Goal: Task Accomplishment & Management: Manage account settings

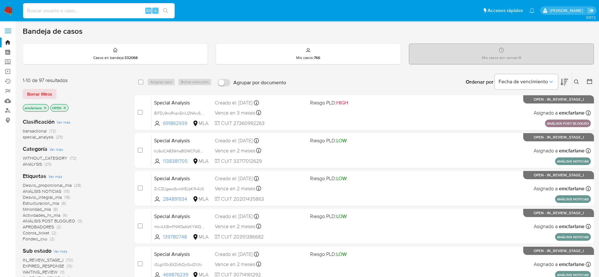
click at [109, 9] on input at bounding box center [99, 11] width 152 height 8
paste input "1659213908"
type input "1659213908"
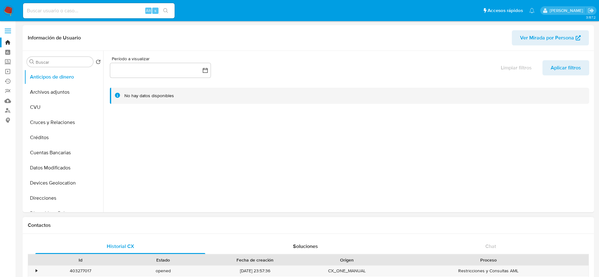
select select "10"
click at [47, 94] on button "Archivos adjuntos" at bounding box center [61, 92] width 74 height 15
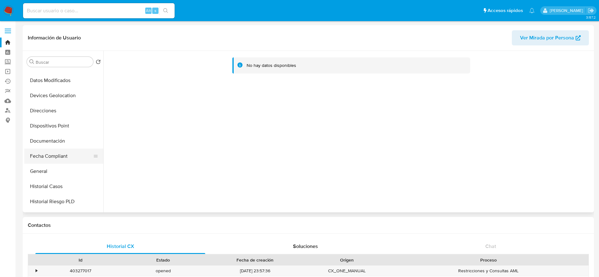
scroll to position [95, 0]
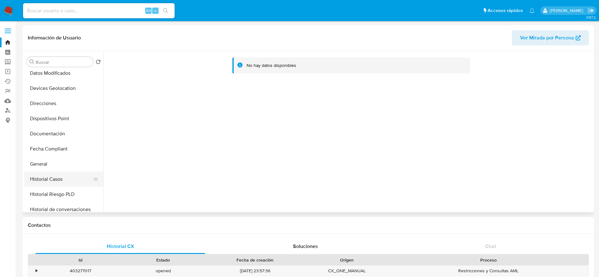
click at [57, 177] on button "Historial Casos" at bounding box center [61, 179] width 74 height 15
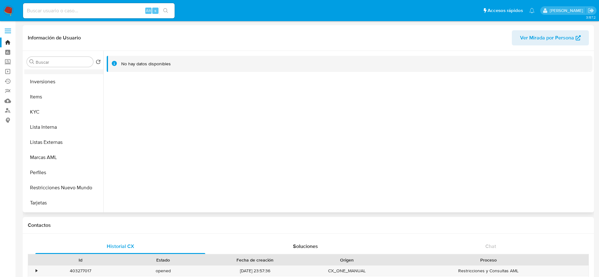
scroll to position [284, 0]
click at [47, 116] on button "KYC" at bounding box center [61, 111] width 74 height 15
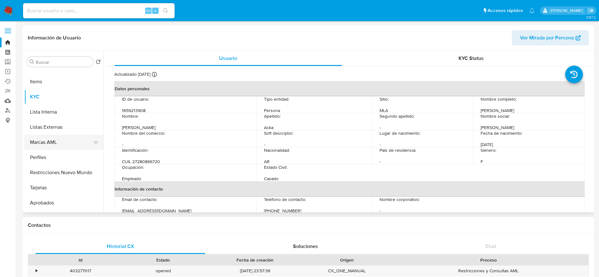
scroll to position [312, 0]
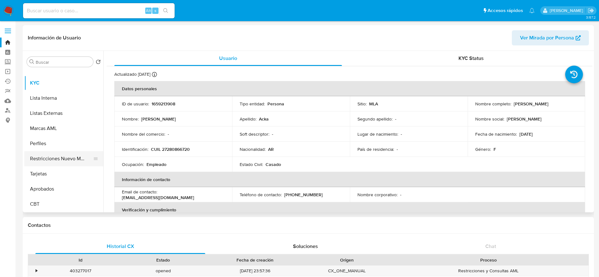
click at [56, 158] on button "Restricciones Nuevo Mundo" at bounding box center [61, 158] width 74 height 15
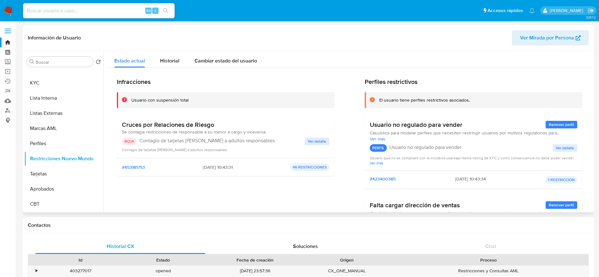
scroll to position [47, 0]
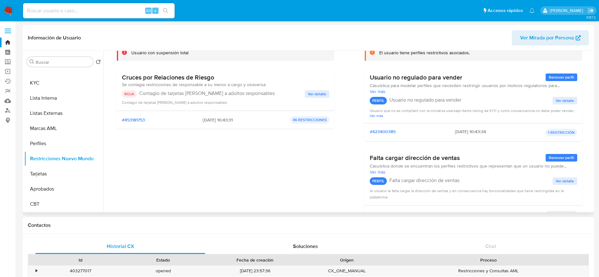
click at [316, 92] on span "Ver detalle" at bounding box center [317, 94] width 18 height 6
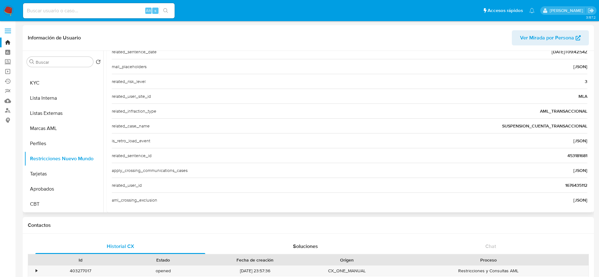
scroll to position [214, 0]
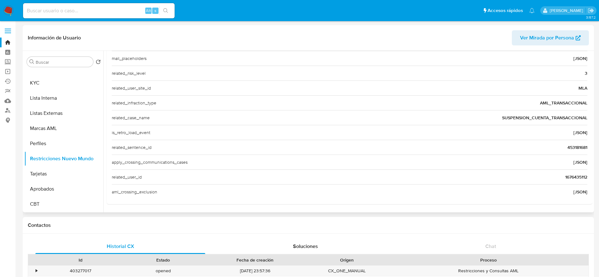
click at [571, 149] on span "453181681" at bounding box center [577, 147] width 20 height 6
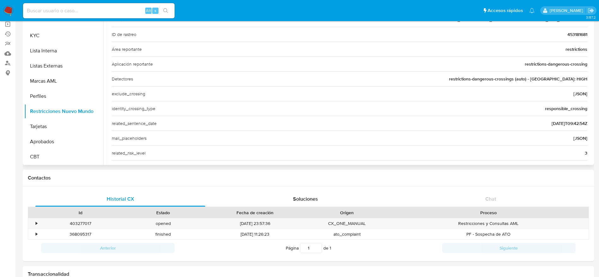
scroll to position [72, 0]
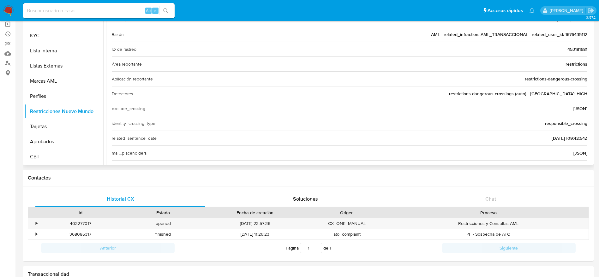
click at [571, 51] on span "453181681" at bounding box center [577, 49] width 20 height 6
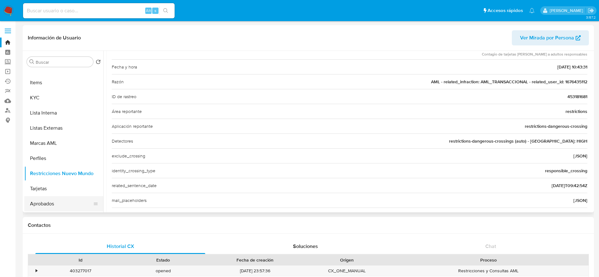
scroll to position [312, 0]
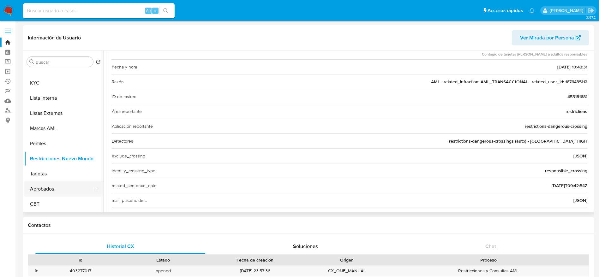
click at [54, 189] on button "Aprobados" at bounding box center [61, 189] width 74 height 15
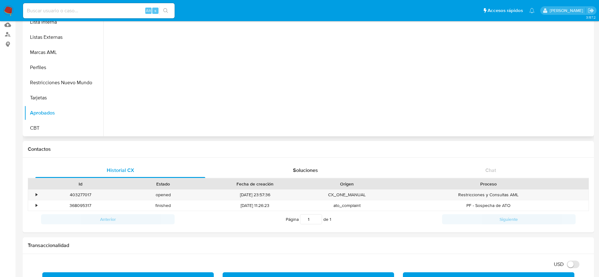
scroll to position [95, 0]
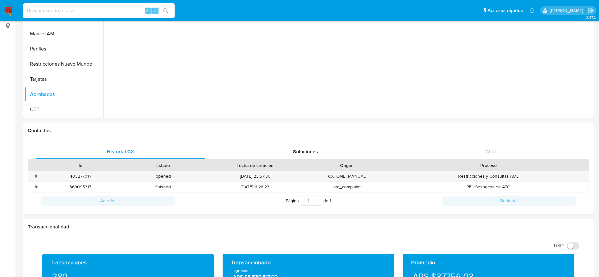
click at [59, 9] on input at bounding box center [99, 11] width 152 height 8
paste input "108115955"
type input "108115955"
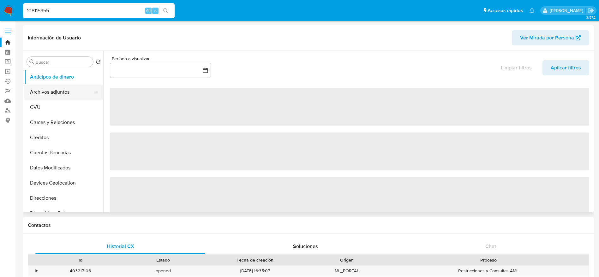
select select "10"
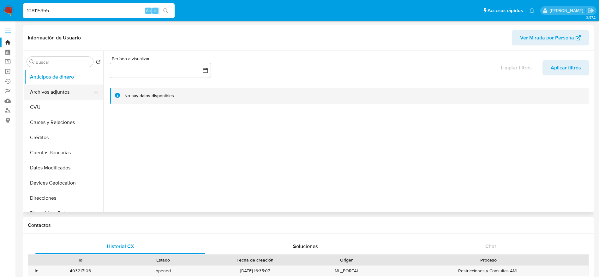
click at [51, 92] on button "Archivos adjuntos" at bounding box center [61, 92] width 74 height 15
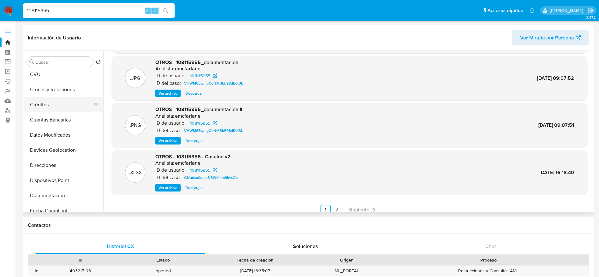
scroll to position [95, 0]
click at [39, 166] on button "General" at bounding box center [61, 164] width 74 height 15
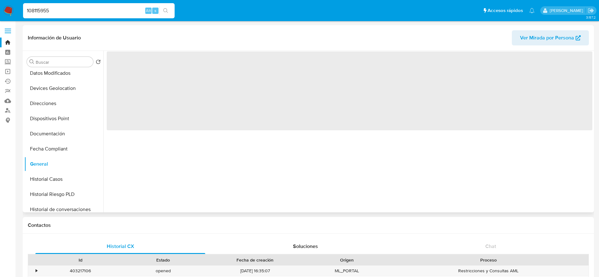
scroll to position [0, 0]
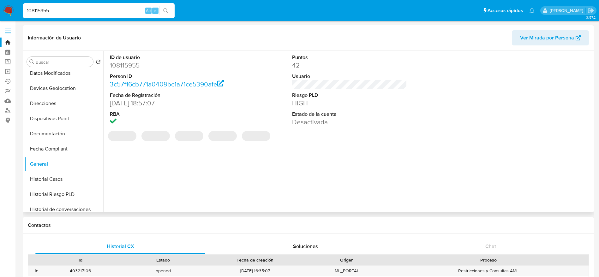
click at [118, 65] on dd "108115955" at bounding box center [167, 65] width 115 height 9
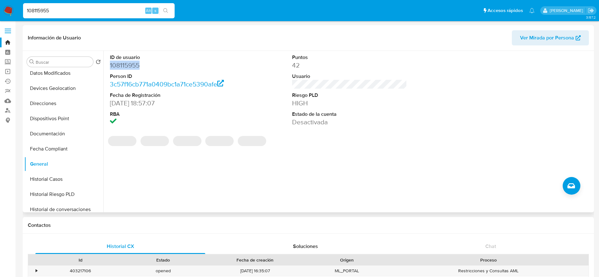
copy dd "108115955"
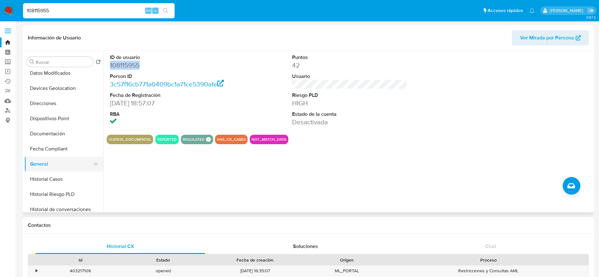
scroll to position [237, 0]
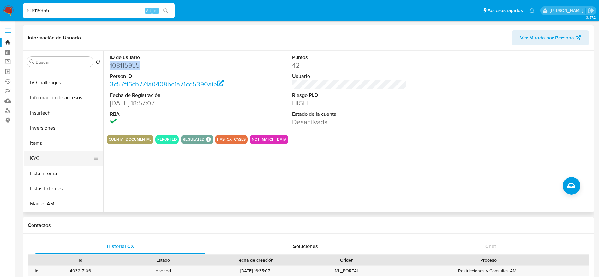
click at [45, 160] on button "KYC" at bounding box center [61, 158] width 74 height 15
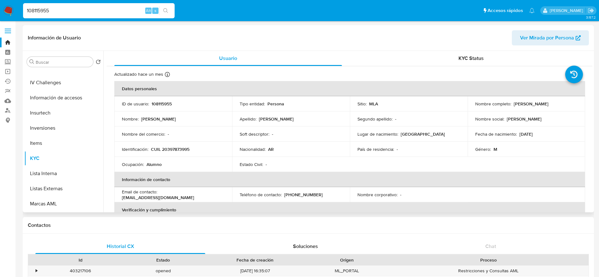
click at [171, 148] on p "CUIL 20397873995" at bounding box center [170, 150] width 39 height 6
copy p "20397873995"
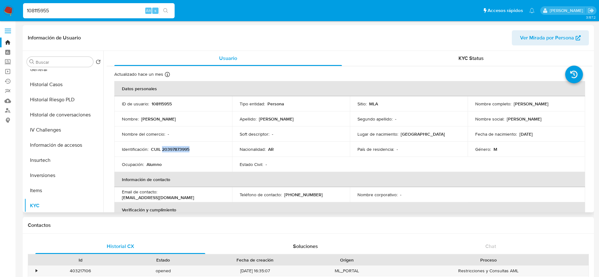
click at [62, 83] on button "Historial Casos" at bounding box center [63, 84] width 79 height 15
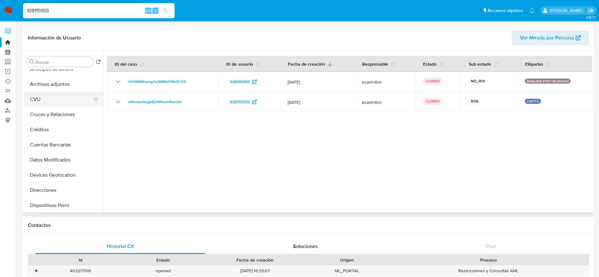
scroll to position [0, 0]
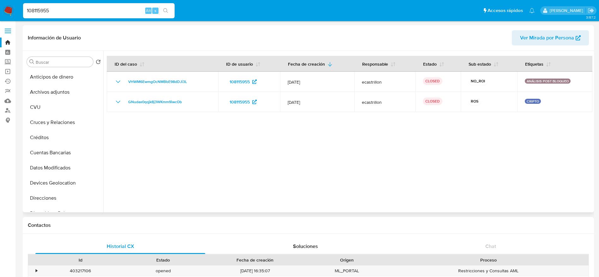
drag, startPoint x: 60, startPoint y: 93, endPoint x: 196, endPoint y: 154, distance: 149.8
click at [60, 93] on button "Archivos adjuntos" at bounding box center [63, 92] width 79 height 15
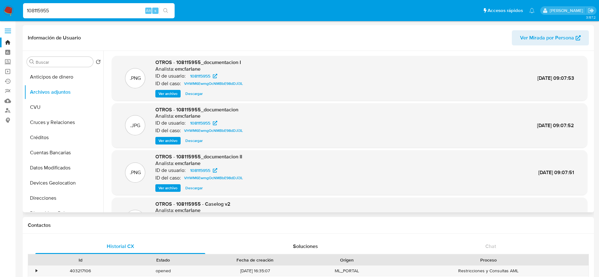
click at [171, 186] on span "Ver archivo" at bounding box center [168, 188] width 19 height 6
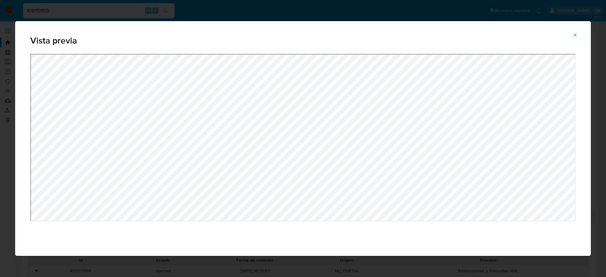
drag, startPoint x: 574, startPoint y: 34, endPoint x: 260, endPoint y: 125, distance: 327.0
click at [571, 36] on button "Attachment preview" at bounding box center [575, 35] width 14 height 10
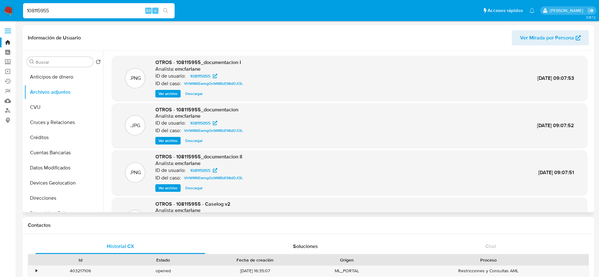
click at [164, 140] on span "Ver archivo" at bounding box center [168, 141] width 19 height 6
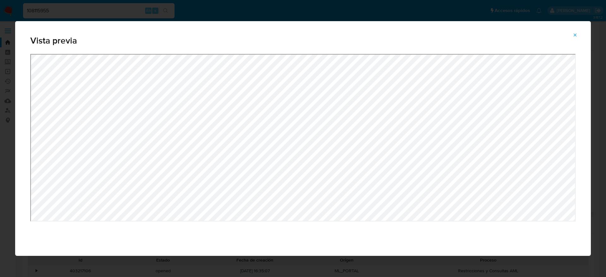
click at [575, 35] on icon "Attachment preview" at bounding box center [575, 34] width 3 height 3
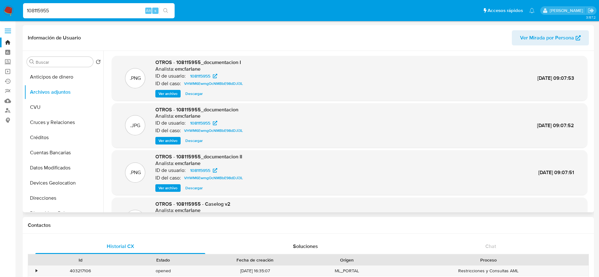
click at [169, 93] on span "Ver archivo" at bounding box center [168, 94] width 19 height 6
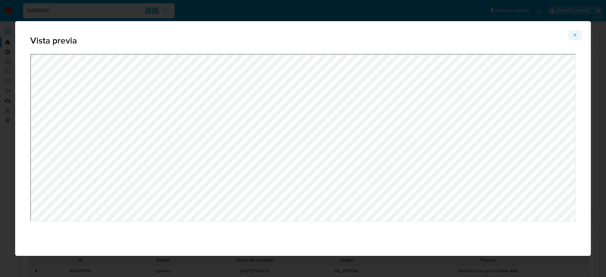
click at [578, 36] on icon "Attachment preview" at bounding box center [575, 35] width 5 height 5
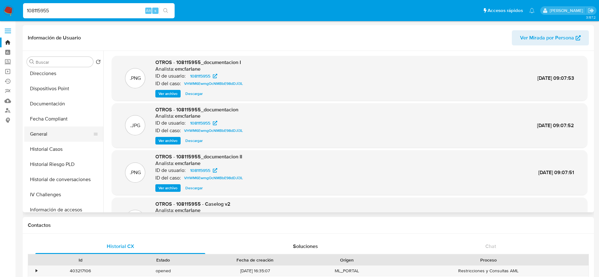
scroll to position [142, 0]
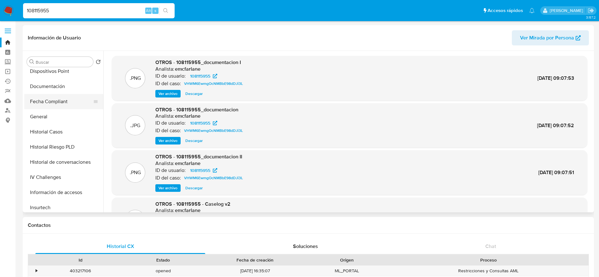
click at [43, 108] on button "Fecha Compliant" at bounding box center [61, 101] width 74 height 15
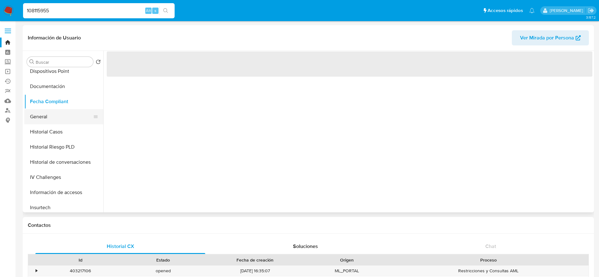
click at [41, 117] on button "General" at bounding box center [61, 116] width 74 height 15
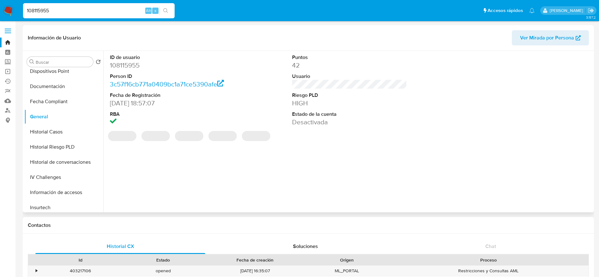
click at [128, 64] on dd "108115955" at bounding box center [167, 65] width 115 height 9
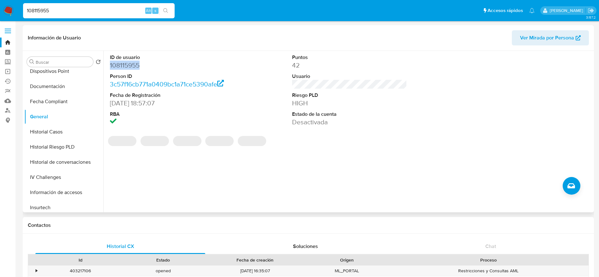
click at [128, 64] on dd "108115955" at bounding box center [167, 65] width 115 height 9
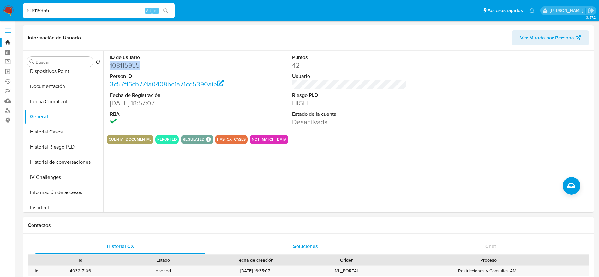
copy dd "108115955"
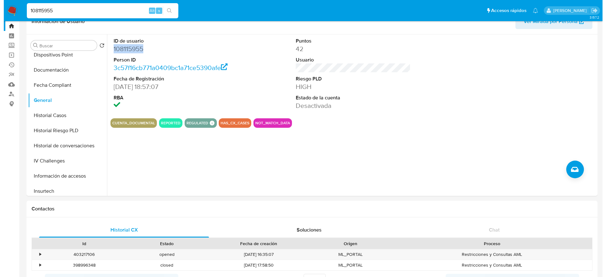
scroll to position [0, 0]
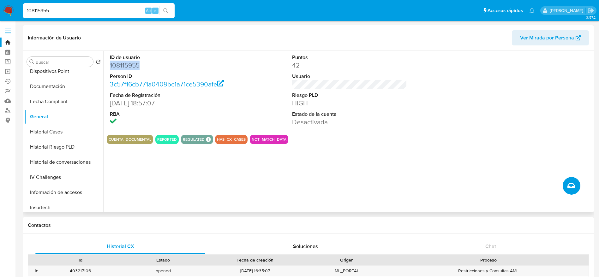
click at [569, 184] on icon "Crear caso manual" at bounding box center [571, 185] width 8 height 5
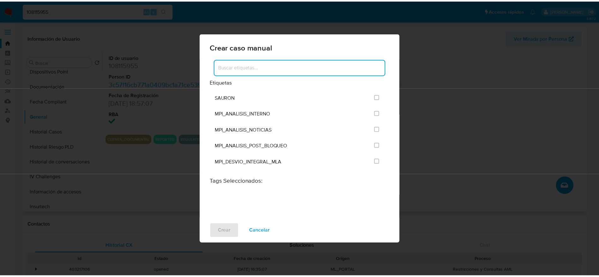
scroll to position [1289, 0]
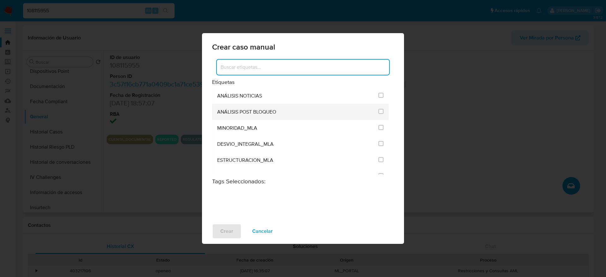
drag, startPoint x: 380, startPoint y: 112, endPoint x: 377, endPoint y: 115, distance: 4.0
click at [380, 112] on input "3249" at bounding box center [381, 111] width 5 height 5
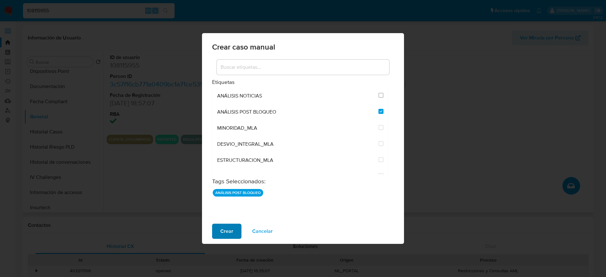
click at [227, 230] on span "Crear" at bounding box center [226, 232] width 13 height 14
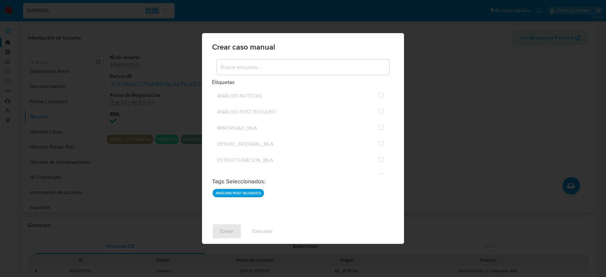
checkbox input "false"
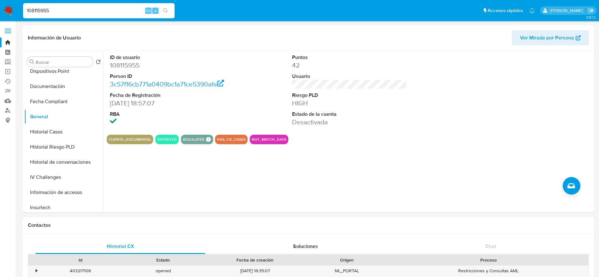
drag, startPoint x: 63, startPoint y: 131, endPoint x: 150, endPoint y: 83, distance: 99.4
click at [63, 132] on button "Historial Casos" at bounding box center [63, 131] width 79 height 15
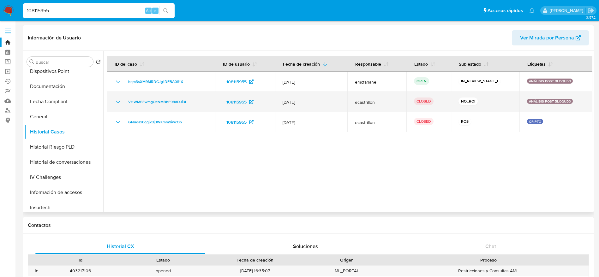
click at [120, 101] on icon "Mostrar/Ocultar" at bounding box center [118, 102] width 8 height 8
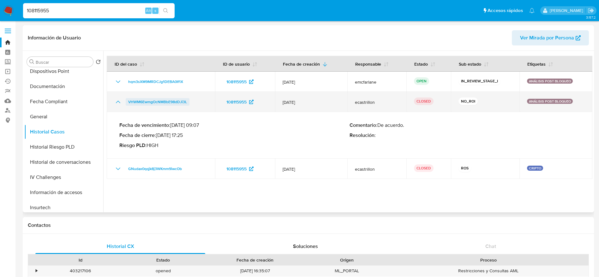
click at [144, 102] on span "VHWM6EwmgOcNMBbE98dDJi3L" at bounding box center [157, 102] width 59 height 8
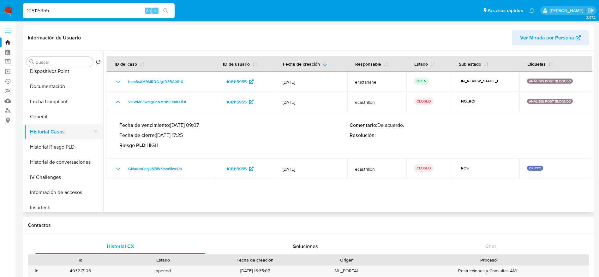
click at [42, 134] on button "Historial Casos" at bounding box center [61, 131] width 74 height 15
drag, startPoint x: 42, startPoint y: 111, endPoint x: 41, endPoint y: 120, distance: 9.8
click at [42, 111] on button "General" at bounding box center [61, 116] width 74 height 15
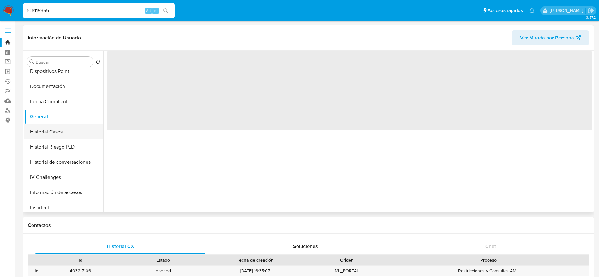
click at [40, 130] on button "Historial Casos" at bounding box center [61, 131] width 74 height 15
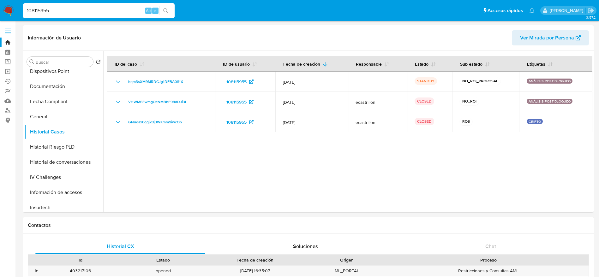
click at [122, 13] on input "108115955" at bounding box center [99, 11] width 152 height 8
click at [122, 14] on input "108115955" at bounding box center [99, 11] width 152 height 8
paste input "qNxgetjvzjm8AwgeN9ffWdyt"
type input "qNxgetjvzjm8AwgeN9ffWdyt"
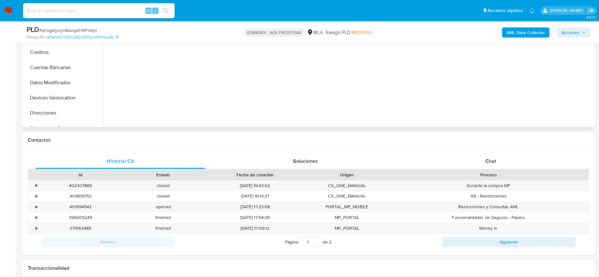
scroll to position [237, 0]
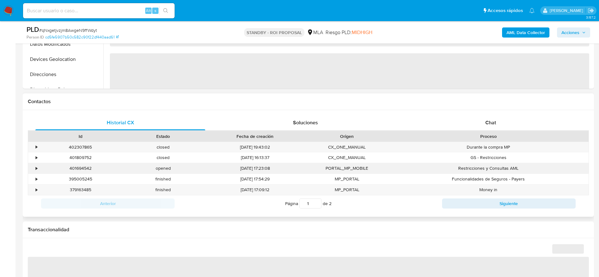
select select "10"
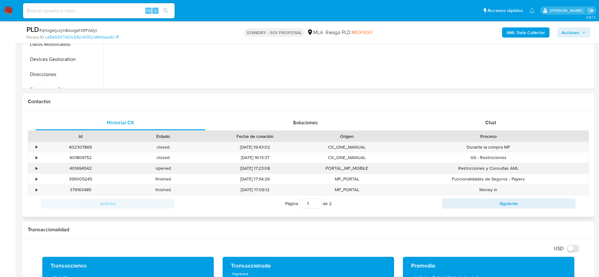
click at [76, 165] on div "401694542" at bounding box center [80, 168] width 83 height 10
click at [75, 167] on div "401694542" at bounding box center [80, 168] width 83 height 10
copy div "401694542"
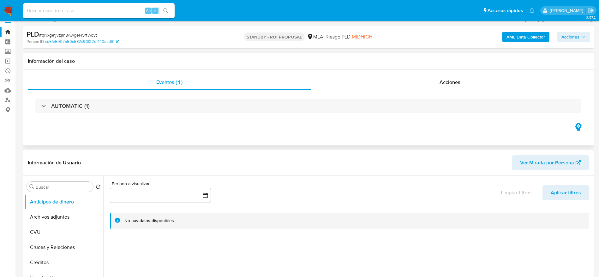
scroll to position [0, 0]
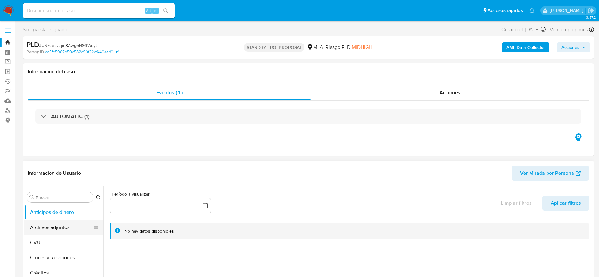
click at [44, 228] on button "Archivos adjuntos" at bounding box center [61, 227] width 74 height 15
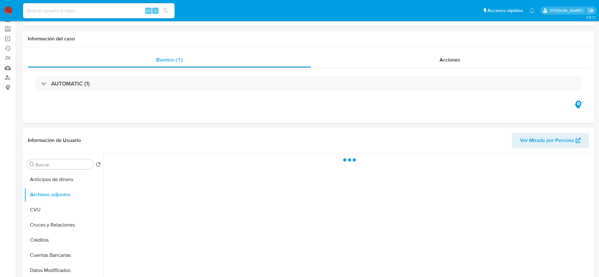
scroll to position [47, 0]
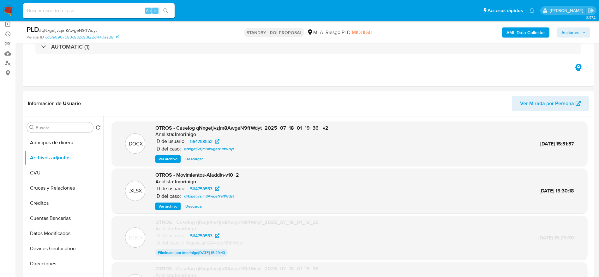
click at [121, 4] on div "Alt s" at bounding box center [99, 10] width 152 height 15
click at [117, 16] on div "Alt s" at bounding box center [99, 10] width 152 height 15
click at [115, 8] on input at bounding box center [99, 11] width 152 height 8
paste input "qNxgetjvzjm8AwgeN9ffWdyt"
click at [102, 9] on input "qNxgetjvzjm8AwgeN9ffWdyt" at bounding box center [99, 11] width 152 height 8
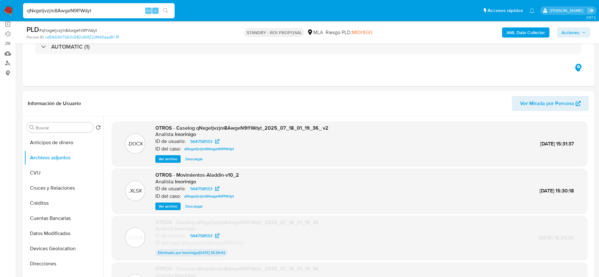
click at [102, 9] on input "qNxgetjvzjm8AwgeN9ffWdyt" at bounding box center [99, 11] width 152 height 8
paste input "2fASzA7wdAeqkQAi3FI5TGcA"
type input "2fASzA7wdAeqkQAi3FI5TGcA"
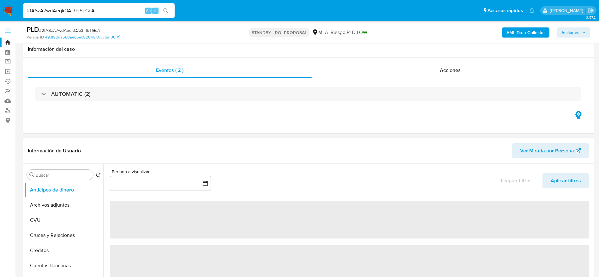
select select "10"
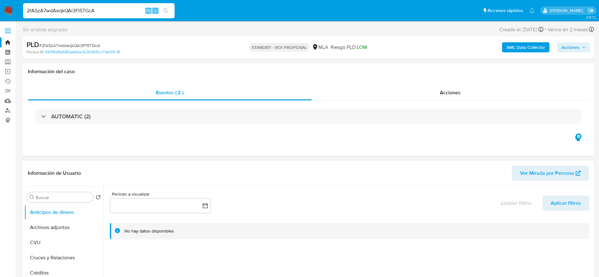
drag, startPoint x: 54, startPoint y: 222, endPoint x: 185, endPoint y: 185, distance: 135.9
click at [54, 222] on button "Archivos adjuntos" at bounding box center [63, 227] width 79 height 15
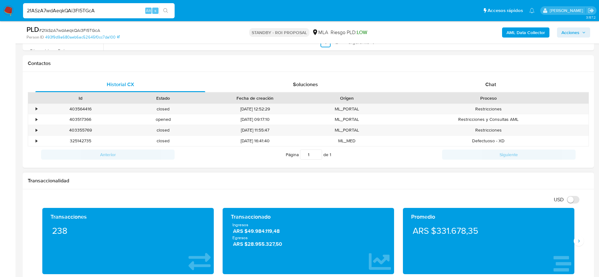
scroll to position [284, 0]
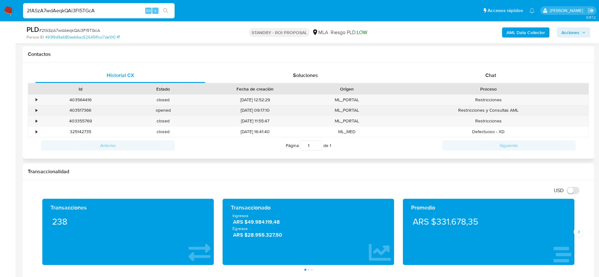
click at [81, 112] on div "403517366" at bounding box center [80, 110] width 83 height 10
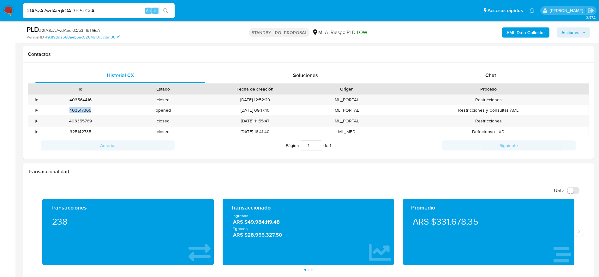
copy div "403517366"
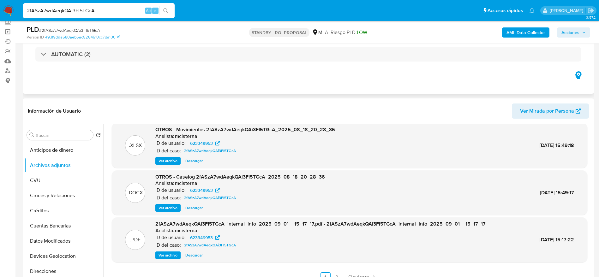
scroll to position [95, 0]
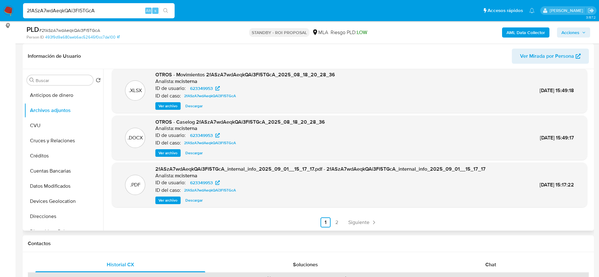
click at [190, 154] on span "Descargar" at bounding box center [193, 153] width 17 height 6
click at [356, 222] on span "Siguiente" at bounding box center [358, 222] width 21 height 5
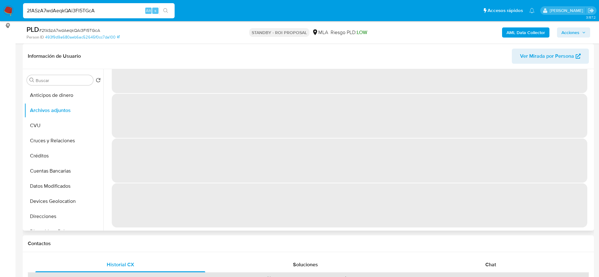
scroll to position [0, 0]
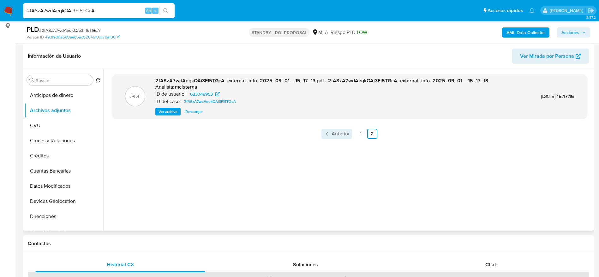
click at [341, 134] on span "Anterior" at bounding box center [341, 133] width 18 height 5
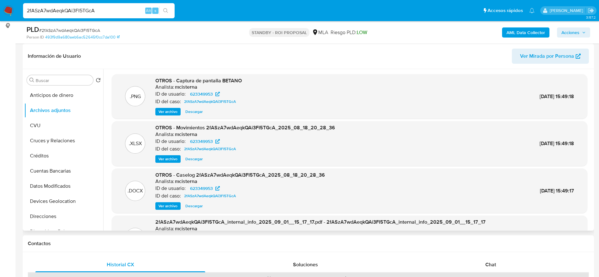
click at [164, 111] on span "Ver archivo" at bounding box center [168, 112] width 19 height 6
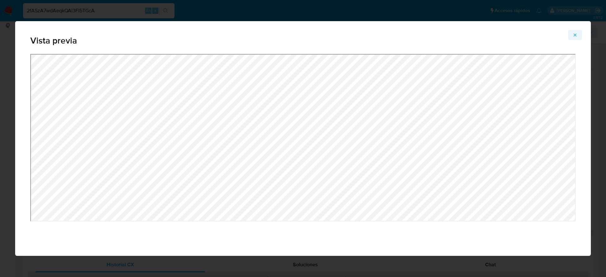
click at [575, 33] on icon "Attachment preview" at bounding box center [575, 35] width 5 height 5
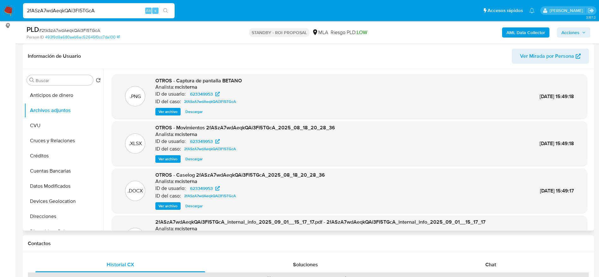
click at [191, 159] on span "Descargar" at bounding box center [193, 159] width 17 height 6
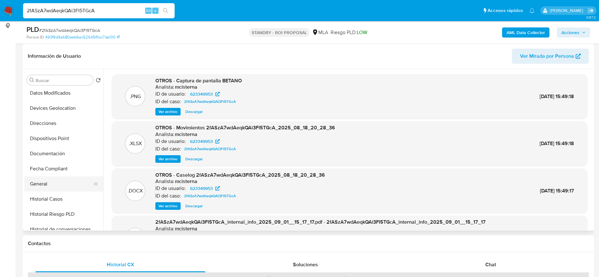
scroll to position [95, 0]
click at [63, 192] on button "Historial Casos" at bounding box center [61, 197] width 74 height 15
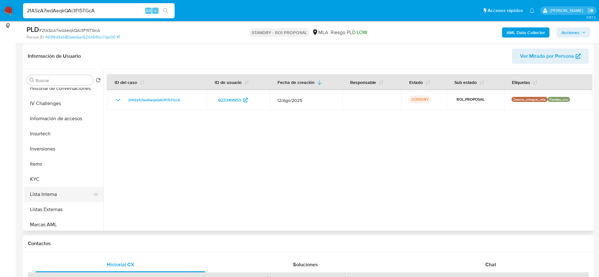
scroll to position [237, 0]
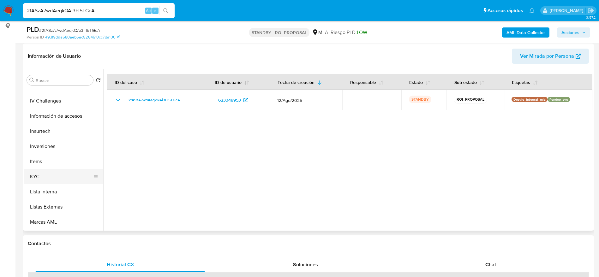
click at [41, 170] on button "KYC" at bounding box center [61, 176] width 74 height 15
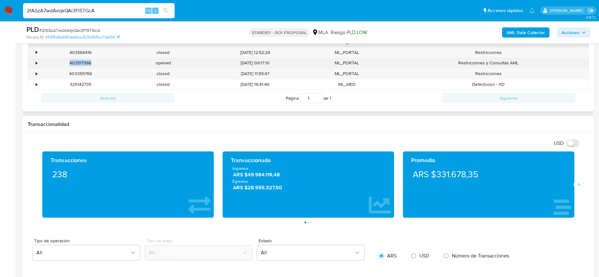
scroll to position [284, 0]
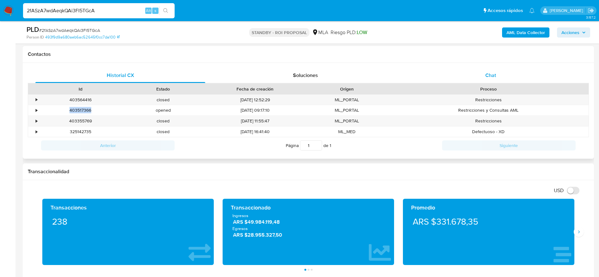
click at [489, 69] on div "Chat" at bounding box center [491, 75] width 170 height 15
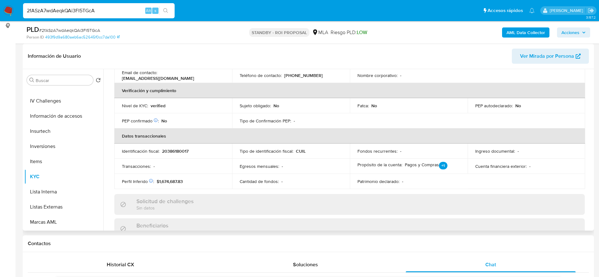
scroll to position [43, 0]
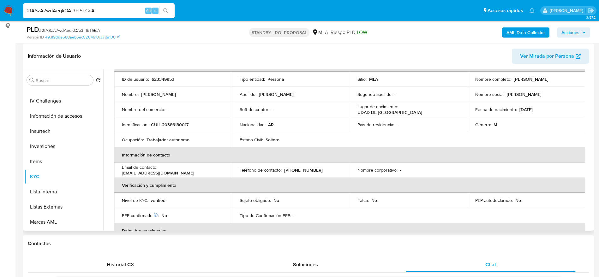
click at [167, 124] on p "CUIL 20386180017" at bounding box center [170, 125] width 38 height 6
copy p "20386180017"
click at [204, 100] on td "Nombre : Juan Cruz" at bounding box center [173, 94] width 118 height 15
click at [178, 120] on td "Identificación : CUIL 20386180017" at bounding box center [173, 124] width 118 height 15
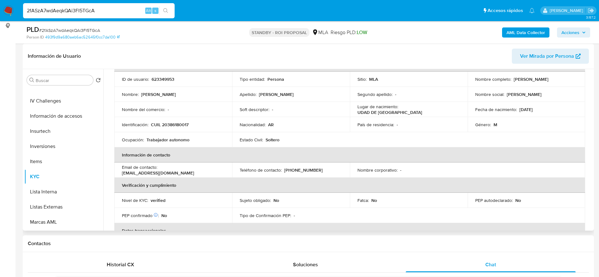
click at [176, 124] on p "CUIL 20386180017" at bounding box center [170, 125] width 38 height 6
copy p "20386180017"
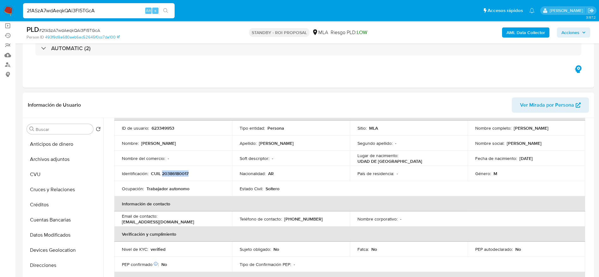
scroll to position [0, 0]
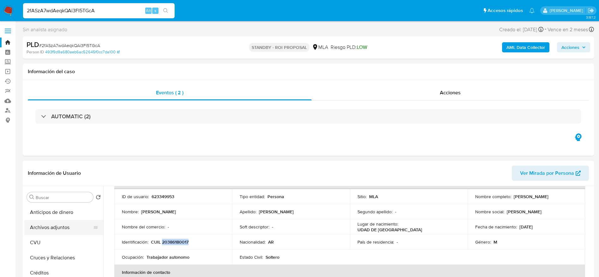
click at [52, 228] on button "Archivos adjuntos" at bounding box center [61, 227] width 74 height 15
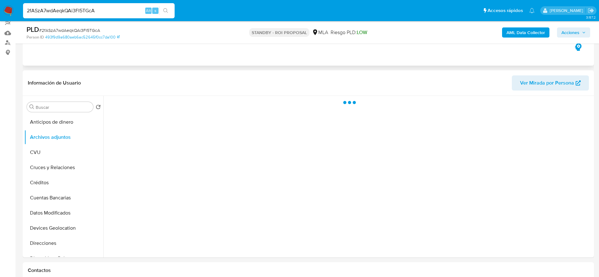
scroll to position [95, 0]
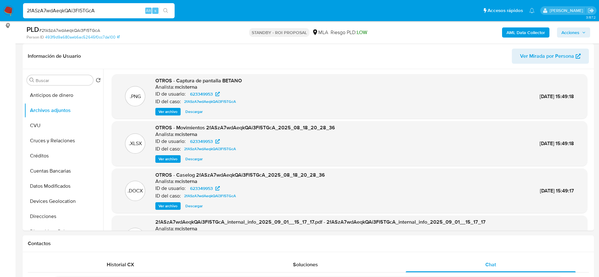
click at [88, 29] on span "# 2fASzA7wdAeqkQAi3FI5TGcA" at bounding box center [69, 30] width 61 height 6
copy span "2fASzA7wdAeqkQAi3FI5TGcA"
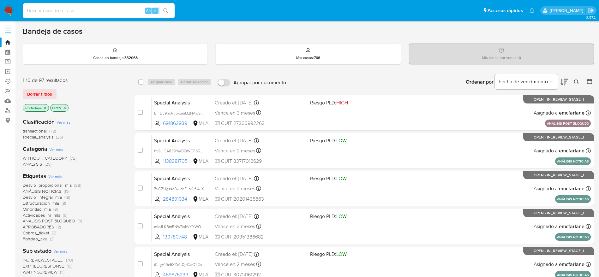
click at [71, 7] on input at bounding box center [99, 11] width 152 height 8
paste input "453181681"
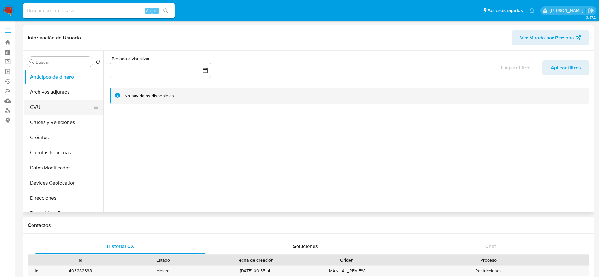
click at [58, 100] on button "CVU" at bounding box center [61, 107] width 74 height 15
select select "10"
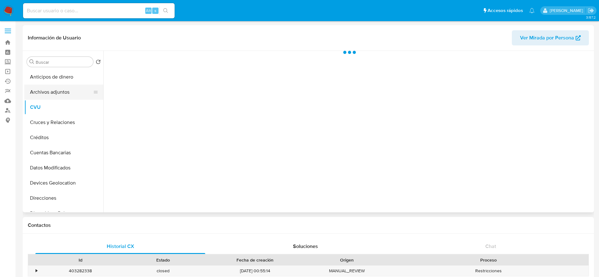
click at [55, 92] on button "Archivos adjuntos" at bounding box center [61, 92] width 74 height 15
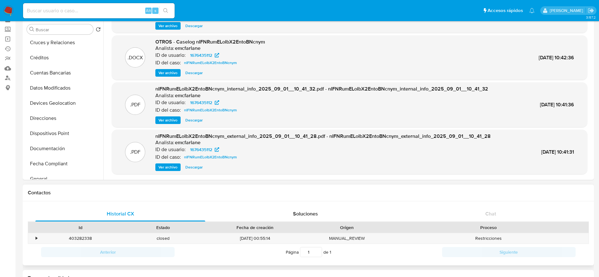
scroll to position [47, 0]
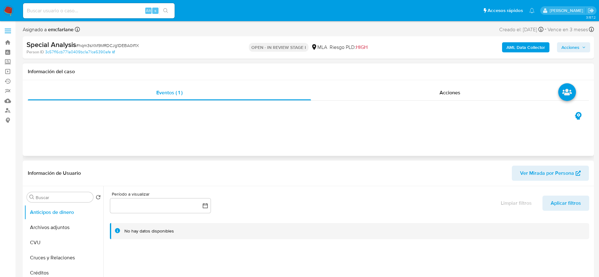
select select "10"
click at [573, 43] on span "Acciones" at bounding box center [570, 47] width 18 height 10
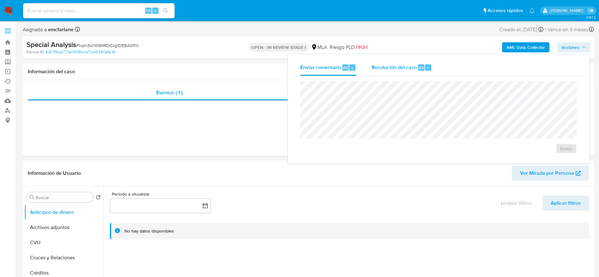
click at [409, 68] on span "Resolución del caso" at bounding box center [394, 67] width 45 height 7
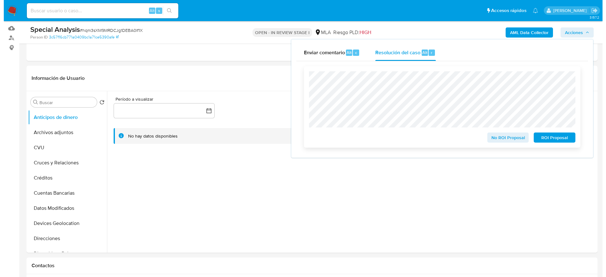
scroll to position [95, 0]
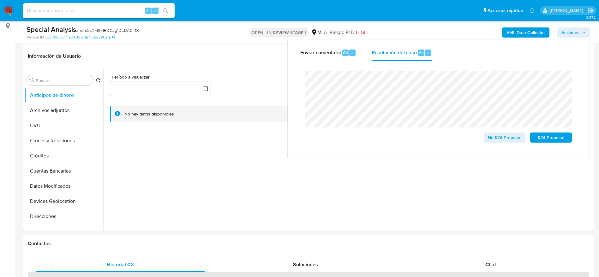
click at [293, 65] on div "Cierre de caso No ROI Proposal ROI Proposal" at bounding box center [439, 107] width 292 height 92
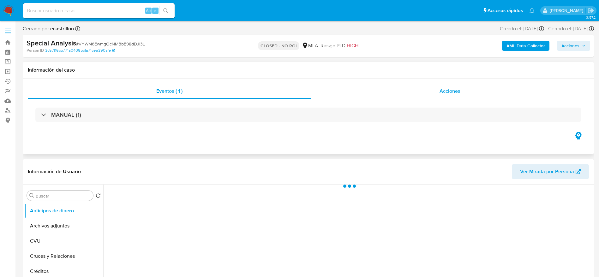
click at [445, 90] on span "Acciones" at bounding box center [450, 90] width 21 height 7
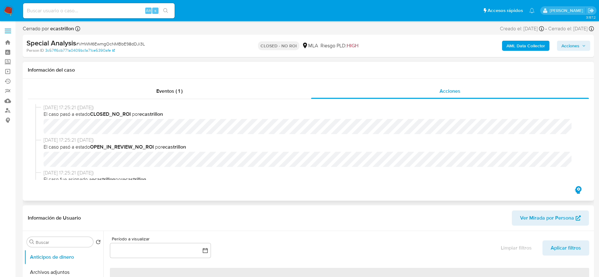
select select "10"
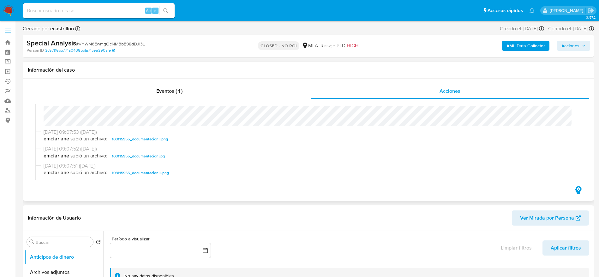
scroll to position [93, 0]
click at [41, 118] on div "[DATE] 09:08:13 ([DATE]) El caso pasó a estado STANDBY_NO_ROI_PROPOSAL por [PER…" at bounding box center [308, 112] width 546 height 38
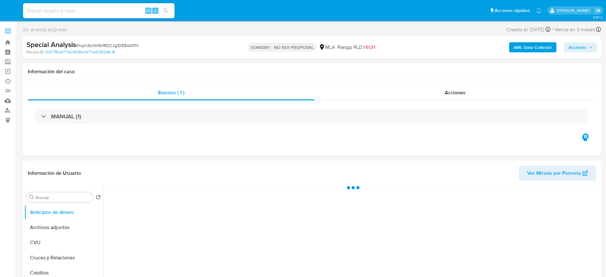
select select "10"
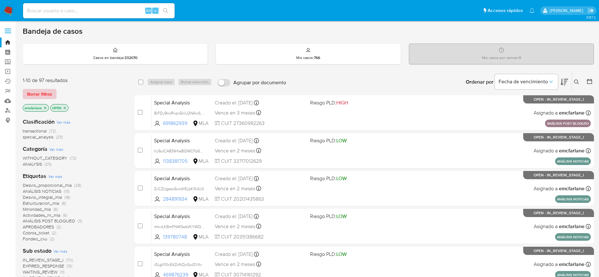
click at [51, 93] on span "Borrar filtros" at bounding box center [39, 94] width 25 height 9
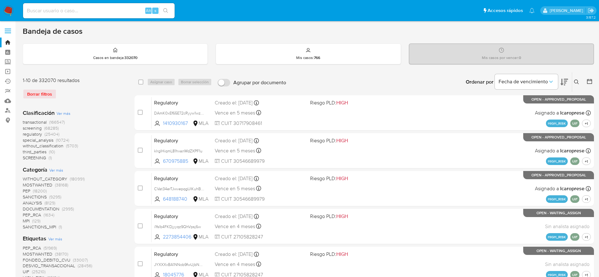
click at [576, 82] on icon at bounding box center [576, 82] width 5 height 5
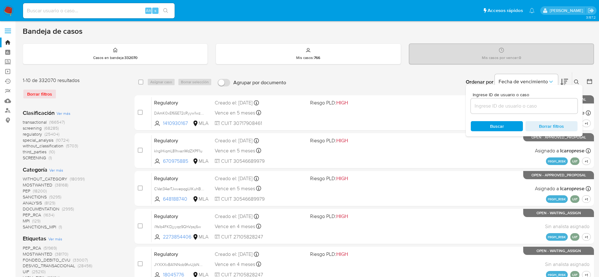
click at [543, 100] on div at bounding box center [524, 106] width 107 height 15
click at [543, 105] on input at bounding box center [524, 106] width 107 height 8
paste input "2fASzA7wdAeqkQAi3FI5TGcA"
type input "2fASzA7wdAeqkQAi3FI5TGcA"
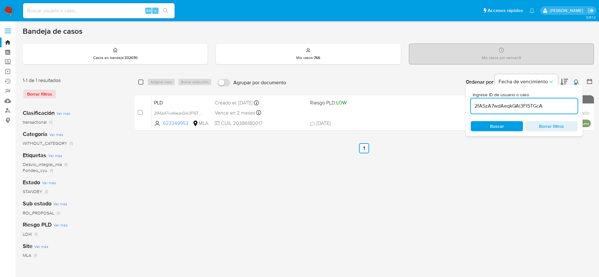
click at [140, 83] on input "checkbox" at bounding box center [140, 82] width 5 height 5
checkbox input "true"
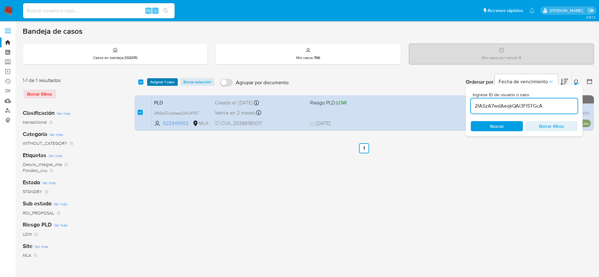
click at [159, 84] on span "Asignar 1 caso" at bounding box center [162, 82] width 24 height 6
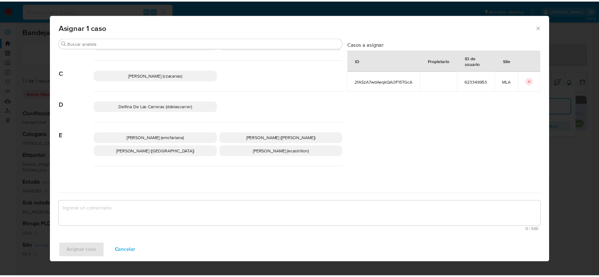
scroll to position [47, 0]
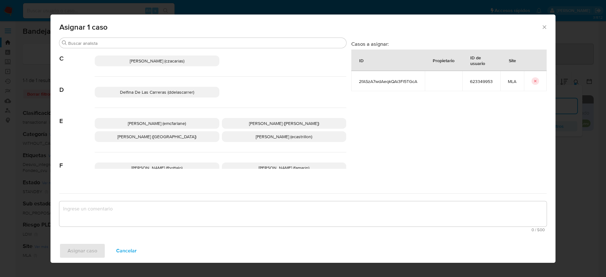
click at [166, 127] on p "Elaine Mc Farlane (emcfarlane)" at bounding box center [157, 123] width 125 height 11
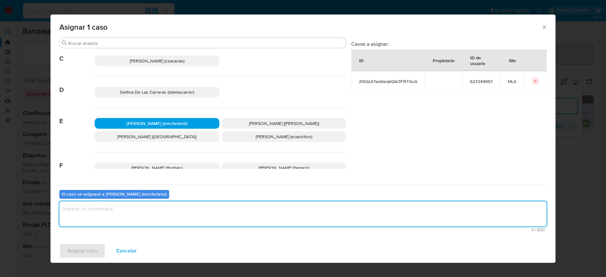
click at [119, 221] on textarea "assign-modal" at bounding box center [303, 213] width 488 height 25
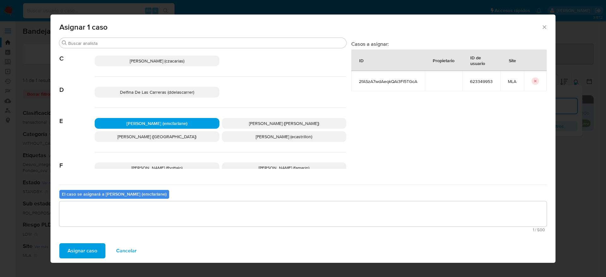
click at [88, 250] on span "Asignar caso" at bounding box center [83, 251] width 30 height 14
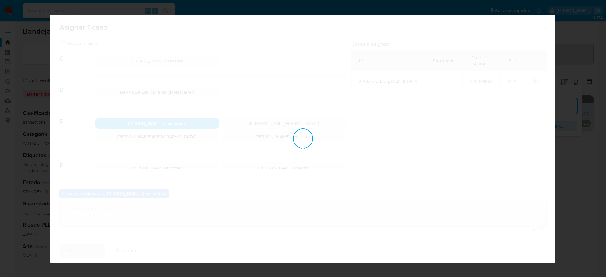
checkbox input "false"
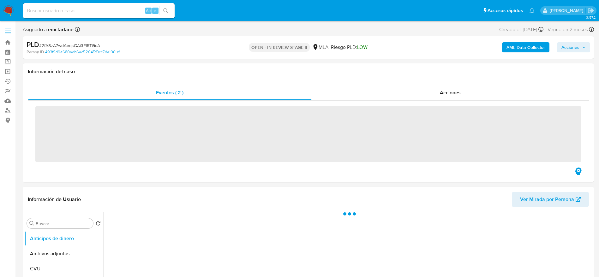
click at [577, 46] on span "Acciones" at bounding box center [570, 47] width 18 height 10
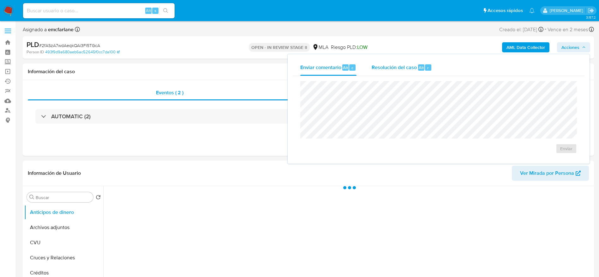
click at [407, 71] on div "Resolución del caso Alt r" at bounding box center [402, 67] width 60 height 16
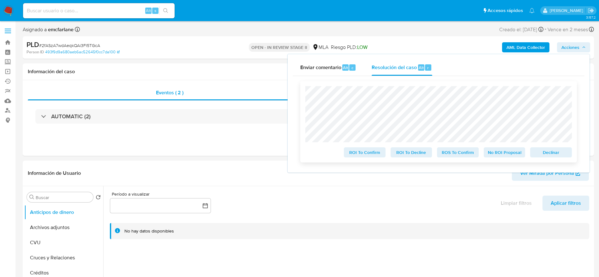
select select "10"
drag, startPoint x: 567, startPoint y: 151, endPoint x: 545, endPoint y: 147, distance: 22.5
click at [567, 152] on button "Declinar" at bounding box center [551, 152] width 42 height 10
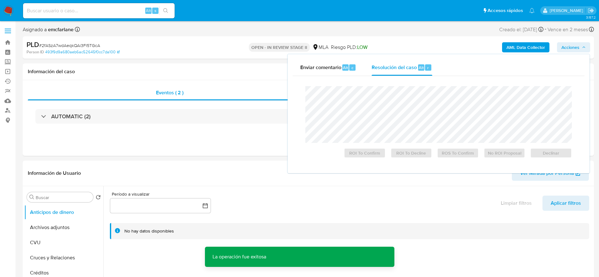
click at [68, 44] on span "# 2fASzA7wdAeqkQAi3FI5TGcA" at bounding box center [69, 45] width 61 height 6
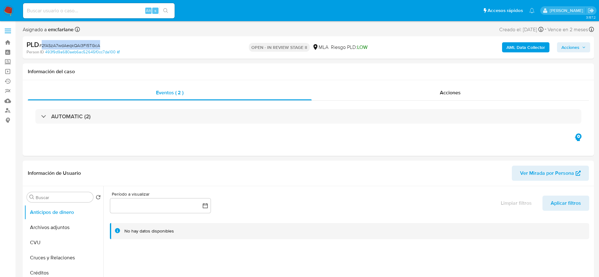
copy span "2fASzA7wdAeqkQAi3FI5TGcA"
drag, startPoint x: 7, startPoint y: 4, endPoint x: 6, endPoint y: 9, distance: 5.1
click at [6, 9] on img at bounding box center [8, 10] width 11 height 11
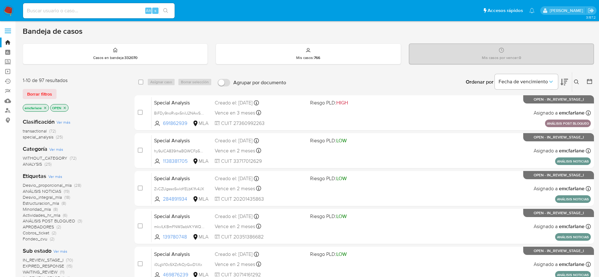
drag, startPoint x: 47, startPoint y: 93, endPoint x: 88, endPoint y: 89, distance: 40.9
click at [47, 92] on span "Borrar filtros" at bounding box center [39, 94] width 25 height 9
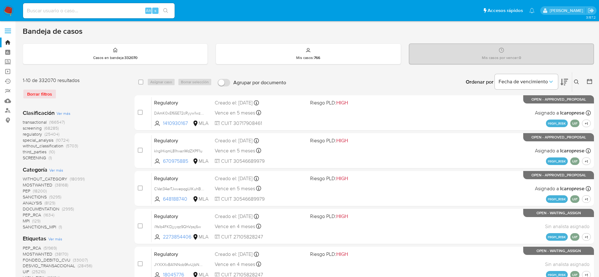
click at [575, 84] on icon at bounding box center [576, 82] width 5 height 5
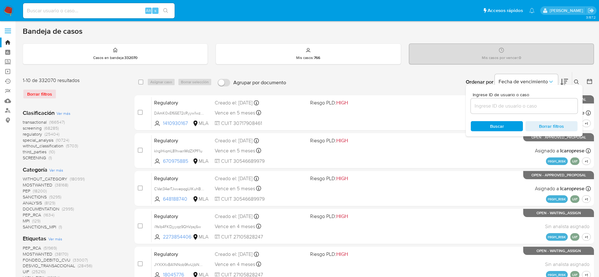
click at [515, 110] on input at bounding box center [524, 106] width 107 height 8
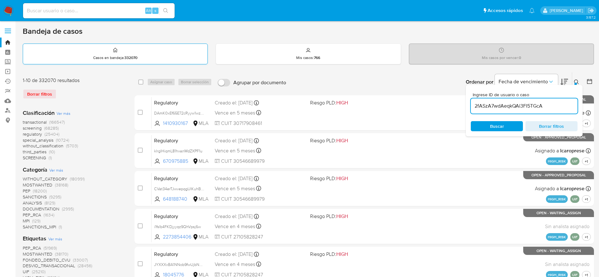
type input "2fASzA7wdAeqkQAi3FI5TGcA"
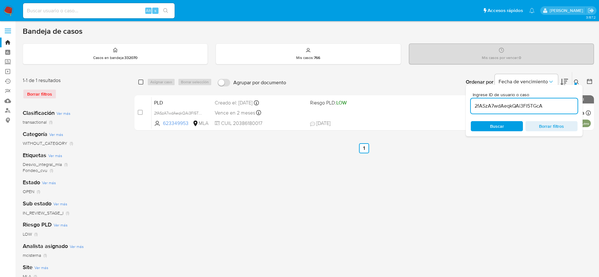
drag, startPoint x: 139, startPoint y: 83, endPoint x: 143, endPoint y: 84, distance: 4.2
click at [139, 83] on input "checkbox" at bounding box center [140, 82] width 5 height 5
checkbox input "true"
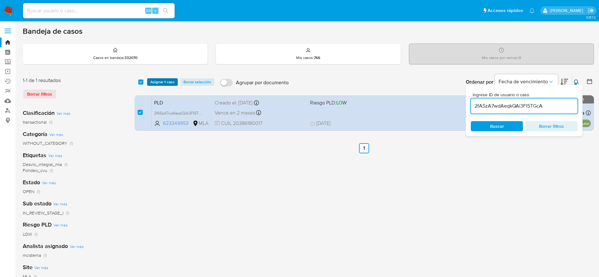
click at [152, 82] on span "Asignar 1 caso" at bounding box center [162, 82] width 24 height 6
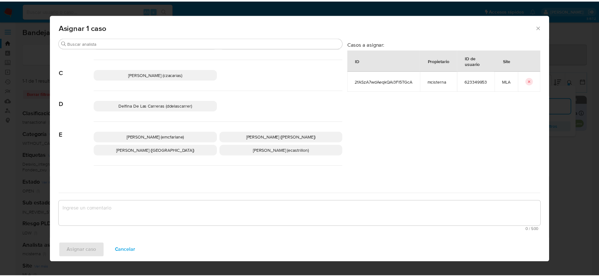
scroll to position [47, 0]
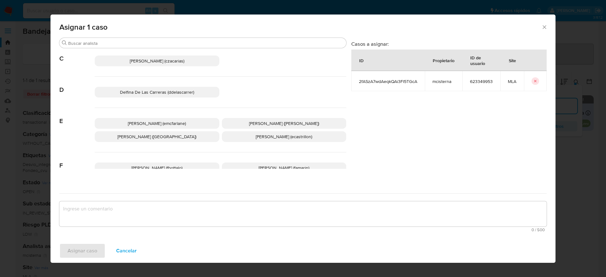
click at [180, 124] on span "Elaine Mc Farlane (emcfarlane)" at bounding box center [157, 123] width 58 height 6
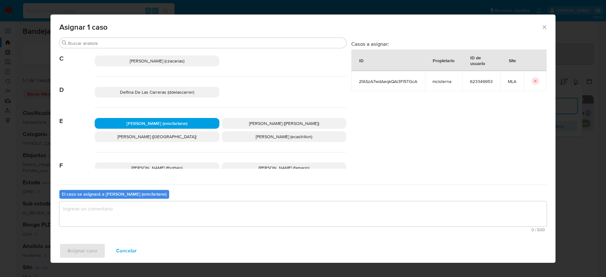
click at [165, 207] on textarea "assign-modal" at bounding box center [303, 213] width 488 height 25
click at [84, 250] on span "Asignar caso" at bounding box center [83, 251] width 30 height 14
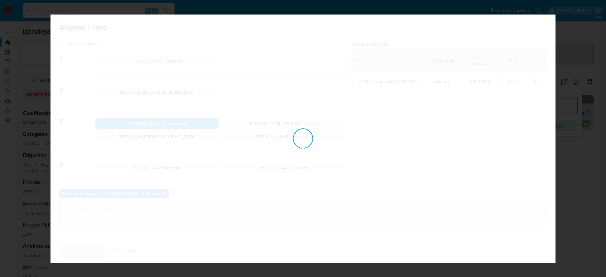
checkbox input "false"
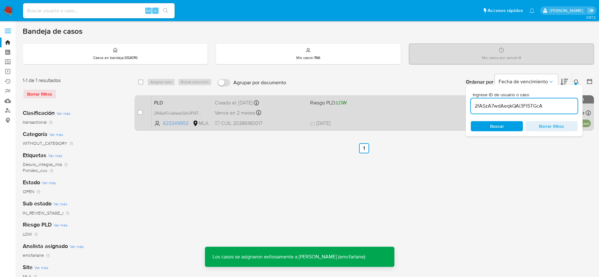
click at [285, 109] on div "Vence en 2 meses Vence el 29/10/2025 12:24:03" at bounding box center [260, 113] width 90 height 9
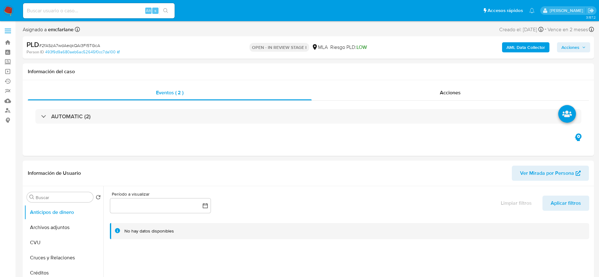
select select "10"
click at [54, 233] on button "Archivos adjuntos" at bounding box center [61, 227] width 74 height 15
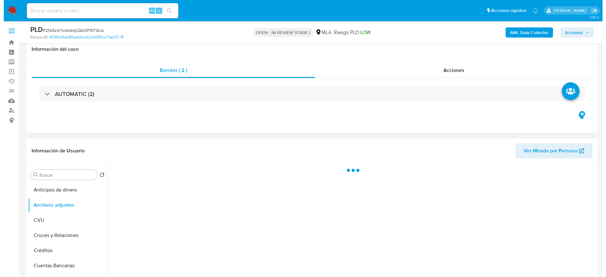
scroll to position [47, 0]
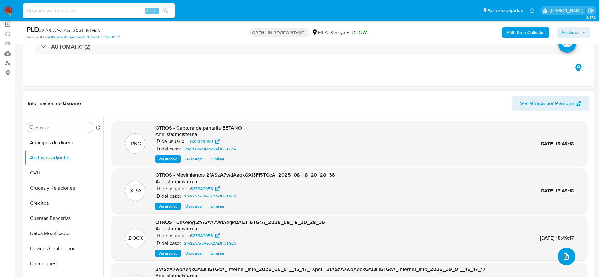
click at [564, 256] on icon "upload-file" at bounding box center [566, 257] width 8 height 8
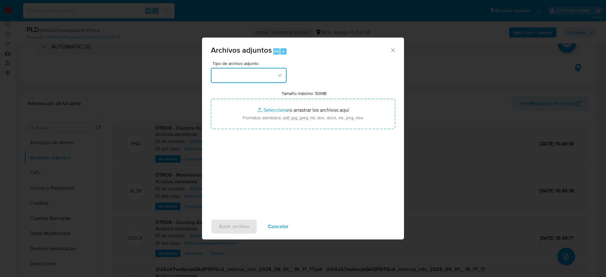
click at [257, 70] on button "button" at bounding box center [249, 75] width 76 height 15
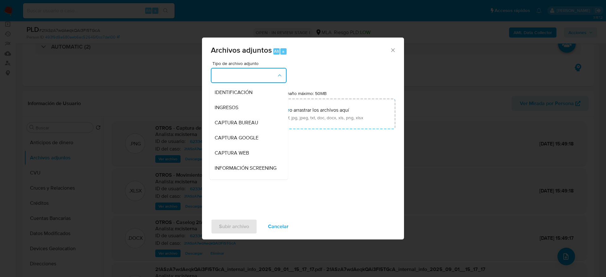
scroll to position [95, 0]
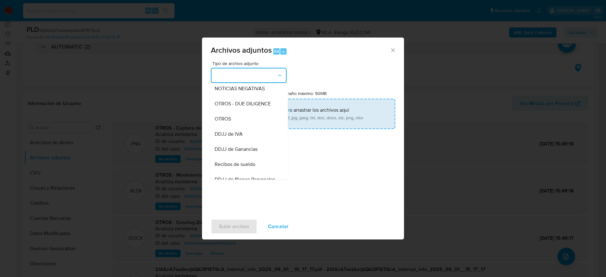
click at [237, 125] on div "OTROS" at bounding box center [247, 118] width 64 height 15
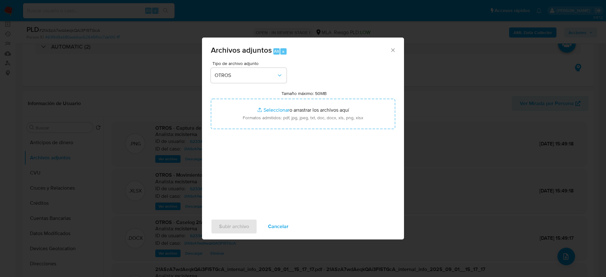
click at [279, 229] on span "Cancelar" at bounding box center [278, 227] width 21 height 14
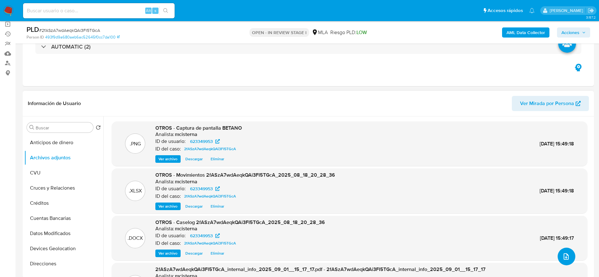
click at [567, 257] on icon "upload-file" at bounding box center [566, 257] width 8 height 8
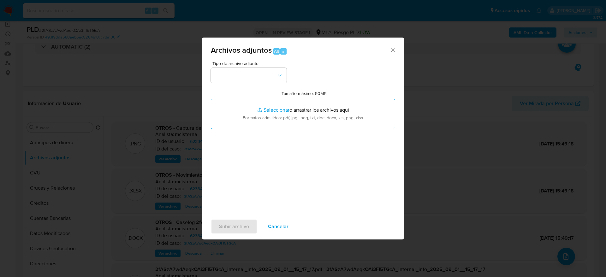
click at [243, 84] on div "Tipo de archivo adjunto Tamaño máximo: 50MB Seleccionar archivos Seleccionar o …" at bounding box center [303, 135] width 184 height 149
click at [247, 78] on button "button" at bounding box center [249, 75] width 76 height 15
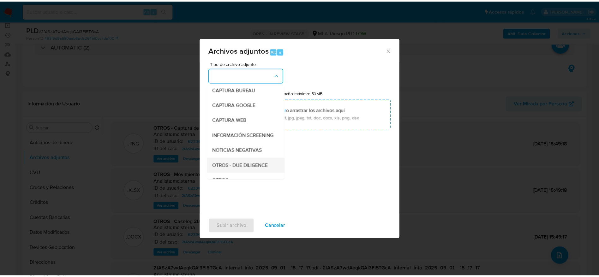
scroll to position [47, 0]
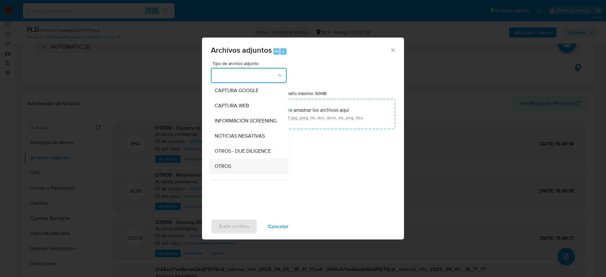
click at [232, 171] on div "OTROS" at bounding box center [247, 166] width 64 height 15
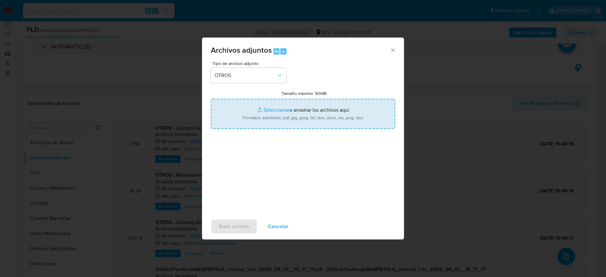
type input "C:\fakepath\documentacion.pdf"
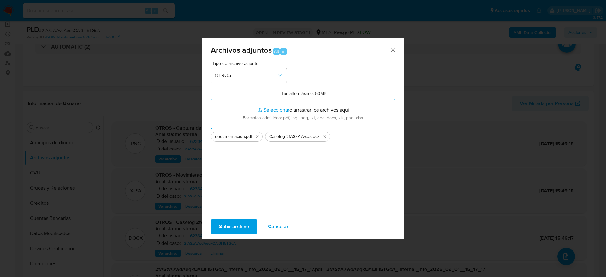
click at [243, 228] on span "Subir archivo" at bounding box center [234, 227] width 30 height 14
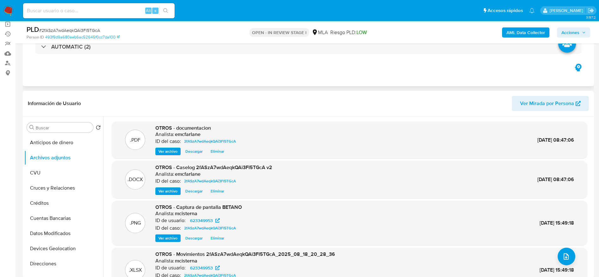
click at [243, 63] on div "Eventos ( 2 ) Acciones AUTOMATIC (2)" at bounding box center [308, 48] width 571 height 76
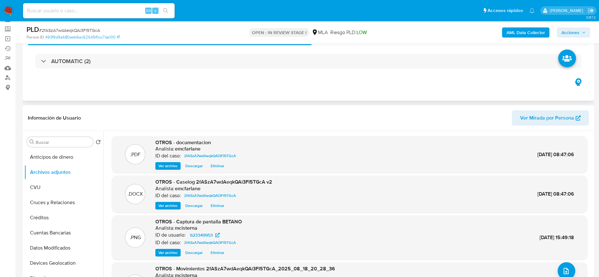
scroll to position [0, 0]
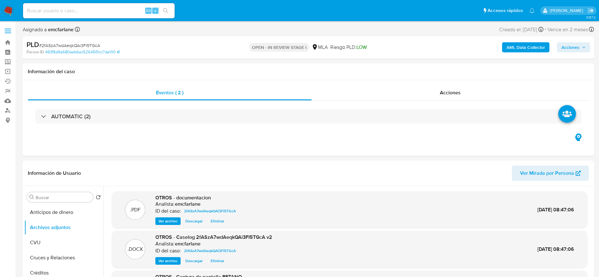
click at [582, 49] on span "Acciones" at bounding box center [573, 47] width 24 height 9
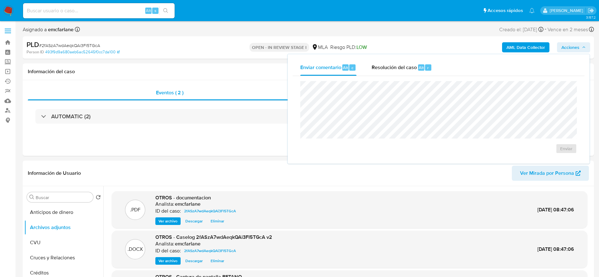
drag, startPoint x: 415, startPoint y: 74, endPoint x: 414, endPoint y: 79, distance: 4.8
click at [415, 74] on div "Resolución del caso Alt r" at bounding box center [402, 67] width 60 height 16
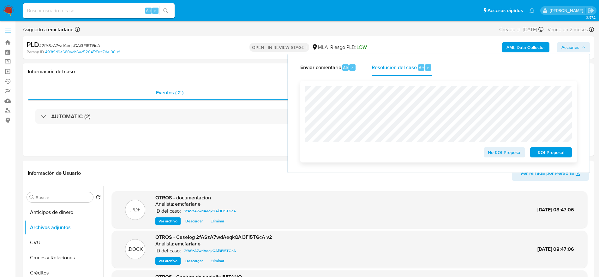
click at [555, 155] on span "ROI Proposal" at bounding box center [551, 152] width 33 height 9
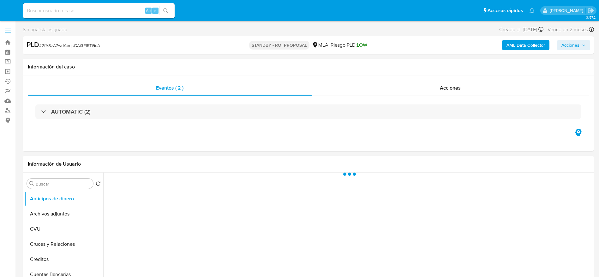
select select "10"
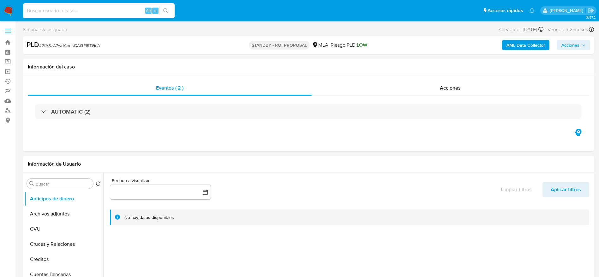
click at [102, 13] on input at bounding box center [99, 11] width 152 height 8
paste input "N9efVRNIYgo3CsfYrhydji6v"
type input "N9efVRNIYgo3CsfYrhydji6v"
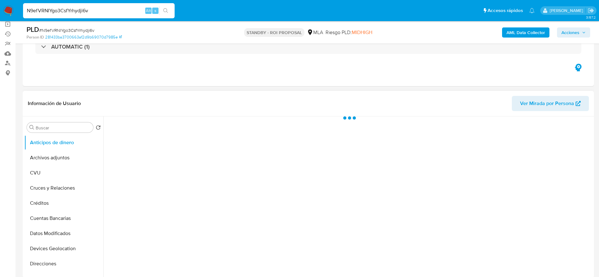
scroll to position [189, 0]
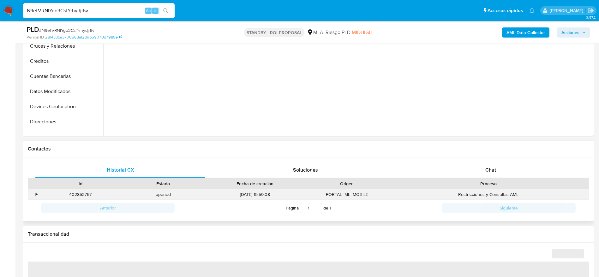
click at [85, 195] on div "402853757" at bounding box center [80, 194] width 83 height 10
select select "10"
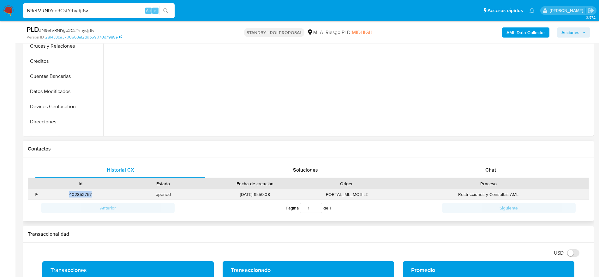
click at [85, 195] on div "402853757" at bounding box center [80, 194] width 83 height 10
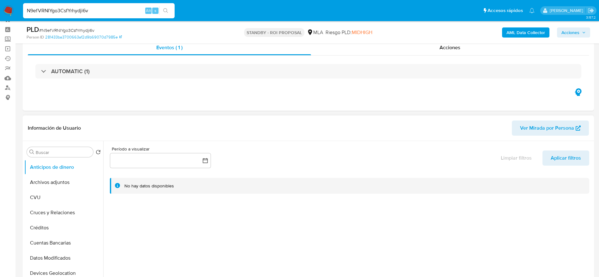
scroll to position [0, 0]
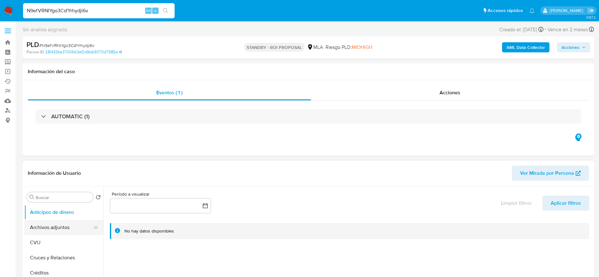
click at [61, 226] on button "Archivos adjuntos" at bounding box center [61, 227] width 74 height 15
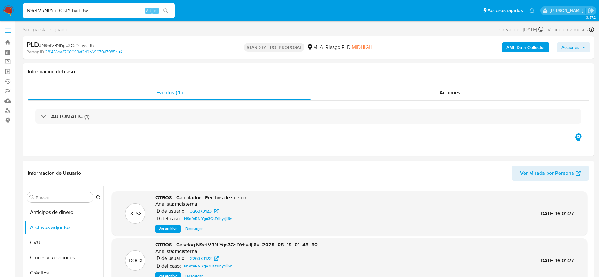
drag, startPoint x: 115, startPoint y: 24, endPoint x: 107, endPoint y: 13, distance: 13.6
click at [105, 8] on input "N9efVRNIYgo3CsfYrhydji6v" at bounding box center [99, 11] width 152 height 8
paste input "SqVwoyTnIBFWYb7blES2YqJq"
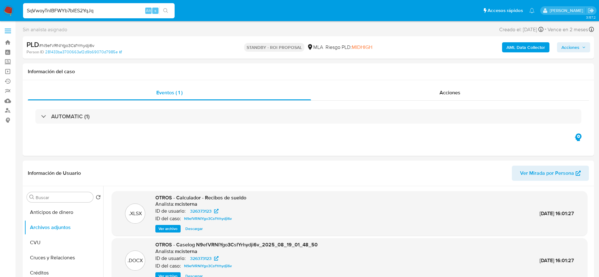
type input "SqVwoyTnIBFWYb7blES2YqJq"
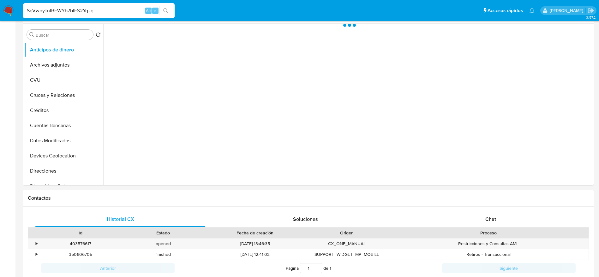
scroll to position [237, 0]
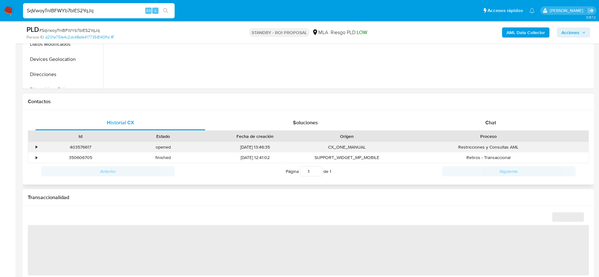
click at [78, 145] on div "403576617" at bounding box center [80, 147] width 83 height 10
select select "10"
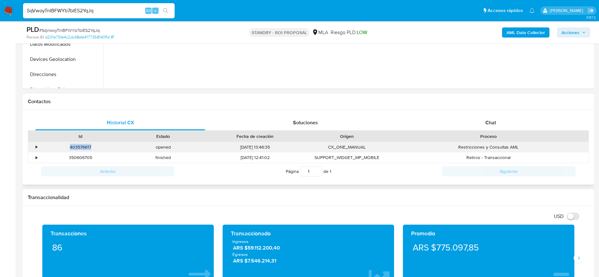
click at [78, 145] on div "403576617" at bounding box center [80, 147] width 83 height 10
copy div "403576617"
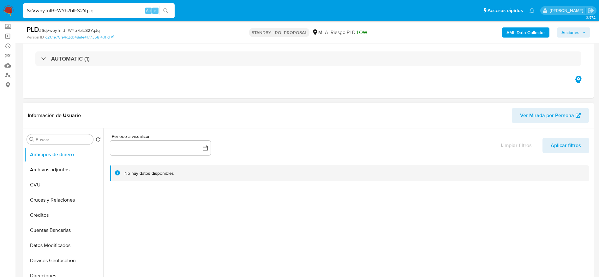
scroll to position [0, 0]
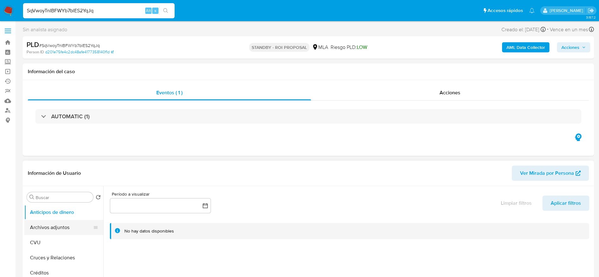
drag, startPoint x: 62, startPoint y: 232, endPoint x: 72, endPoint y: 227, distance: 10.6
click at [62, 232] on button "Archivos adjuntos" at bounding box center [61, 227] width 74 height 15
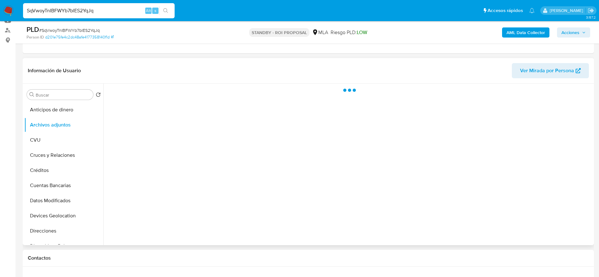
scroll to position [95, 0]
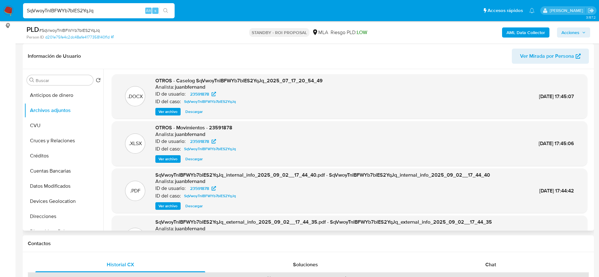
click at [195, 115] on span "Descargar" at bounding box center [193, 112] width 17 height 6
drag, startPoint x: 192, startPoint y: 162, endPoint x: 195, endPoint y: 159, distance: 4.0
click at [192, 162] on span "Descargar" at bounding box center [193, 159] width 17 height 6
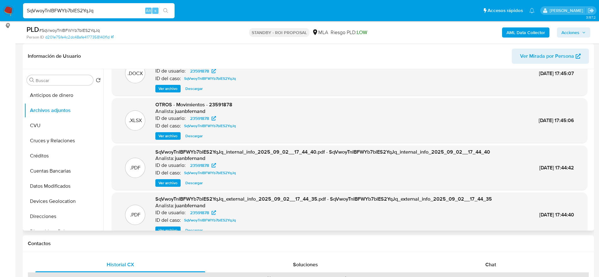
scroll to position [35, 0]
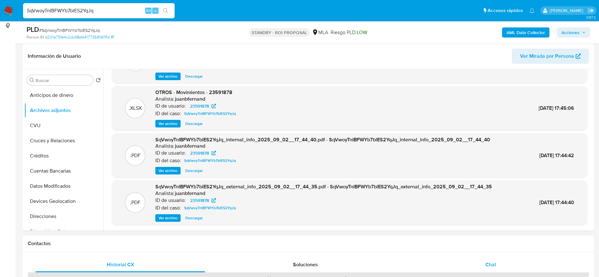
drag, startPoint x: 504, startPoint y: 255, endPoint x: 501, endPoint y: 266, distance: 11.3
click at [501, 266] on div "Chat" at bounding box center [491, 264] width 170 height 15
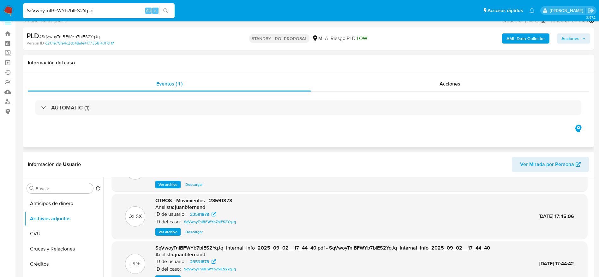
scroll to position [0, 0]
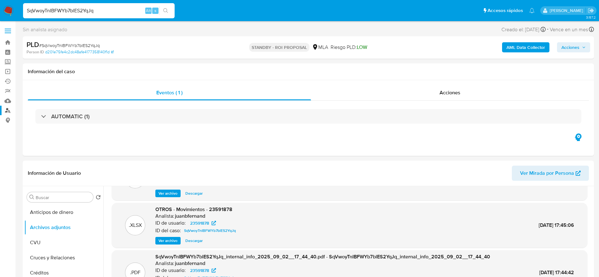
click at [5, 111] on link "Buscador de personas" at bounding box center [37, 111] width 75 height 10
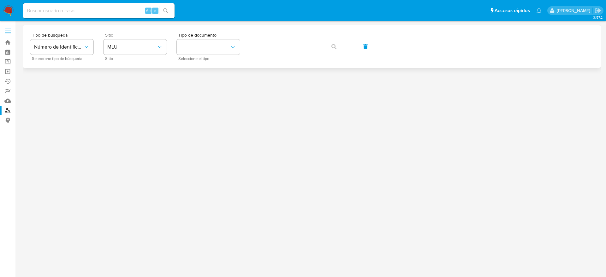
click at [137, 56] on div "Sitio MLU Sitio" at bounding box center [135, 46] width 63 height 27
click at [136, 50] on span "MLU" at bounding box center [131, 47] width 49 height 6
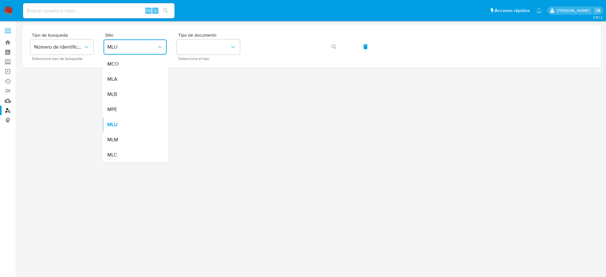
drag, startPoint x: 128, startPoint y: 74, endPoint x: 146, endPoint y: 74, distance: 18.0
click at [128, 74] on div "MLA" at bounding box center [133, 79] width 52 height 15
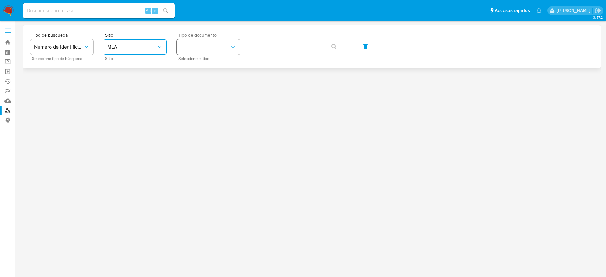
click at [213, 47] on button "identificationType" at bounding box center [208, 46] width 63 height 15
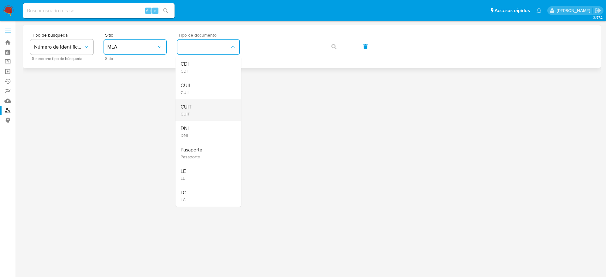
click at [197, 108] on div "CUIT CUIT" at bounding box center [207, 109] width 52 height 21
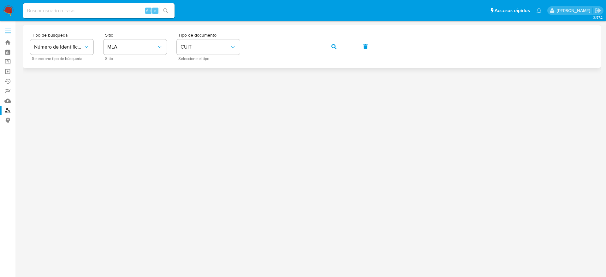
click at [336, 49] on span "button" at bounding box center [334, 47] width 5 height 14
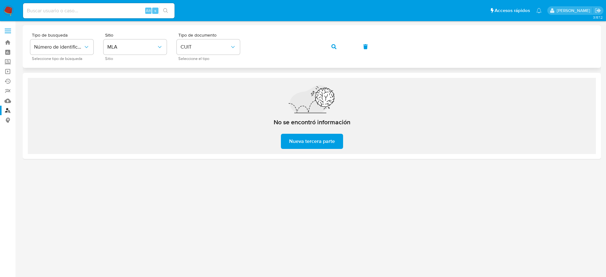
click at [336, 49] on span "button" at bounding box center [334, 47] width 5 height 14
click at [63, 11] on input at bounding box center [99, 11] width 152 height 8
paste input "1012304746"
type input "1012304746"
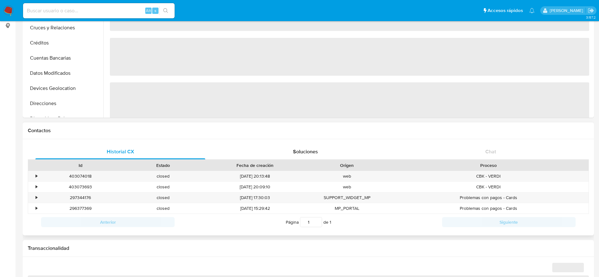
select select "10"
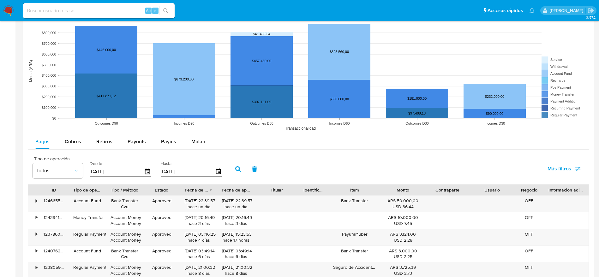
scroll to position [189, 0]
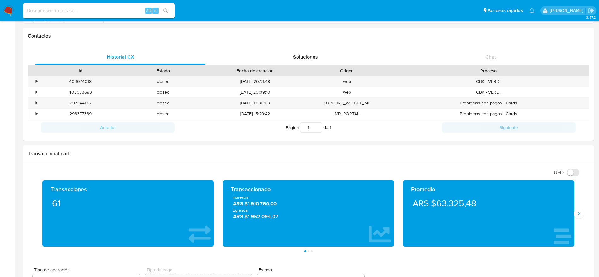
click at [7, 4] on nav "Pausado Ver notificaciones Alt s Accesos rápidos Presiona las siguientes teclas…" at bounding box center [299, 10] width 599 height 21
click at [7, 11] on img at bounding box center [8, 10] width 11 height 11
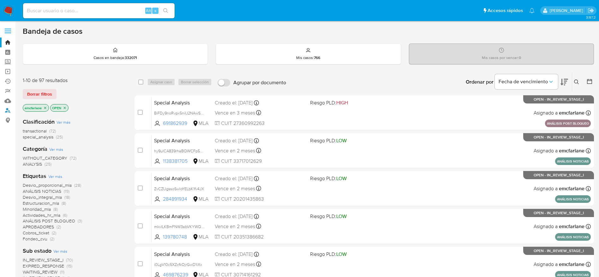
drag, startPoint x: 9, startPoint y: 111, endPoint x: 69, endPoint y: 100, distance: 60.5
click at [9, 112] on link "Buscador de personas" at bounding box center [37, 111] width 75 height 10
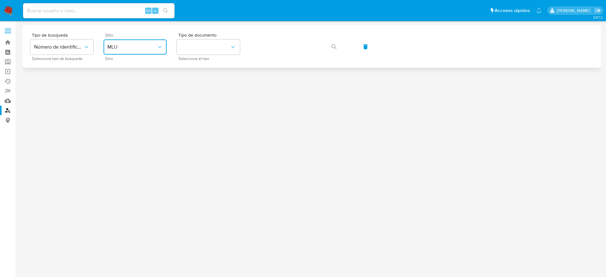
drag, startPoint x: 128, startPoint y: 47, endPoint x: 128, endPoint y: 51, distance: 4.4
click at [128, 47] on span "MLU" at bounding box center [131, 47] width 49 height 6
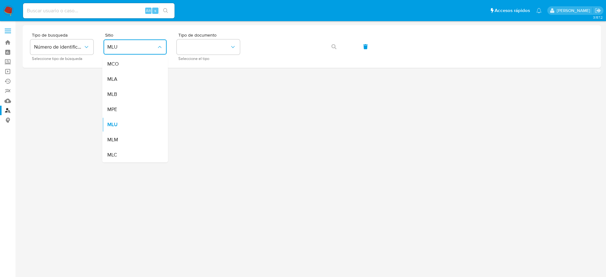
click at [122, 79] on div "MLA" at bounding box center [133, 79] width 52 height 15
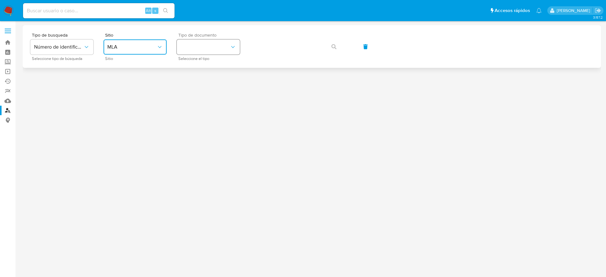
drag, startPoint x: 193, startPoint y: 44, endPoint x: 196, endPoint y: 52, distance: 8.0
click at [193, 45] on button "identificationType" at bounding box center [208, 46] width 63 height 15
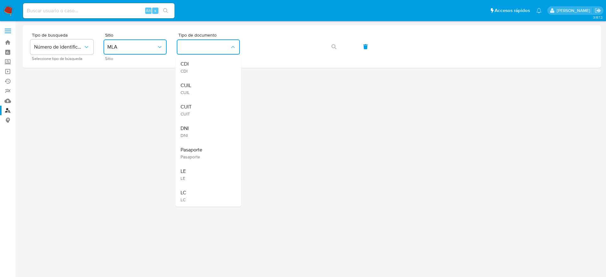
drag, startPoint x: 198, startPoint y: 108, endPoint x: 220, endPoint y: 80, distance: 35.3
click at [198, 107] on div "CUIT CUIT" at bounding box center [207, 109] width 52 height 21
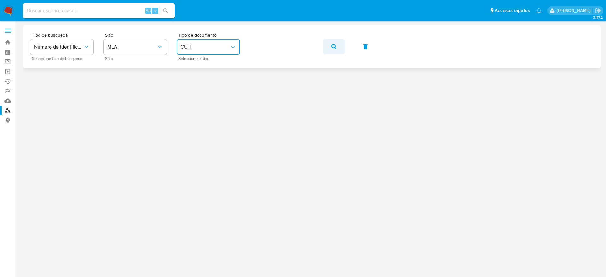
drag, startPoint x: 324, startPoint y: 55, endPoint x: 331, endPoint y: 51, distance: 8.2
click at [324, 55] on div "Tipo de busqueda Número de identificación Seleccione tipo de búsqueda Sitio MLA…" at bounding box center [311, 46] width 563 height 27
click at [331, 50] on button "button" at bounding box center [333, 46] width 21 height 15
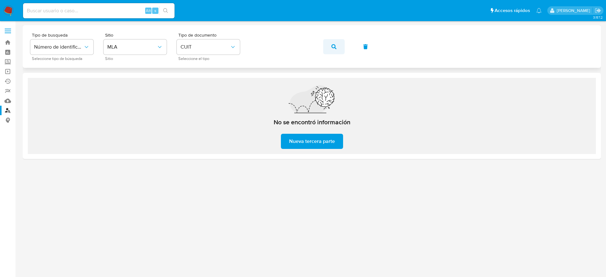
click at [330, 47] on button "button" at bounding box center [333, 46] width 21 height 15
click at [331, 50] on button "button" at bounding box center [333, 46] width 21 height 15
click at [337, 41] on button "button" at bounding box center [333, 46] width 21 height 15
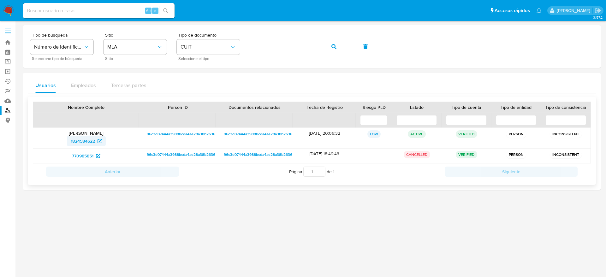
click at [86, 139] on span "1824584622" at bounding box center [83, 141] width 24 height 10
drag, startPoint x: 120, startPoint y: 136, endPoint x: 51, endPoint y: 131, distance: 69.6
click at [51, 131] on div "[PERSON_NAME] 1824584622" at bounding box center [86, 138] width 106 height 20
click at [75, 13] on input at bounding box center [99, 11] width 152 height 8
paste input "1420913227"
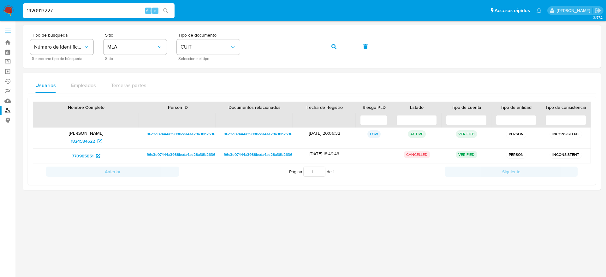
type input "1420913227"
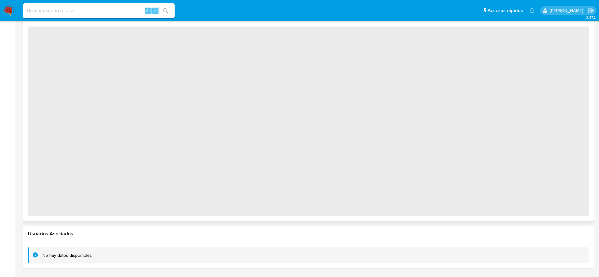
select select "10"
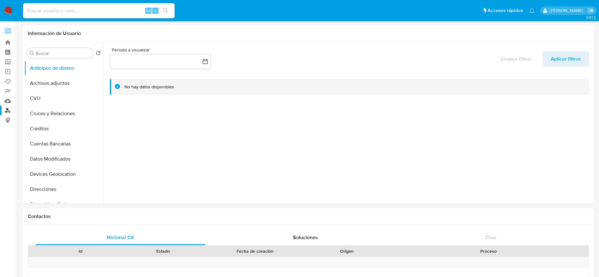
click at [72, 11] on input at bounding box center [99, 11] width 152 height 8
paste input "1420913227"
click at [68, 7] on input "1420913227" at bounding box center [99, 11] width 152 height 8
paste input "62179425"
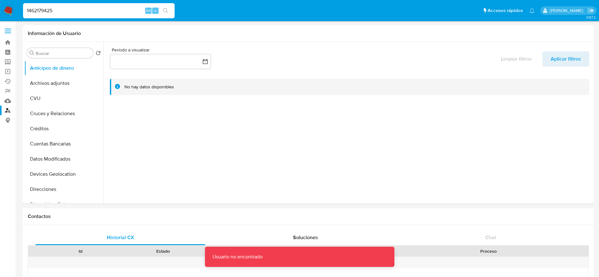
click at [67, 7] on input "1462179425" at bounding box center [99, 11] width 152 height 8
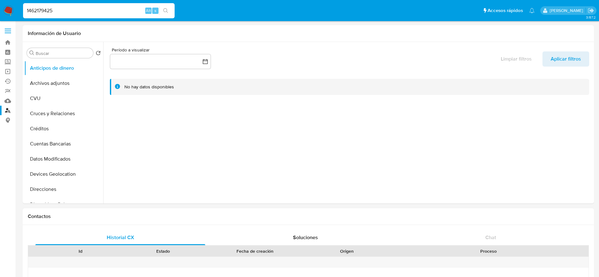
type input "1462179425"
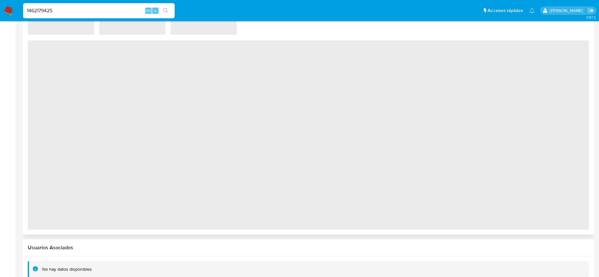
scroll to position [437, 0]
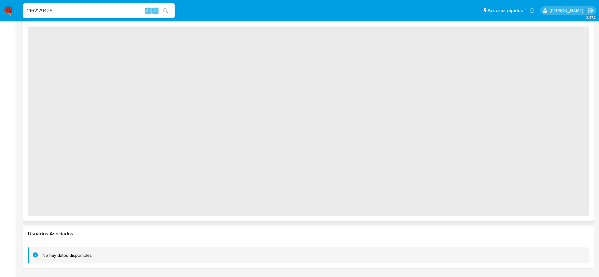
select select "10"
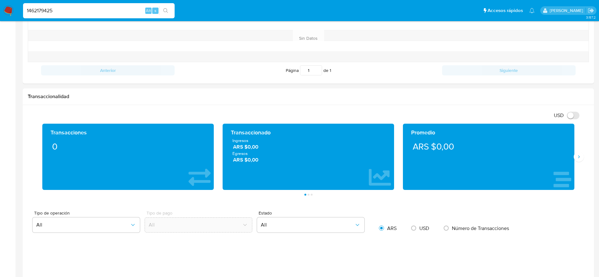
scroll to position [0, 0]
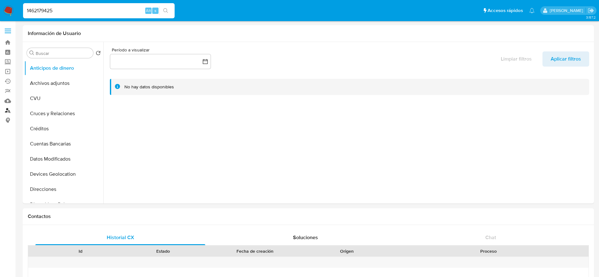
click at [10, 110] on link "Buscador de personas" at bounding box center [37, 111] width 75 height 10
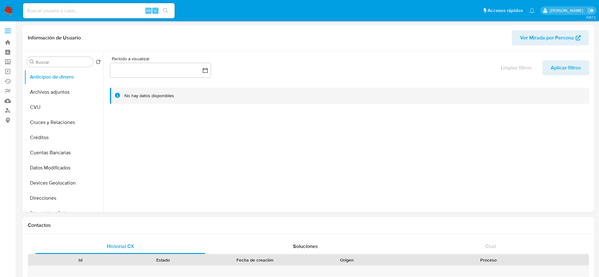
select select "10"
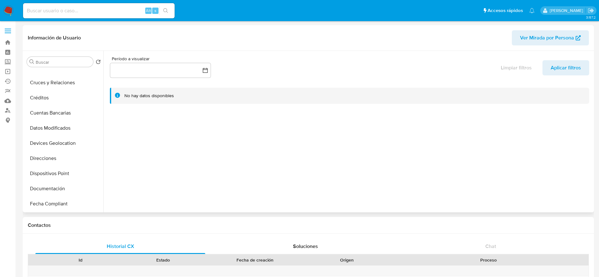
scroll to position [95, 0]
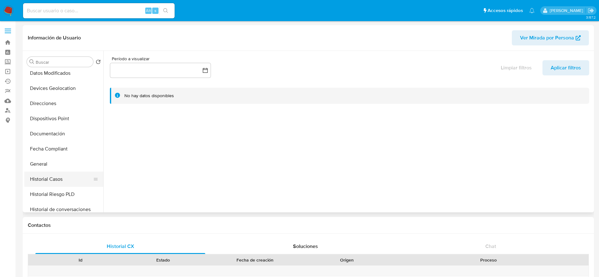
click at [47, 166] on button "General" at bounding box center [63, 164] width 79 height 15
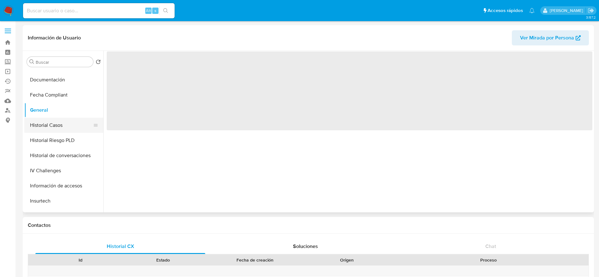
scroll to position [189, 0]
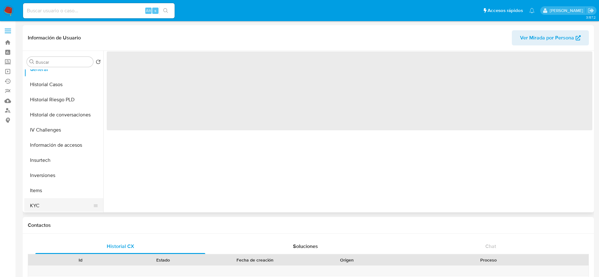
click at [42, 199] on button "KYC" at bounding box center [61, 205] width 74 height 15
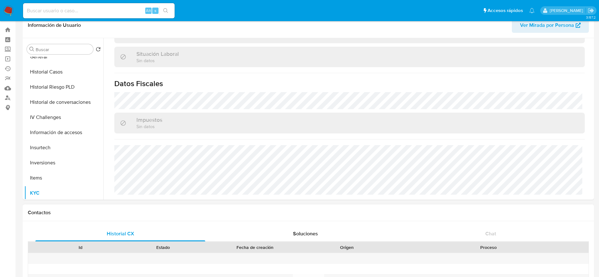
scroll to position [0, 0]
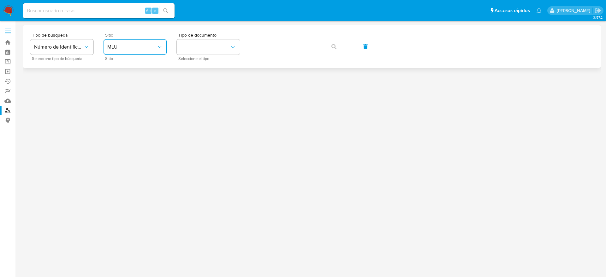
click at [151, 48] on span "MLU" at bounding box center [131, 47] width 49 height 6
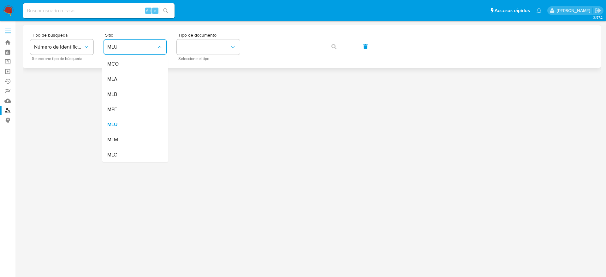
drag, startPoint x: 121, startPoint y: 74, endPoint x: 155, endPoint y: 63, distance: 35.3
click at [121, 74] on div "MLA" at bounding box center [133, 79] width 52 height 15
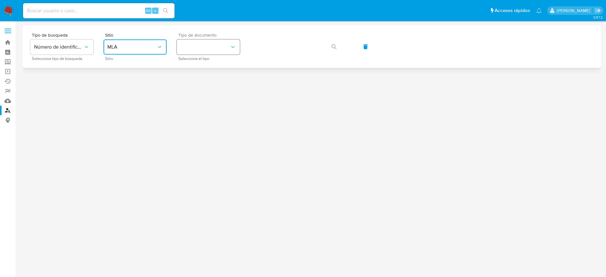
click at [193, 50] on button "identificationType" at bounding box center [208, 46] width 63 height 15
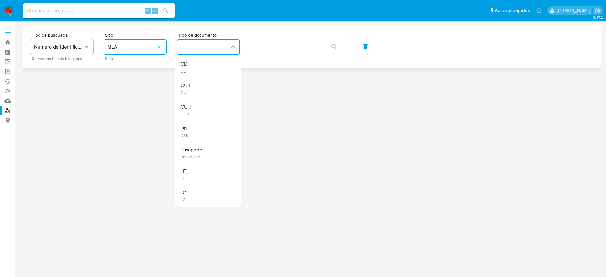
drag, startPoint x: 194, startPoint y: 107, endPoint x: 243, endPoint y: 63, distance: 66.2
click at [194, 107] on div "CUIT CUIT" at bounding box center [207, 109] width 52 height 21
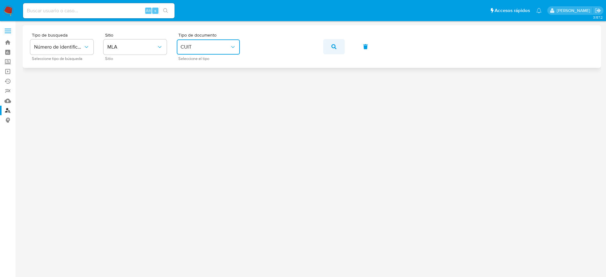
click at [333, 50] on span "button" at bounding box center [334, 47] width 5 height 14
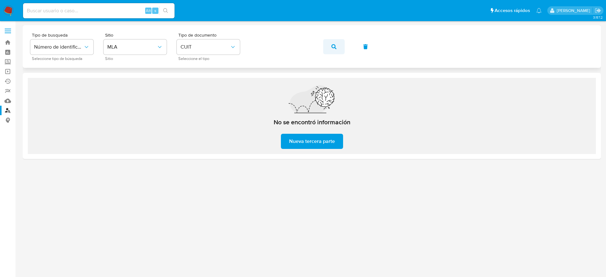
click at [341, 45] on button "button" at bounding box center [333, 46] width 21 height 15
click at [341, 46] on button "button" at bounding box center [333, 46] width 21 height 15
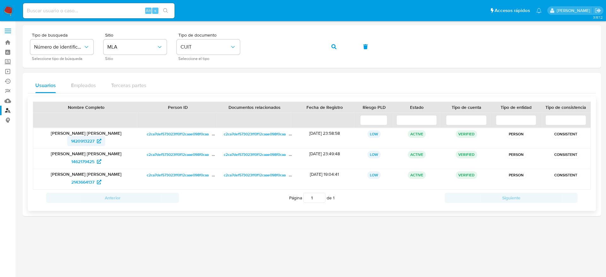
drag, startPoint x: 70, startPoint y: 143, endPoint x: 94, endPoint y: 142, distance: 24.6
click at [94, 142] on div "1420913227" at bounding box center [86, 141] width 97 height 10
click at [80, 14] on input at bounding box center [99, 11] width 152 height 8
paste input "SqVwoyTnIBFWYb7blES2YqJq"
type input "SqVwoyTnIBFWYb7blES2YqJq"
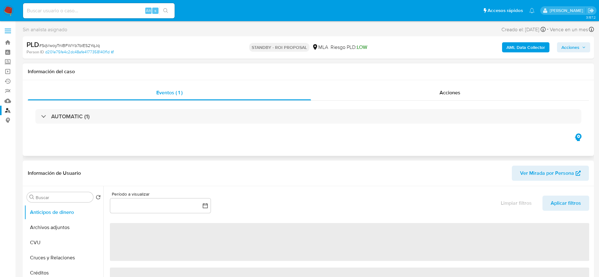
select select "10"
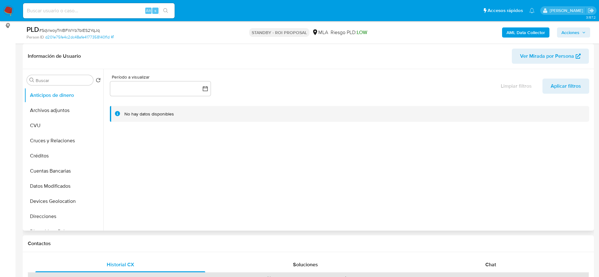
scroll to position [237, 0]
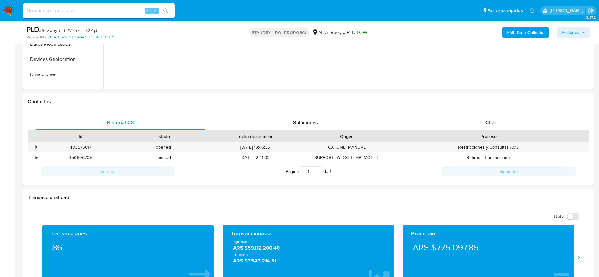
click at [66, 30] on span "# SqVwoyTnIBFWYb7blES2YqJq" at bounding box center [69, 30] width 61 height 6
copy span "SqVwoyTnIBFWYb7blES2YqJq"
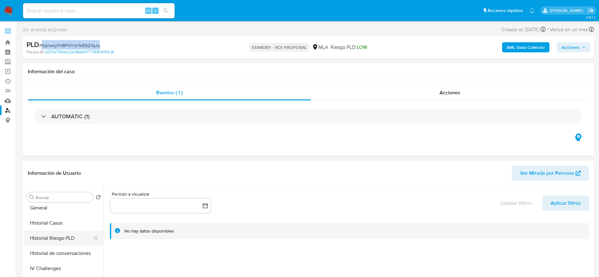
scroll to position [189, 0]
click at [51, 209] on button "General" at bounding box center [61, 204] width 74 height 15
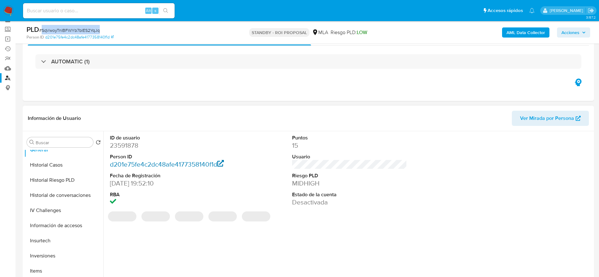
scroll to position [47, 0]
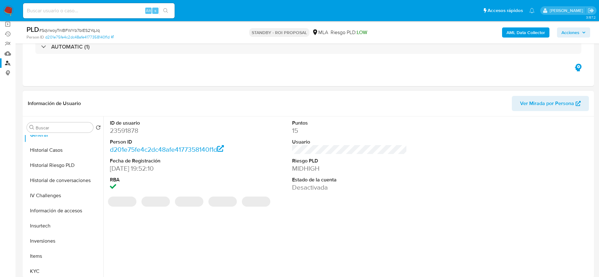
click at [131, 130] on dd "23591878" at bounding box center [167, 130] width 115 height 9
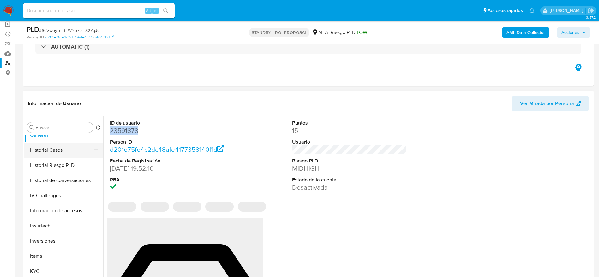
copy dd "23591878"
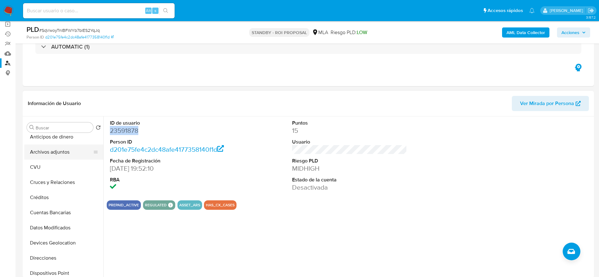
scroll to position [0, 0]
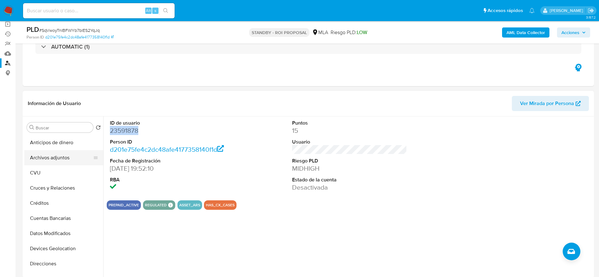
drag, startPoint x: 54, startPoint y: 159, endPoint x: 65, endPoint y: 163, distance: 11.5
click at [54, 159] on button "Archivos adjuntos" at bounding box center [61, 157] width 74 height 15
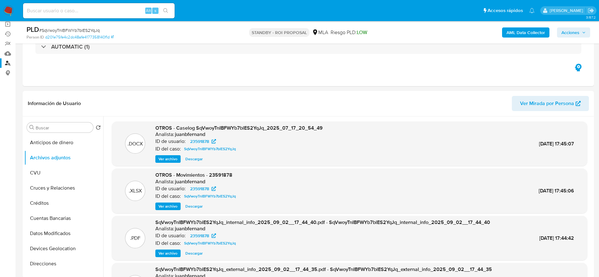
click at [12, 8] on img at bounding box center [8, 10] width 11 height 11
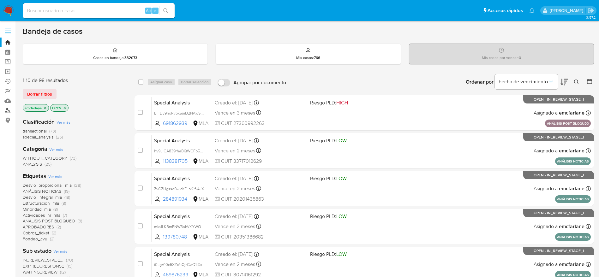
click at [7, 113] on link "Buscador de personas" at bounding box center [37, 111] width 75 height 10
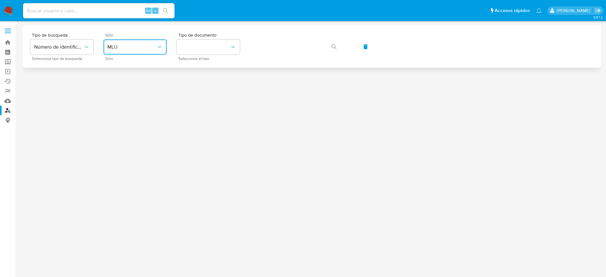
click at [147, 42] on button "MLU" at bounding box center [135, 46] width 63 height 15
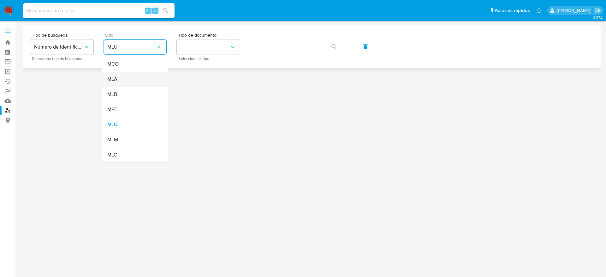
click at [126, 81] on div "MLA" at bounding box center [133, 79] width 52 height 15
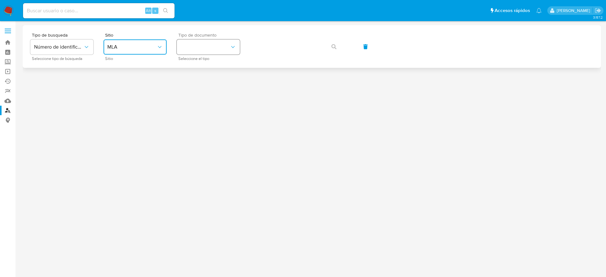
click at [231, 53] on button "identificationType" at bounding box center [208, 46] width 63 height 15
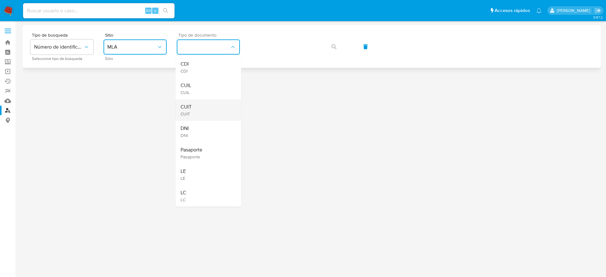
click at [191, 113] on span "CUIT" at bounding box center [186, 114] width 11 height 6
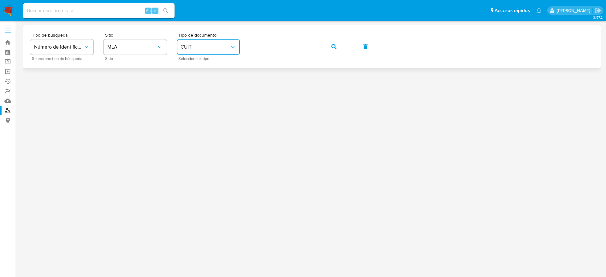
click at [339, 48] on button "button" at bounding box center [333, 46] width 21 height 15
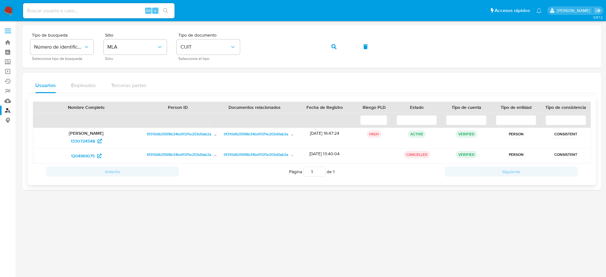
drag, startPoint x: 112, startPoint y: 144, endPoint x: 62, endPoint y: 141, distance: 49.6
click at [65, 141] on div "1330724548" at bounding box center [86, 141] width 97 height 10
drag, startPoint x: 57, startPoint y: 159, endPoint x: 97, endPoint y: 160, distance: 39.8
click at [97, 160] on div "1204961075" at bounding box center [86, 156] width 97 height 10
click at [332, 42] on span "button" at bounding box center [334, 47] width 5 height 14
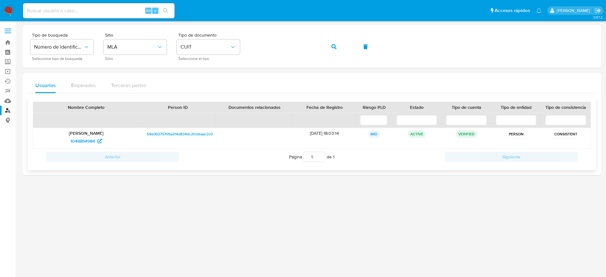
drag, startPoint x: 60, startPoint y: 141, endPoint x: 96, endPoint y: 150, distance: 37.1
click at [96, 150] on div "Nombre Completo Person ID Documentos relacionados Fecha de Registro Riesgo PLD …" at bounding box center [312, 133] width 558 height 63
click at [96, 150] on div "Anterior Página 1 de 1 Siguiente" at bounding box center [312, 157] width 558 height 16
click at [130, 172] on div "Usuarios Empleados Terceras partes Nombre Completo Person ID Documentos relacio…" at bounding box center [312, 124] width 579 height 102
drag, startPoint x: 99, startPoint y: 220, endPoint x: 48, endPoint y: 159, distance: 79.8
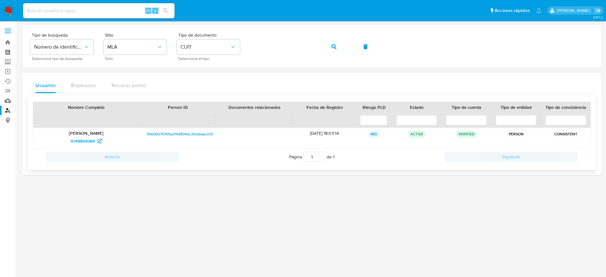
click at [99, 219] on div at bounding box center [312, 149] width 579 height 248
drag, startPoint x: 68, startPoint y: 145, endPoint x: 97, endPoint y: 143, distance: 28.8
click at [97, 143] on div "1048864984" at bounding box center [86, 141] width 97 height 10
click at [333, 47] on icon "button" at bounding box center [334, 46] width 5 height 5
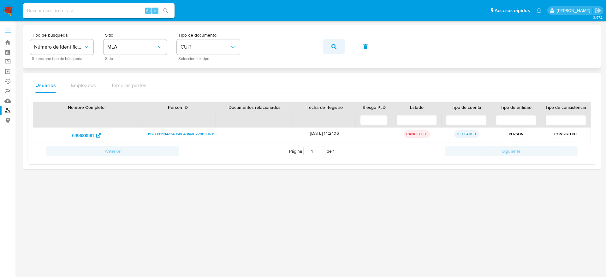
click at [334, 49] on span "button" at bounding box center [334, 47] width 5 height 14
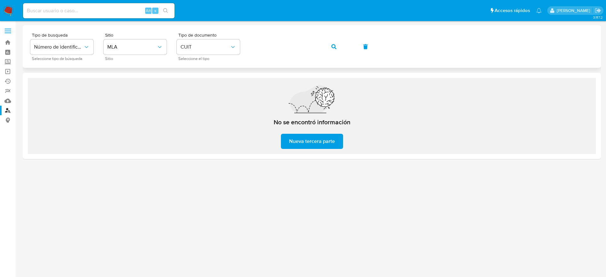
click at [334, 50] on span "button" at bounding box center [334, 47] width 5 height 14
click at [330, 51] on button "button" at bounding box center [333, 46] width 21 height 15
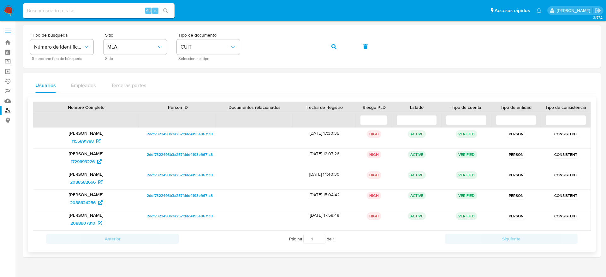
drag, startPoint x: 65, startPoint y: 142, endPoint x: 94, endPoint y: 147, distance: 28.9
click at [94, 147] on div "Pedro Abel del Rivero 1155891788" at bounding box center [86, 138] width 106 height 20
drag, startPoint x: 64, startPoint y: 161, endPoint x: 91, endPoint y: 168, distance: 28.0
click at [91, 168] on div "Pedro Abel del Rivero 1729693226" at bounding box center [86, 159] width 106 height 20
drag, startPoint x: 57, startPoint y: 179, endPoint x: 99, endPoint y: 186, distance: 41.9
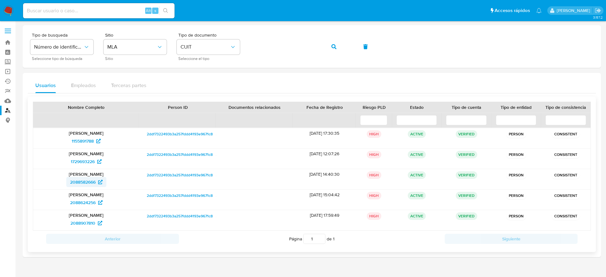
click at [99, 186] on div "2088582666" at bounding box center [86, 182] width 97 height 10
drag, startPoint x: 60, startPoint y: 202, endPoint x: 98, endPoint y: 207, distance: 38.4
click at [98, 207] on div "2088624256" at bounding box center [86, 203] width 97 height 10
click at [66, 226] on div "2088907810" at bounding box center [86, 223] width 97 height 10
drag, startPoint x: 69, startPoint y: 230, endPoint x: 94, endPoint y: 225, distance: 25.1
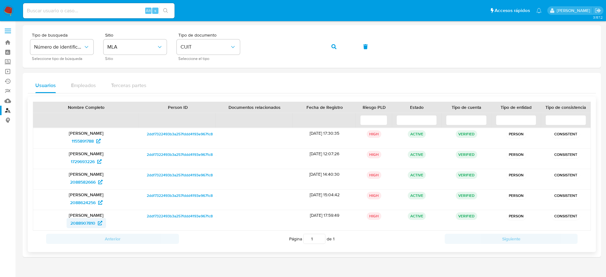
click at [93, 227] on div "2088907810" at bounding box center [86, 223] width 97 height 10
click at [109, 263] on div at bounding box center [312, 149] width 579 height 248
drag, startPoint x: 65, startPoint y: 222, endPoint x: 90, endPoint y: 230, distance: 26.2
click at [90, 230] on div "Pedro Abel del Rivero 2088907810" at bounding box center [86, 220] width 106 height 20
click at [57, 12] on input at bounding box center [99, 11] width 152 height 8
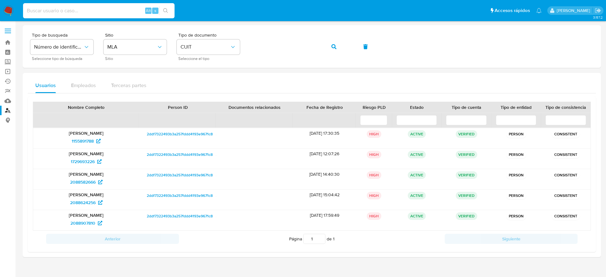
paste input "83228822"
type input "83228822"
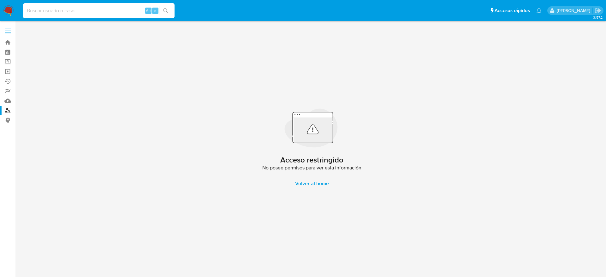
click at [36, 10] on input at bounding box center [99, 11] width 152 height 8
paste input "83228822"
type input "83228822"
click at [7, 111] on link "Buscador de personas" at bounding box center [37, 111] width 75 height 10
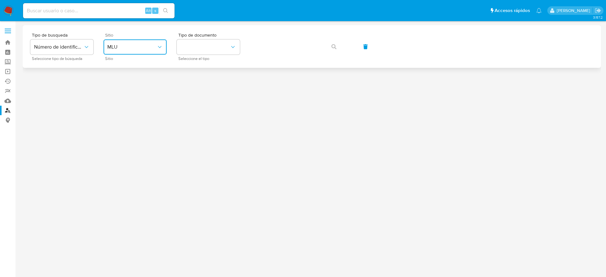
drag, startPoint x: 134, startPoint y: 47, endPoint x: 130, endPoint y: 53, distance: 6.8
click at [134, 48] on span "MLU" at bounding box center [131, 47] width 49 height 6
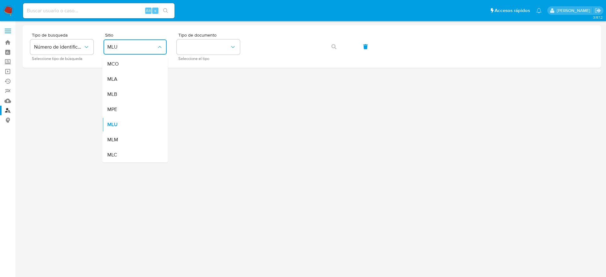
click at [124, 83] on div "MLA" at bounding box center [133, 79] width 52 height 15
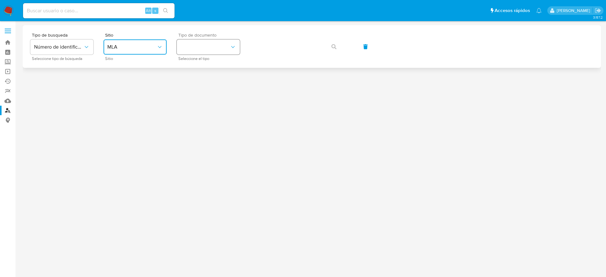
click at [206, 51] on button "identificationType" at bounding box center [208, 46] width 63 height 15
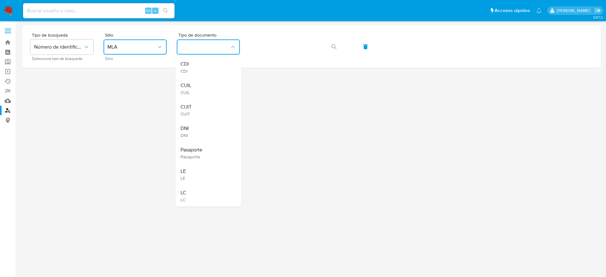
click at [214, 111] on div "CUIT CUIT" at bounding box center [207, 109] width 52 height 21
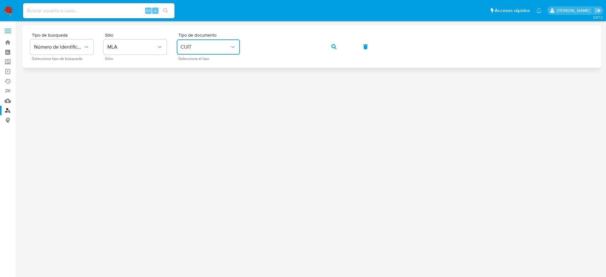
click at [332, 47] on icon "button" at bounding box center [334, 46] width 5 height 5
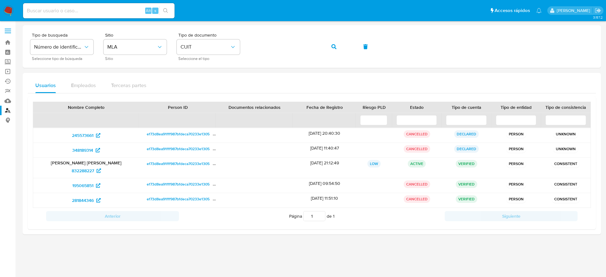
click at [86, 12] on input at bounding box center [99, 11] width 152 height 8
paste input "664516234"
type input "664516234"
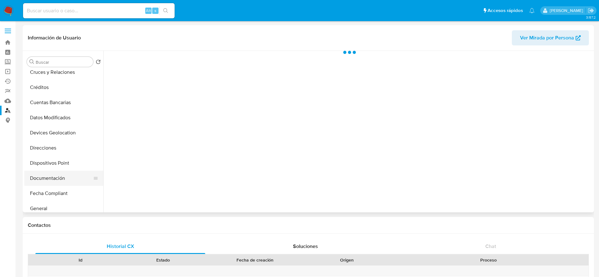
scroll to position [95, 0]
click at [48, 174] on button "Historial Casos" at bounding box center [61, 179] width 74 height 15
select select "10"
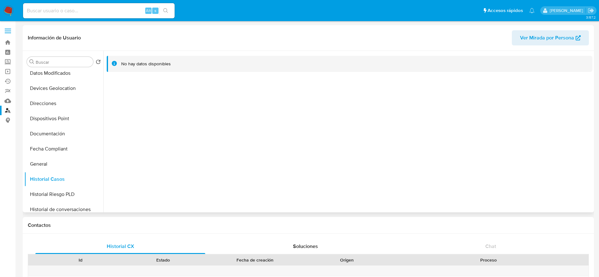
click at [559, 38] on span "Ver Mirada por Persona" at bounding box center [547, 37] width 54 height 15
click at [563, 34] on span "Ver Mirada por Persona" at bounding box center [547, 37] width 54 height 15
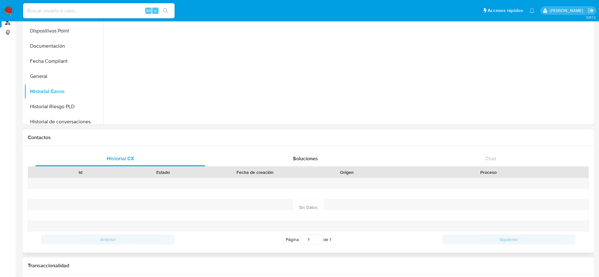
scroll to position [0, 0]
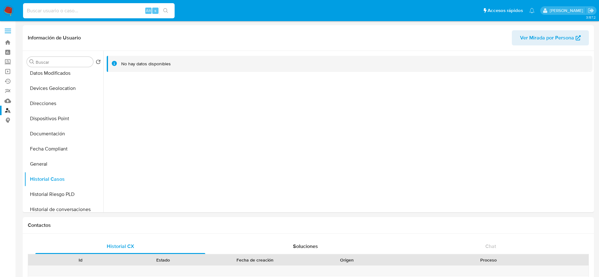
click at [69, 9] on input at bounding box center [99, 11] width 152 height 8
paste input "664516234"
type input "664516234"
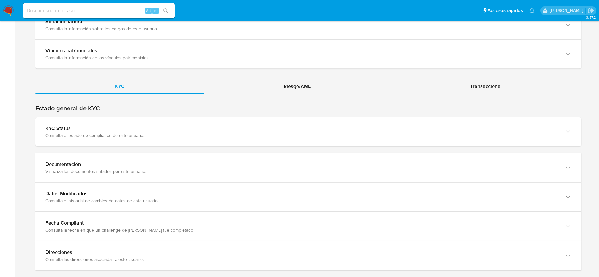
scroll to position [542, 0]
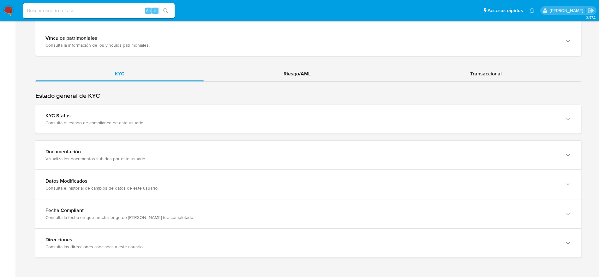
click at [113, 9] on input at bounding box center [99, 11] width 152 height 8
paste input "763200728"
type input "763200728"
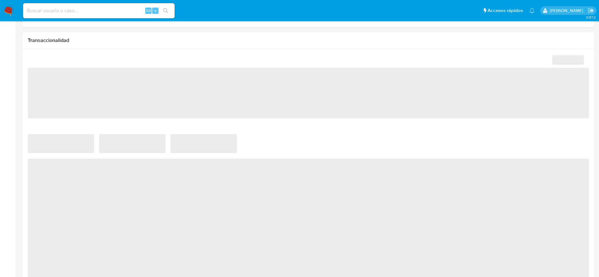
scroll to position [332, 0]
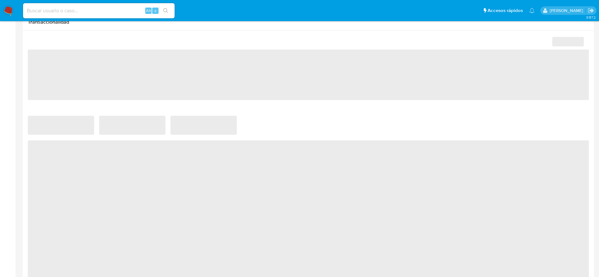
select select "10"
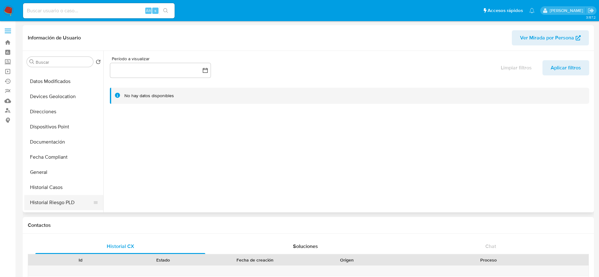
scroll to position [142, 0]
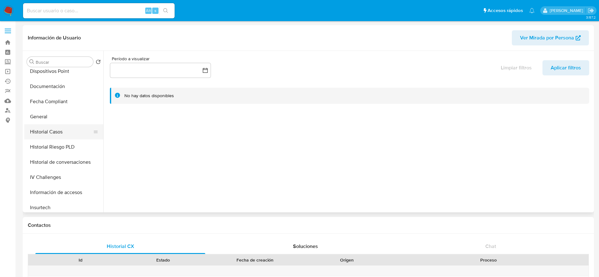
drag, startPoint x: 50, startPoint y: 126, endPoint x: 56, endPoint y: 128, distance: 6.3
click at [50, 127] on button "Historial Casos" at bounding box center [61, 131] width 74 height 15
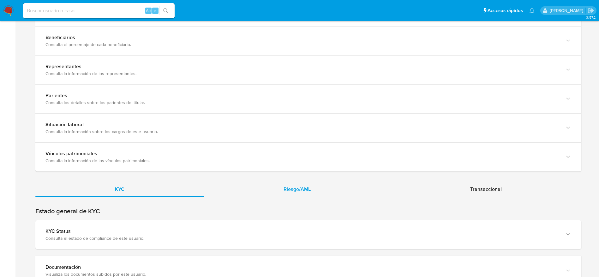
click at [302, 194] on div "Riesgo/AML" at bounding box center [297, 189] width 186 height 15
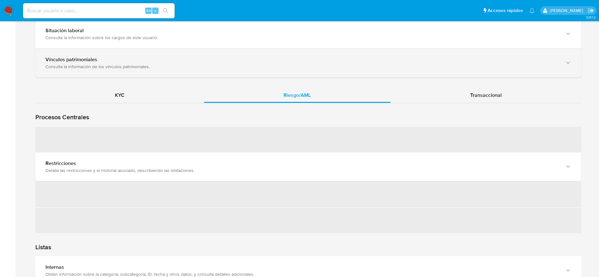
scroll to position [521, 0]
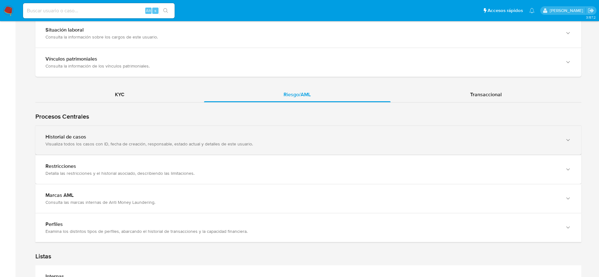
click at [380, 144] on div "Visualiza todos los casos con ID, fecha de creación, responsable, estado actual…" at bounding box center [301, 144] width 513 height 6
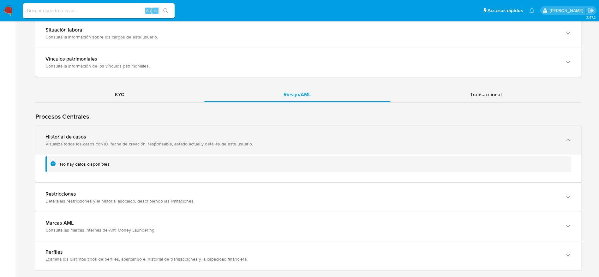
click at [380, 146] on div "Visualiza todos los casos con ID, fecha de creación, responsable, estado actual…" at bounding box center [301, 144] width 513 height 6
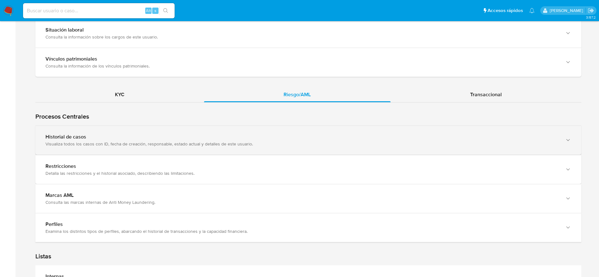
click at [380, 146] on div "Visualiza todos los casos con ID, fecha de creación, responsable, estado actual…" at bounding box center [301, 144] width 513 height 6
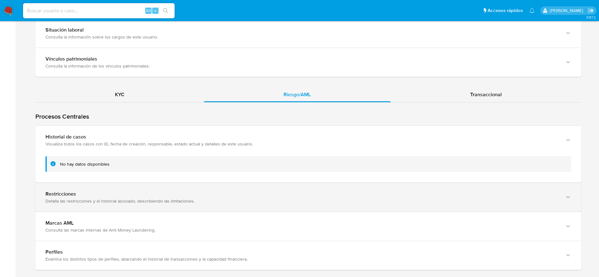
click at [368, 184] on div "Restricciones Detalla las restricciones y el historial asociado, describiendo l…" at bounding box center [308, 197] width 546 height 29
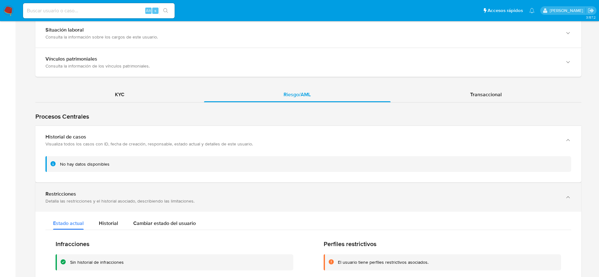
click at [366, 194] on div "Restricciones" at bounding box center [301, 194] width 513 height 6
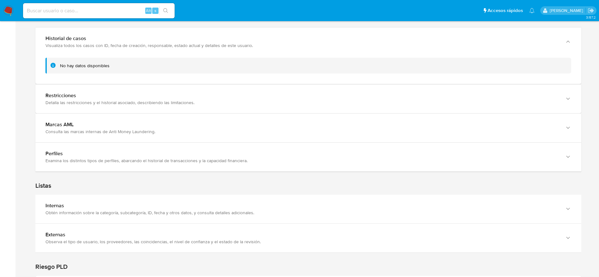
scroll to position [663, 0]
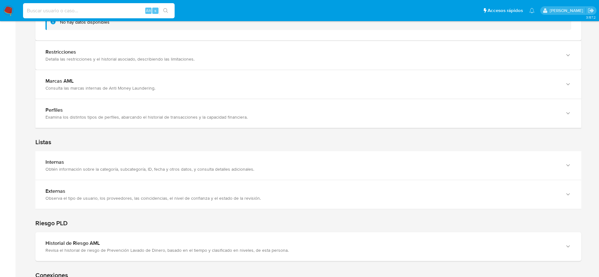
click at [109, 8] on input at bounding box center [99, 11] width 152 height 8
paste input "572845202"
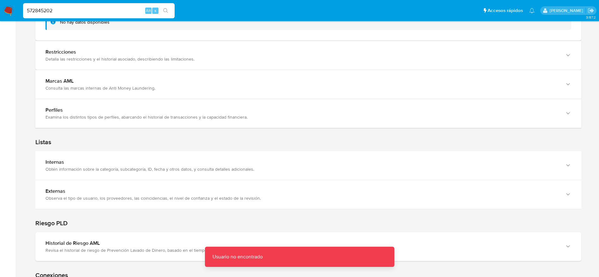
click at [109, 8] on input "572845202" at bounding box center [99, 11] width 152 height 8
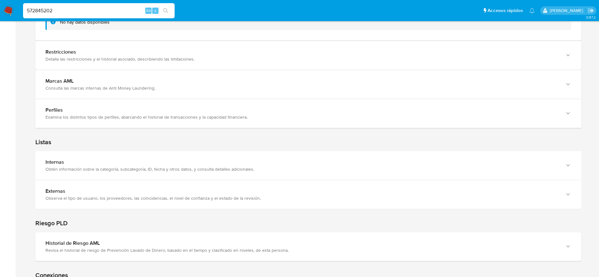
type input "572845202"
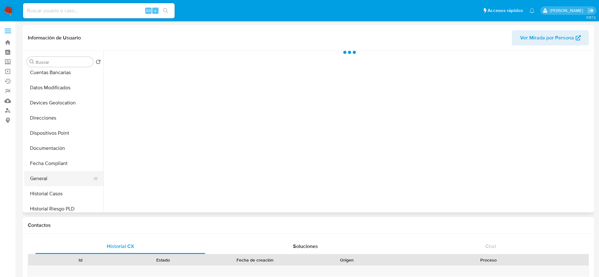
scroll to position [95, 0]
click at [56, 178] on button "Historial Casos" at bounding box center [61, 179] width 74 height 15
select select "10"
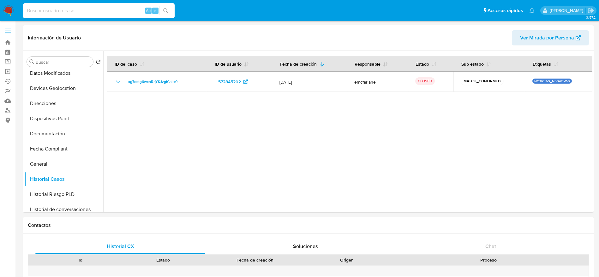
click at [119, 7] on input at bounding box center [99, 11] width 152 height 8
paste input "1500860853"
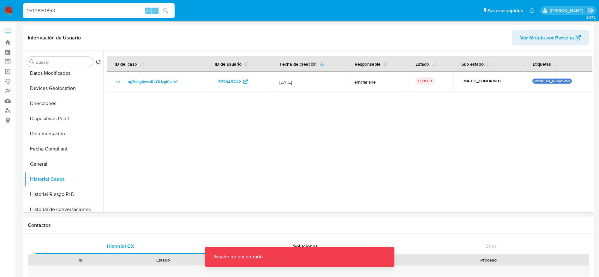
click at [119, 7] on input "1500860853" at bounding box center [99, 11] width 152 height 8
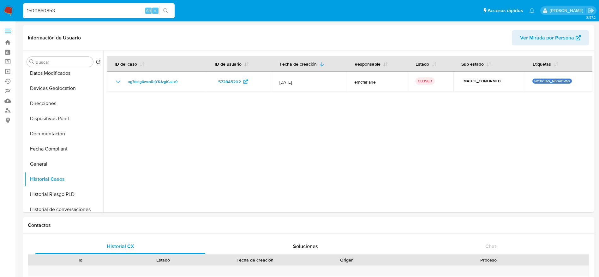
type input "1500860853"
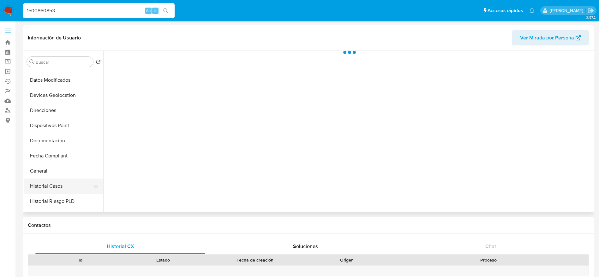
scroll to position [95, 0]
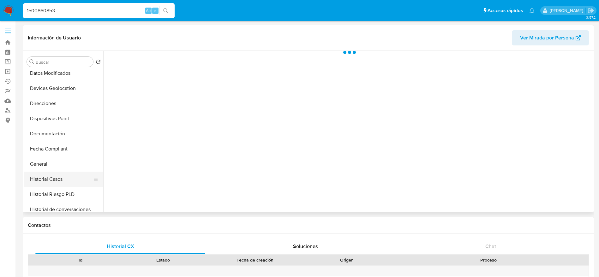
click at [57, 180] on button "Historial Casos" at bounding box center [61, 179] width 74 height 15
select select "10"
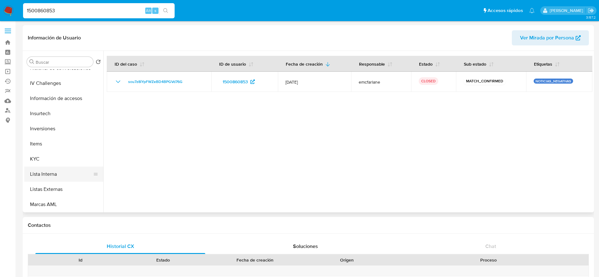
scroll to position [237, 0]
click at [64, 160] on button "KYC" at bounding box center [61, 158] width 74 height 15
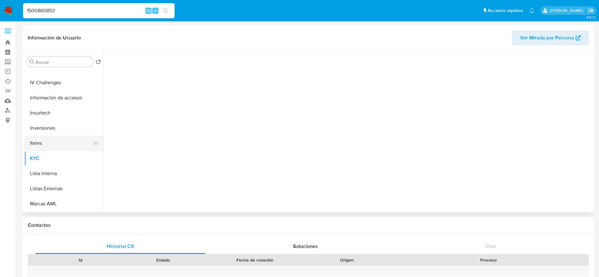
click at [55, 141] on button "Items" at bounding box center [61, 143] width 74 height 15
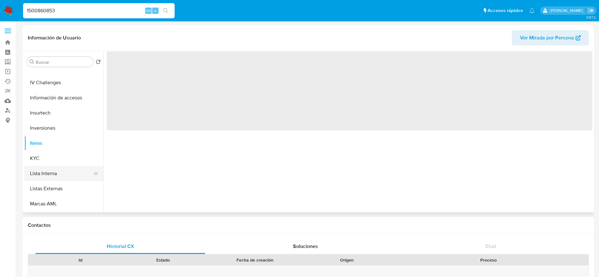
click at [46, 168] on button "Lista Interna" at bounding box center [61, 173] width 74 height 15
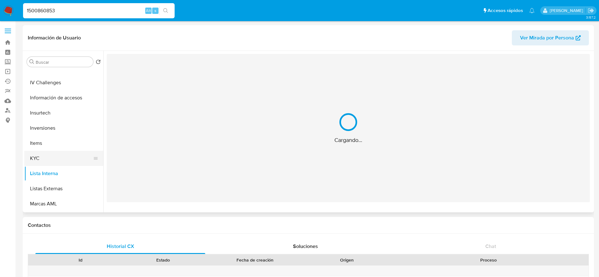
click at [45, 159] on button "KYC" at bounding box center [61, 158] width 74 height 15
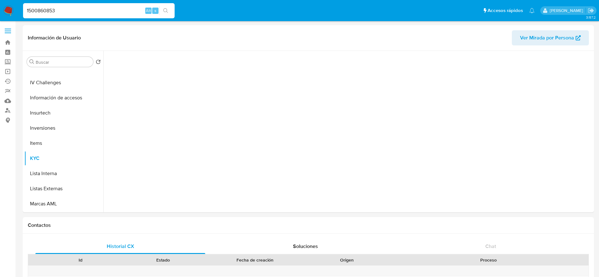
click at [99, 8] on input "1500860853" at bounding box center [99, 11] width 152 height 8
paste input "763200728"
type input "763200728"
click at [59, 13] on input "763200728" at bounding box center [99, 11] width 152 height 8
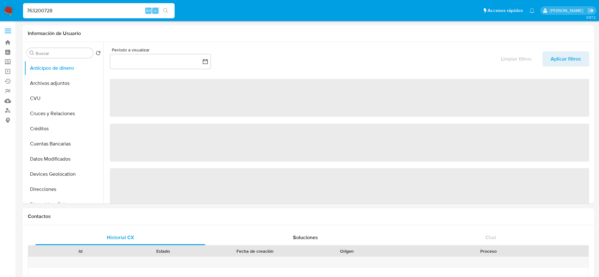
select select "10"
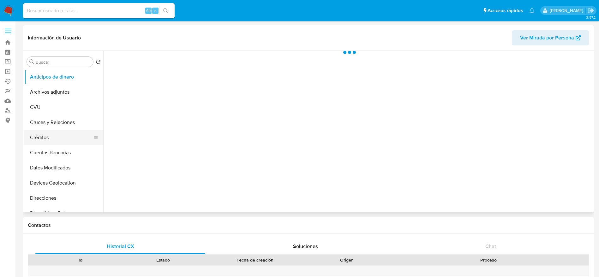
scroll to position [95, 0]
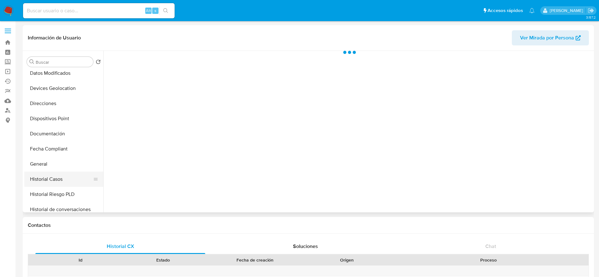
click at [61, 179] on button "Historial Casos" at bounding box center [61, 179] width 74 height 15
select select "10"
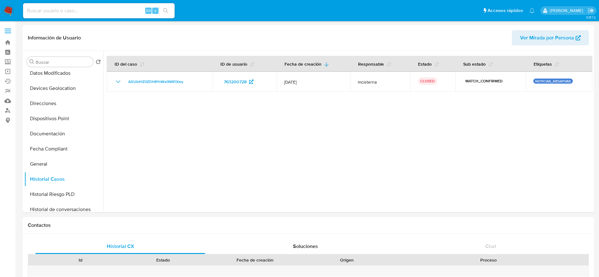
click at [114, 13] on input at bounding box center [99, 11] width 152 height 8
paste input "1500860853"
type input "1500860853"
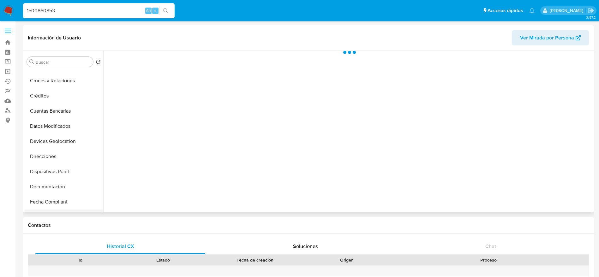
scroll to position [95, 0]
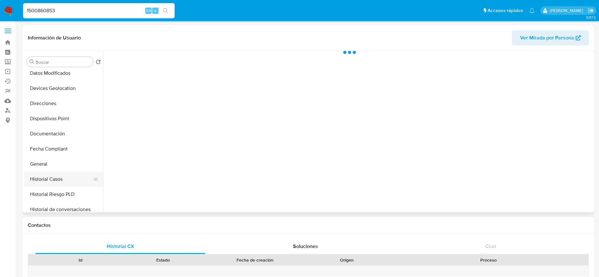
drag, startPoint x: 60, startPoint y: 182, endPoint x: 69, endPoint y: 170, distance: 15.1
click at [60, 181] on button "Historial Casos" at bounding box center [63, 179] width 79 height 15
select select "10"
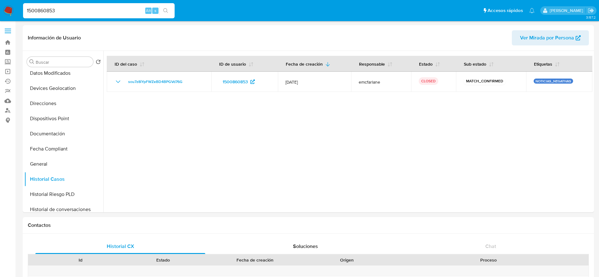
click at [84, 9] on input "1500860853" at bounding box center [99, 11] width 152 height 8
paste input "941270446"
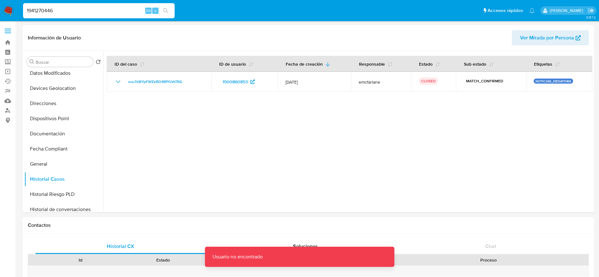
click at [85, 9] on input "1941270446" at bounding box center [99, 11] width 152 height 8
type input "1941270446"
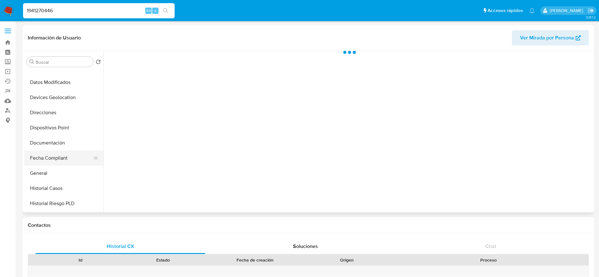
scroll to position [95, 0]
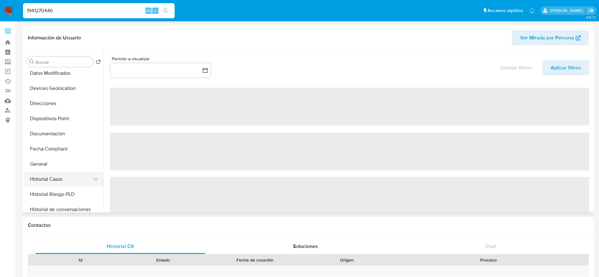
select select "10"
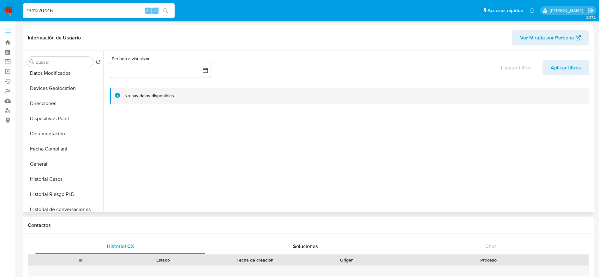
drag, startPoint x: 60, startPoint y: 180, endPoint x: 115, endPoint y: 117, distance: 83.0
click at [60, 180] on button "Historial Casos" at bounding box center [63, 179] width 79 height 15
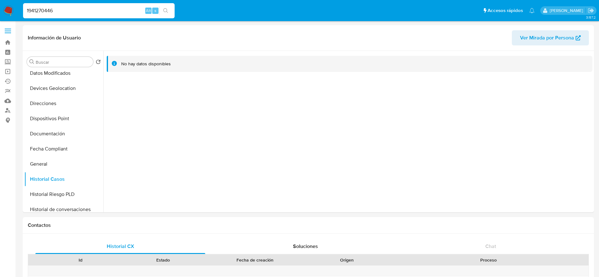
click at [88, 11] on input "1941270446" at bounding box center [99, 11] width 152 height 8
paste input "169163147"
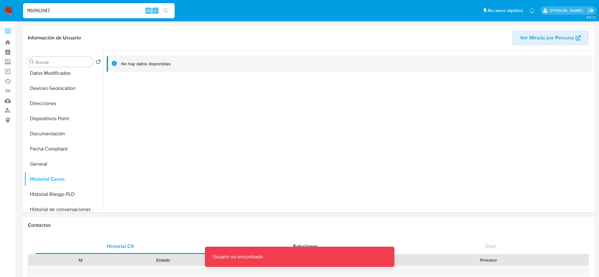
click at [88, 11] on input "1169163147" at bounding box center [99, 11] width 152 height 8
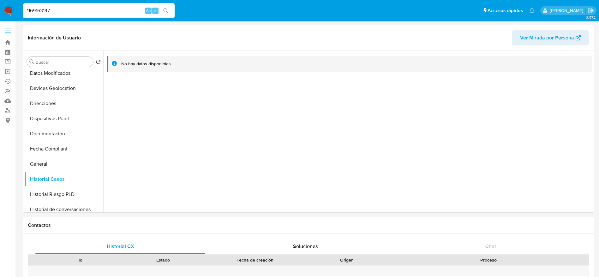
type input "1169163147"
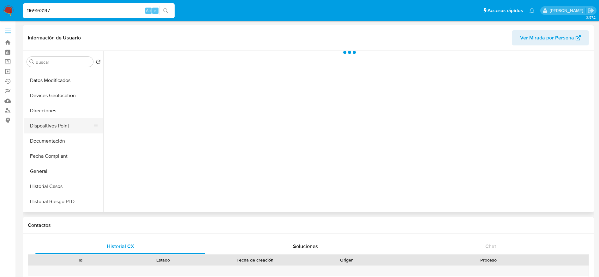
scroll to position [95, 0]
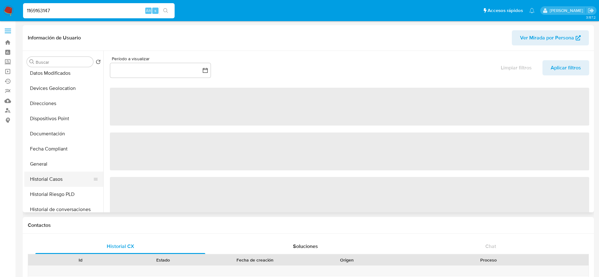
click at [57, 183] on button "Historial Casos" at bounding box center [61, 179] width 74 height 15
select select "10"
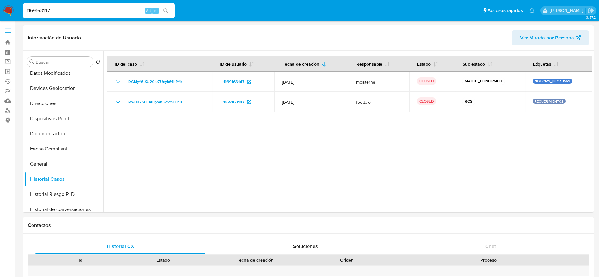
click at [90, 8] on input "1169163147" at bounding box center [99, 11] width 152 height 8
paste input "303757478"
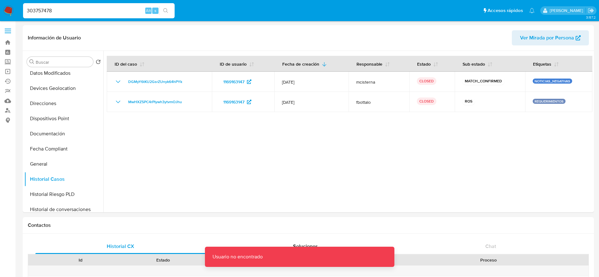
click at [90, 8] on input "303757478" at bounding box center [99, 11] width 152 height 8
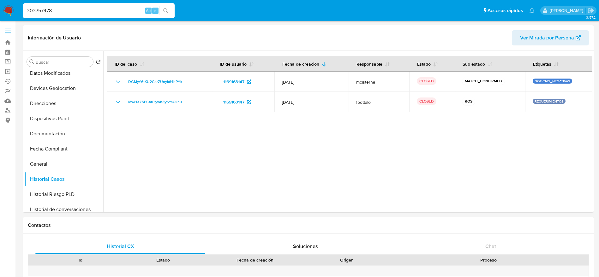
type input "303757478"
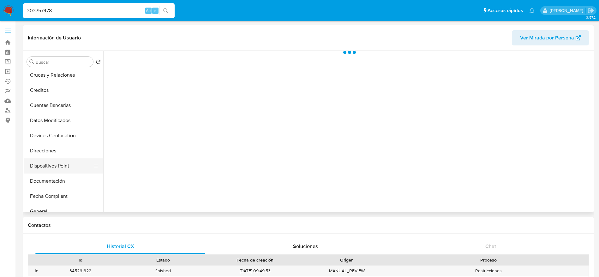
scroll to position [142, 0]
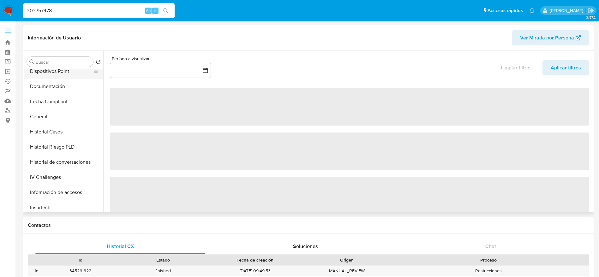
select select "10"
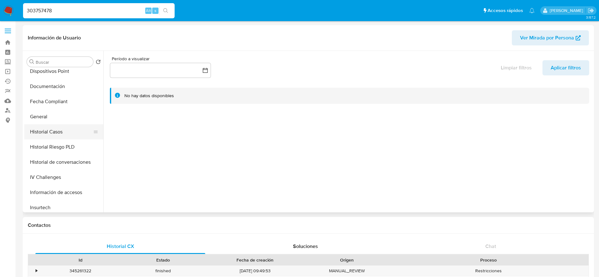
click at [57, 135] on button "Historial Casos" at bounding box center [61, 131] width 74 height 15
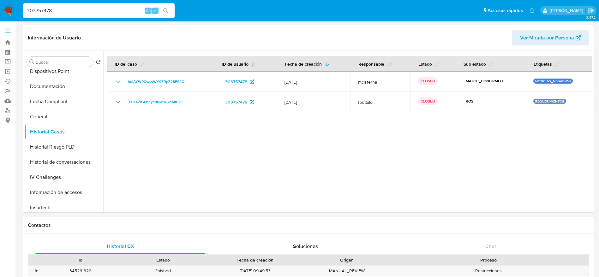
click at [75, 11] on input "303757478" at bounding box center [99, 11] width 152 height 8
paste input "544842754"
type input "544842754"
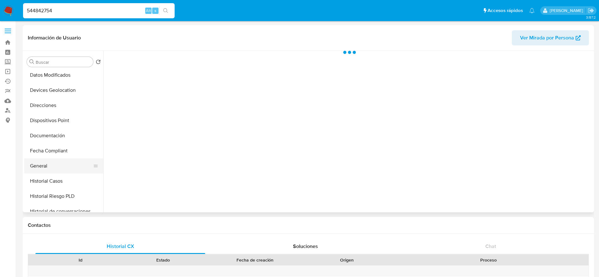
scroll to position [95, 0]
click at [57, 177] on button "Historial Casos" at bounding box center [61, 179] width 74 height 15
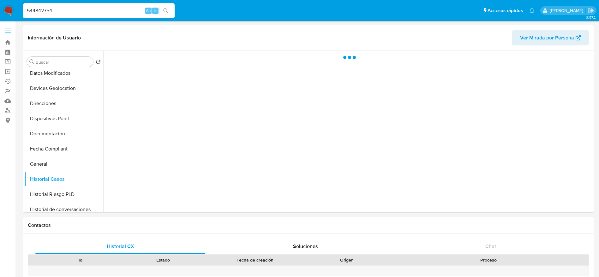
select select "10"
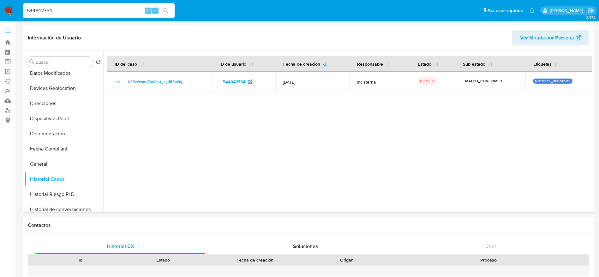
click at [90, 7] on input "544842754" at bounding box center [99, 11] width 152 height 8
paste input "92187158"
type input "592187158"
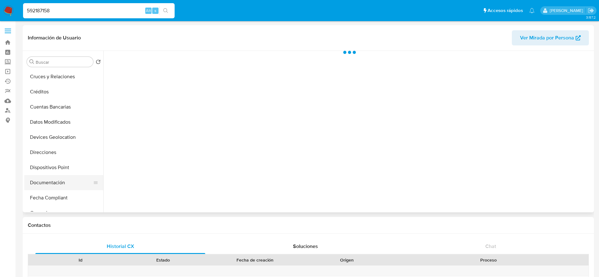
scroll to position [95, 0]
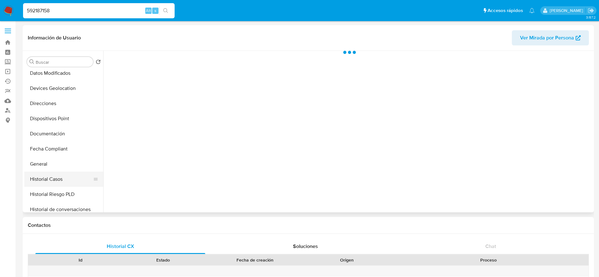
click at [51, 185] on button "Historial Casos" at bounding box center [61, 179] width 74 height 15
select select "10"
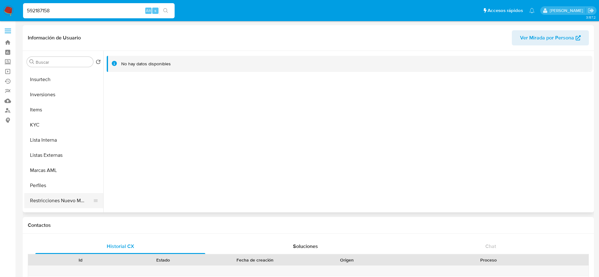
scroll to position [297, 0]
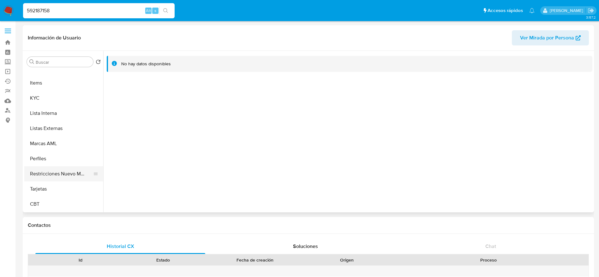
click at [70, 175] on button "Restricciones Nuevo Mundo" at bounding box center [61, 173] width 74 height 15
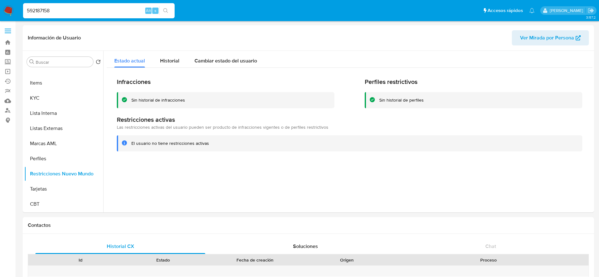
click at [87, 14] on input "592187158" at bounding box center [99, 11] width 152 height 8
paste input "72845202"
type input "572845202"
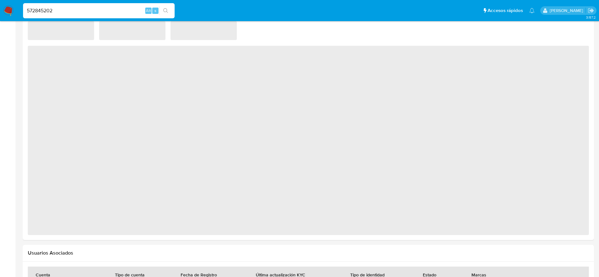
select select "10"
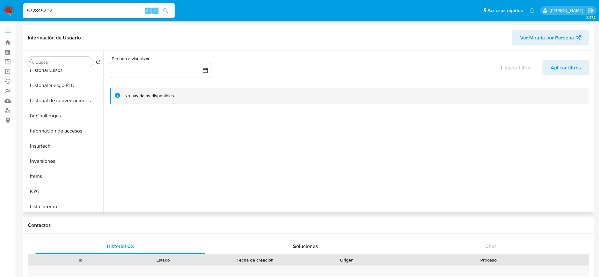
scroll to position [284, 0]
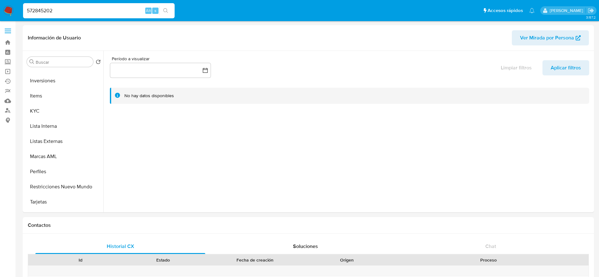
drag, startPoint x: 70, startPoint y: 187, endPoint x: 183, endPoint y: 12, distance: 208.0
click at [70, 187] on button "Restricciones Nuevo Mundo" at bounding box center [63, 186] width 79 height 15
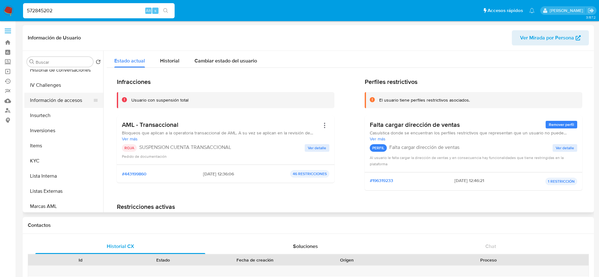
scroll to position [189, 0]
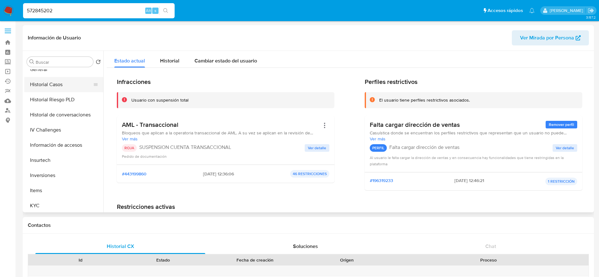
click at [46, 79] on button "Historial Casos" at bounding box center [61, 84] width 74 height 15
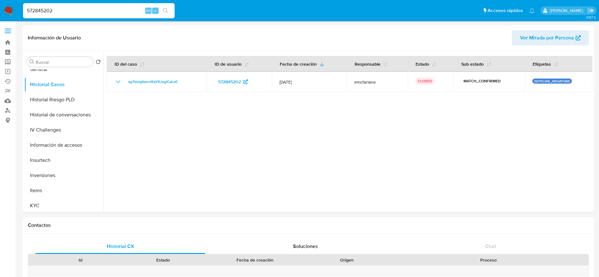
click at [83, 11] on input "572845202" at bounding box center [99, 11] width 152 height 8
click at [83, 10] on input "572845202" at bounding box center [99, 11] width 152 height 8
paste input "1500860853"
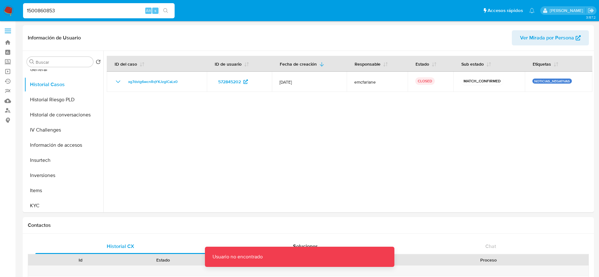
click at [83, 11] on input "1500860853" at bounding box center [99, 11] width 152 height 8
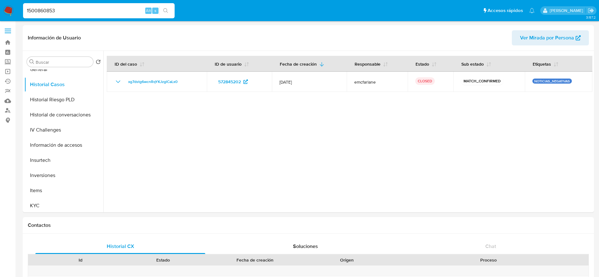
type input "1500860853"
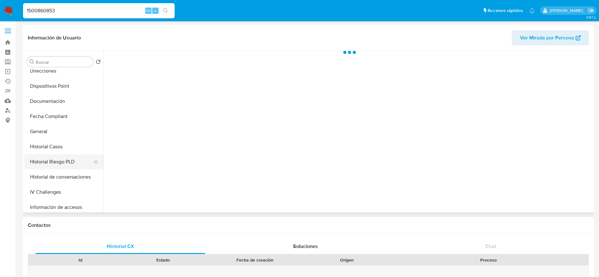
scroll to position [142, 0]
click at [67, 163] on button "Historial de conversaciones" at bounding box center [61, 162] width 74 height 15
select select "10"
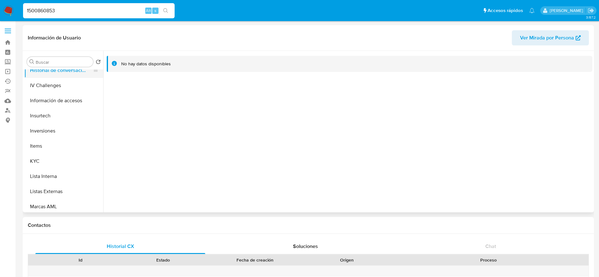
scroll to position [237, 0]
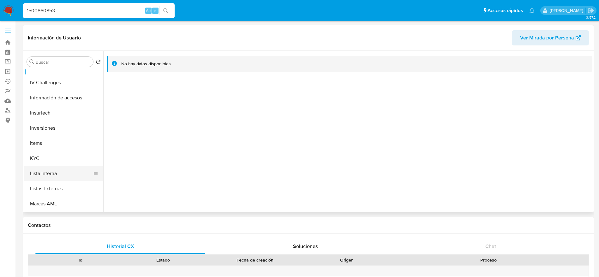
click at [64, 175] on button "Lista Interna" at bounding box center [61, 173] width 74 height 15
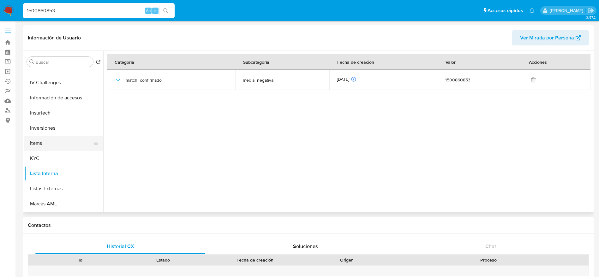
scroll to position [142, 0]
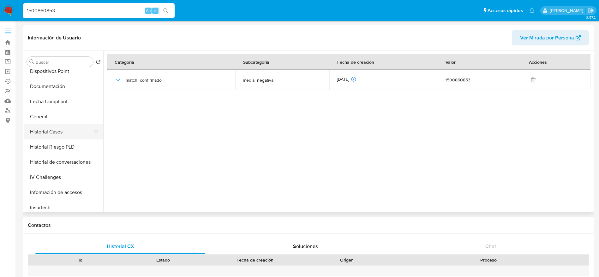
click at [53, 133] on button "Historial Casos" at bounding box center [61, 131] width 74 height 15
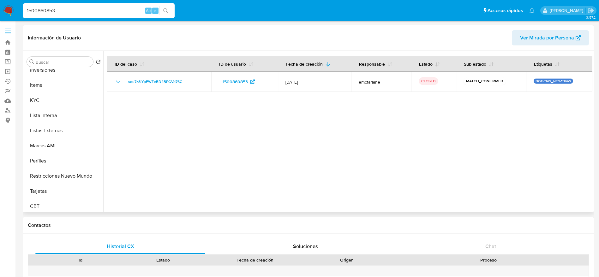
scroll to position [297, 0]
click at [63, 178] on button "Restricciones Nuevo Mundo" at bounding box center [61, 173] width 74 height 15
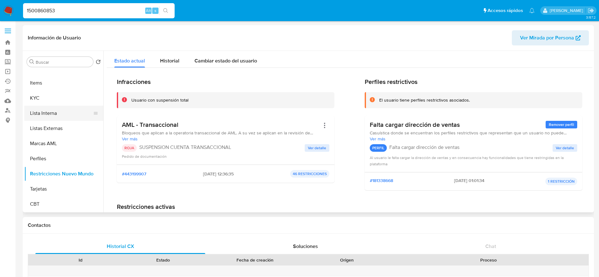
click at [57, 114] on button "Lista Interna" at bounding box center [61, 113] width 74 height 15
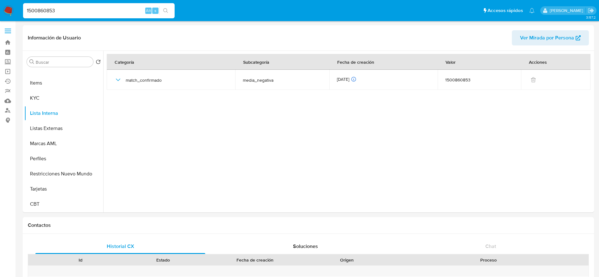
click at [88, 11] on input "1500860853" at bounding box center [99, 11] width 152 height 8
paste input "763200728"
type input "763200728"
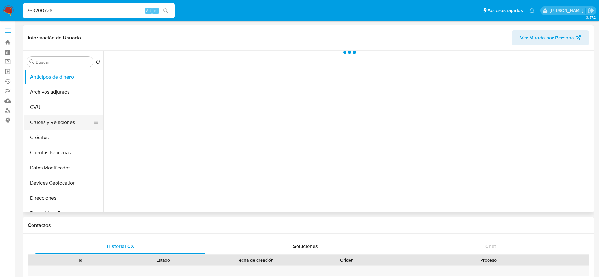
scroll to position [95, 0]
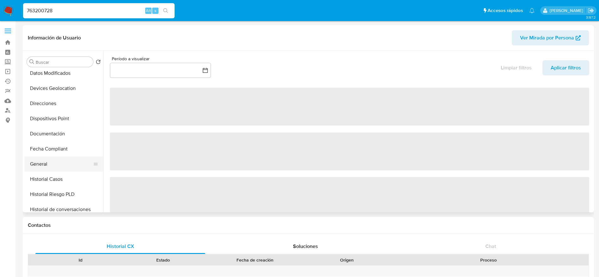
select select "10"
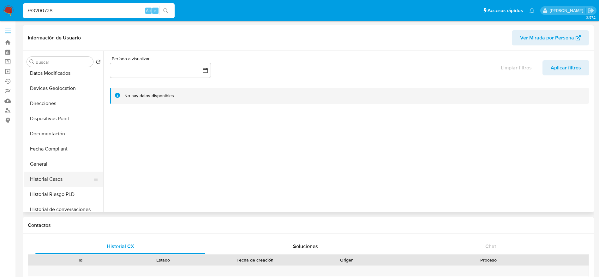
click at [61, 179] on button "Historial Casos" at bounding box center [61, 179] width 74 height 15
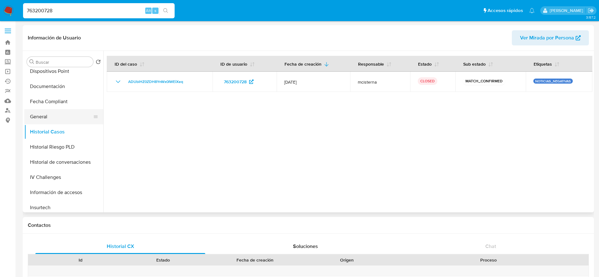
scroll to position [189, 0]
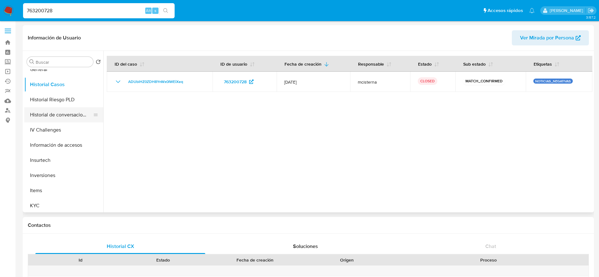
click at [58, 117] on button "Historial de conversaciones" at bounding box center [61, 114] width 74 height 15
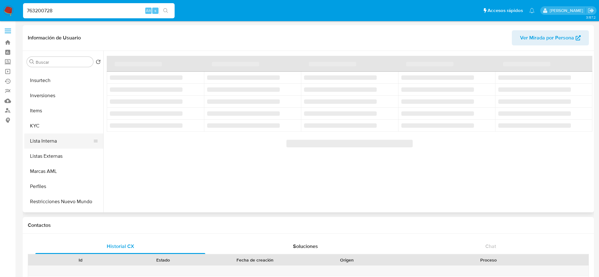
scroll to position [284, 0]
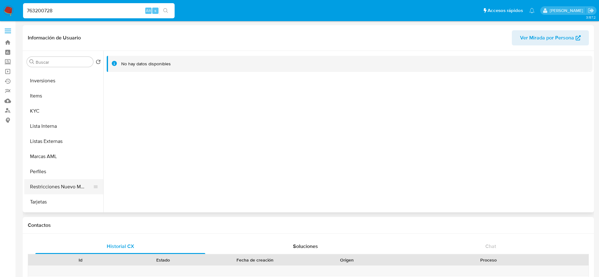
click at [68, 183] on button "Restricciones Nuevo Mundo" at bounding box center [61, 186] width 74 height 15
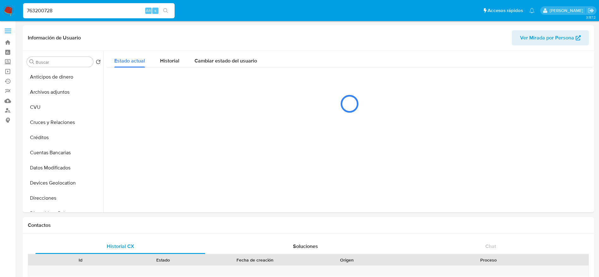
select select "10"
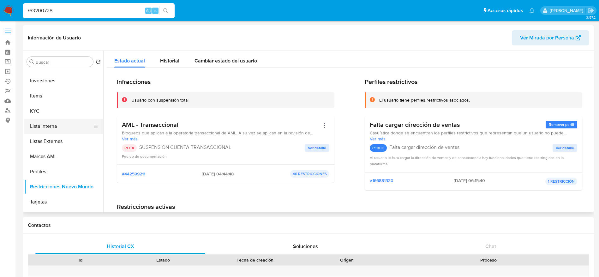
click at [51, 122] on button "Lista Interna" at bounding box center [61, 126] width 74 height 15
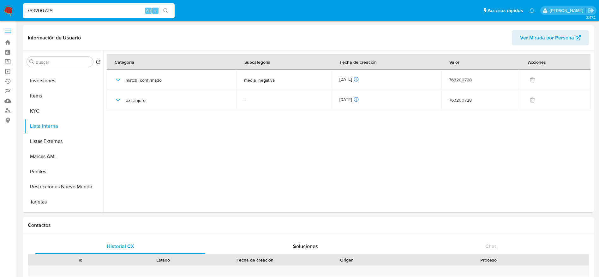
click at [73, 9] on input "763200728" at bounding box center [99, 11] width 152 height 8
paste input "1941270446"
type input "1941270446"
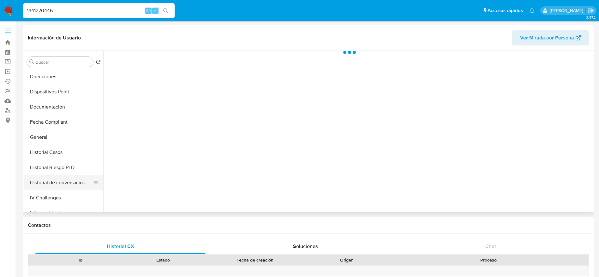
scroll to position [142, 0]
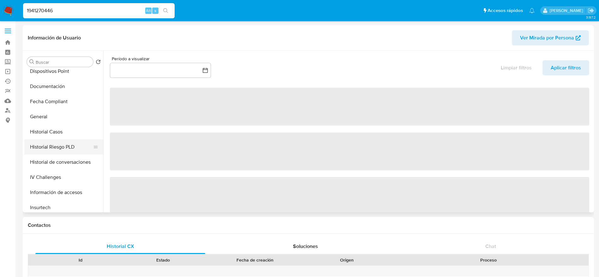
select select "10"
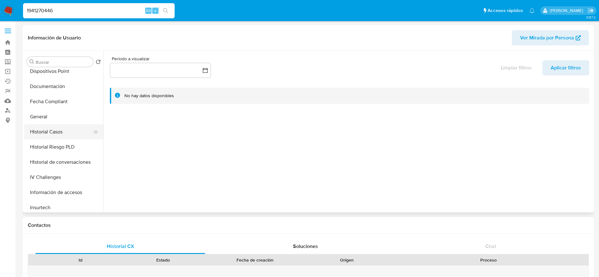
click at [57, 136] on button "Historial Casos" at bounding box center [61, 131] width 74 height 15
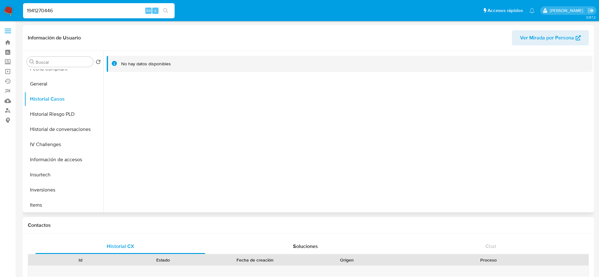
scroll to position [189, 0]
click at [540, 30] on span "Ver Mirada por Persona" at bounding box center [547, 37] width 54 height 15
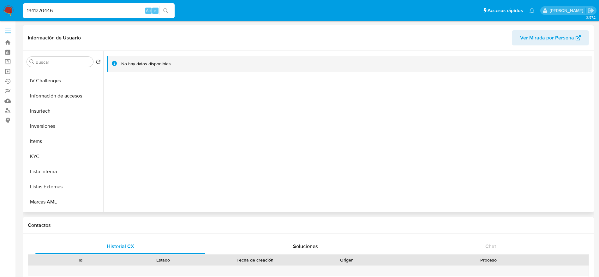
scroll to position [297, 0]
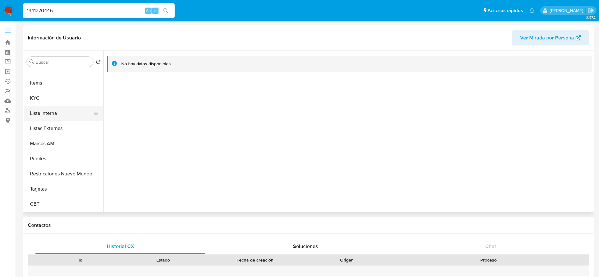
click at [47, 109] on button "Lista Interna" at bounding box center [61, 113] width 74 height 15
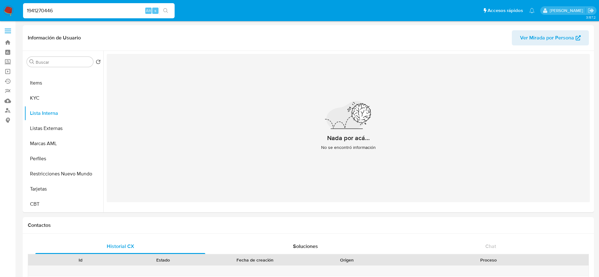
click at [84, 9] on input "1941270446" at bounding box center [99, 11] width 152 height 8
paste input "169163147"
type input "1169163147"
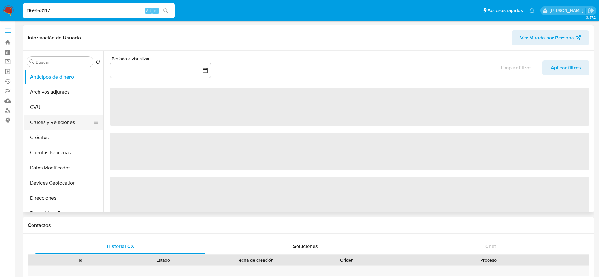
select select "10"
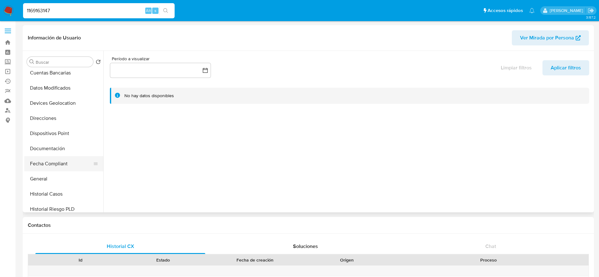
scroll to position [95, 0]
click at [50, 184] on button "Historial Casos" at bounding box center [61, 179] width 74 height 15
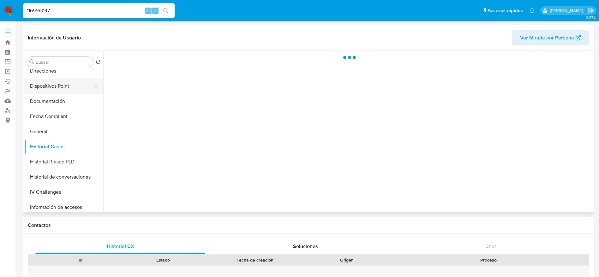
scroll to position [142, 0]
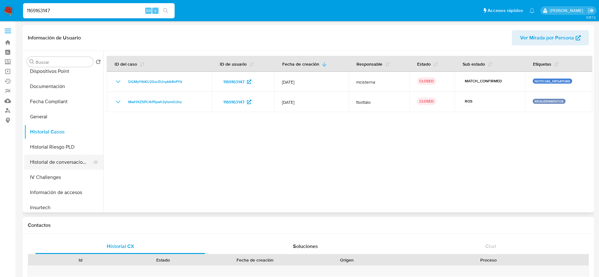
click at [64, 159] on button "Historial de conversaciones" at bounding box center [61, 162] width 74 height 15
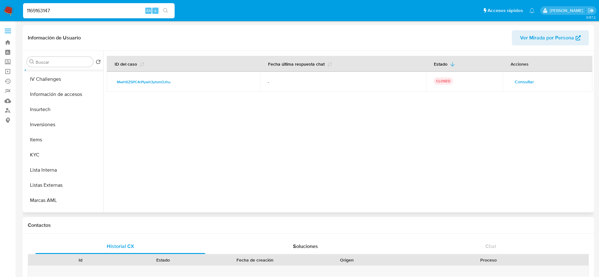
scroll to position [284, 0]
click at [67, 187] on button "Restricciones Nuevo Mundo" at bounding box center [61, 186] width 74 height 15
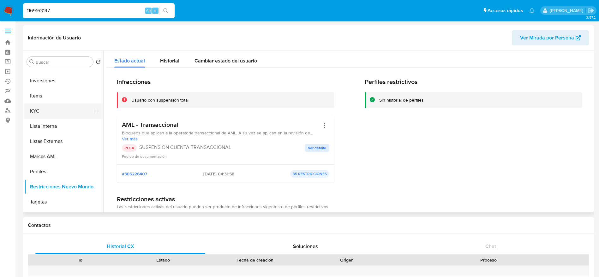
click at [69, 109] on button "KYC" at bounding box center [61, 111] width 74 height 15
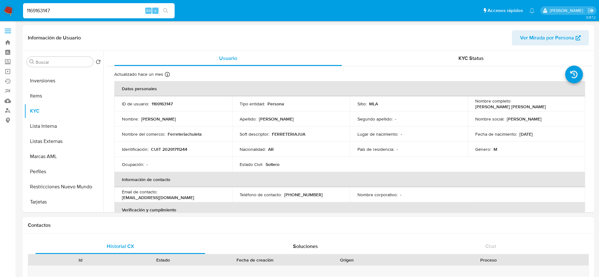
click at [84, 11] on input "1169163147" at bounding box center [99, 11] width 152 height 8
paste input "303757478"
type input "303757478"
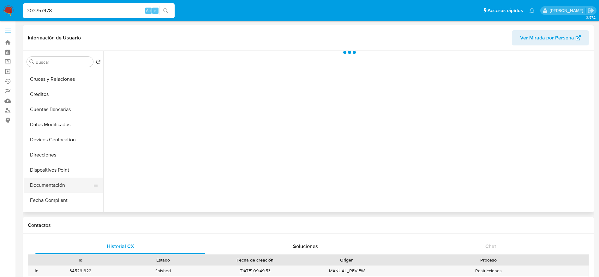
scroll to position [95, 0]
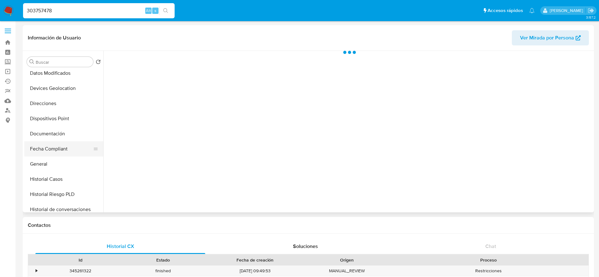
click at [55, 152] on button "Fecha Compliant" at bounding box center [61, 148] width 74 height 15
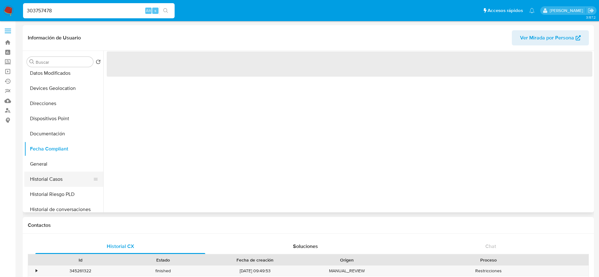
click at [51, 179] on button "Historial Casos" at bounding box center [61, 179] width 74 height 15
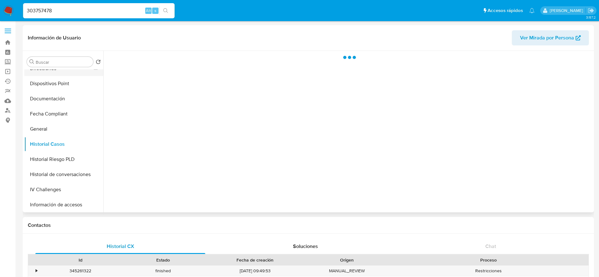
select select "10"
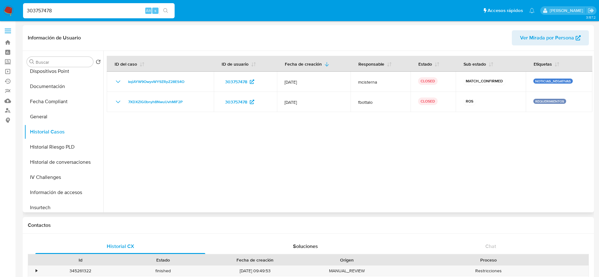
scroll to position [189, 0]
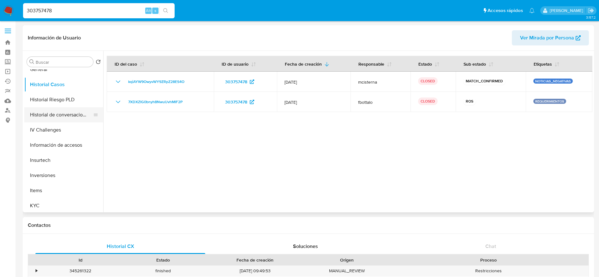
click at [57, 120] on button "Historial de conversaciones" at bounding box center [61, 114] width 74 height 15
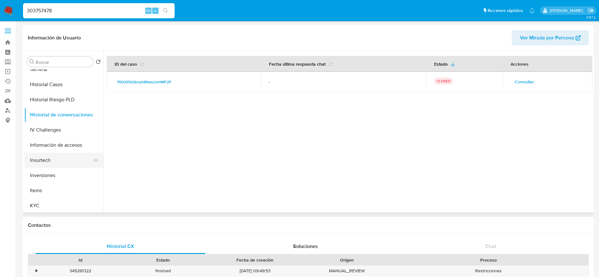
scroll to position [237, 0]
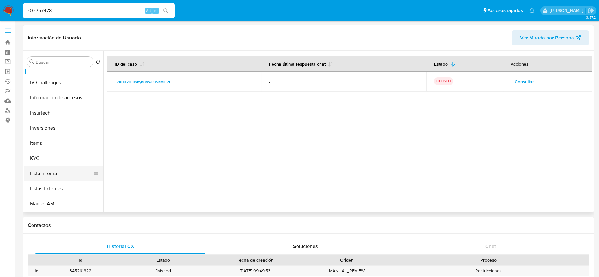
drag, startPoint x: 53, startPoint y: 173, endPoint x: 92, endPoint y: 168, distance: 39.2
click at [53, 173] on button "Lista Interna" at bounding box center [61, 173] width 74 height 15
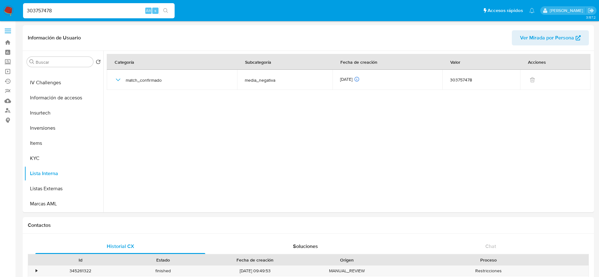
click at [74, 9] on input "303757478" at bounding box center [99, 11] width 152 height 8
paste input "544842754"
type input "544842754"
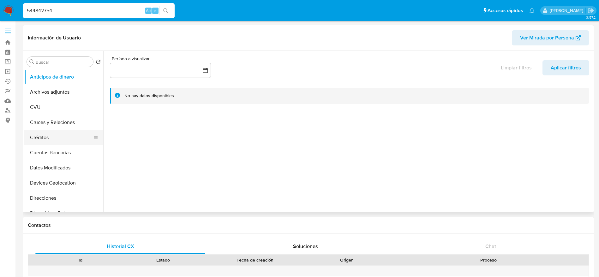
select select "10"
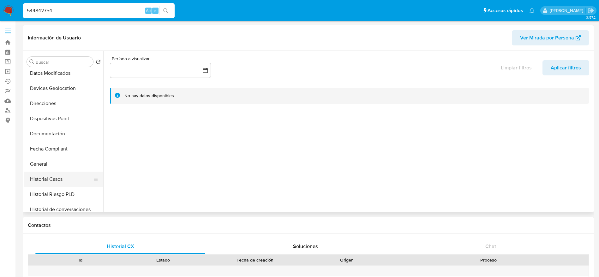
click at [59, 183] on button "Historial Casos" at bounding box center [61, 179] width 74 height 15
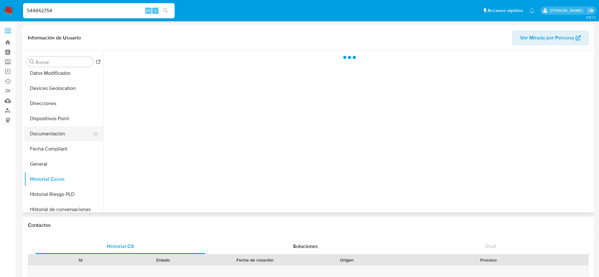
scroll to position [142, 0]
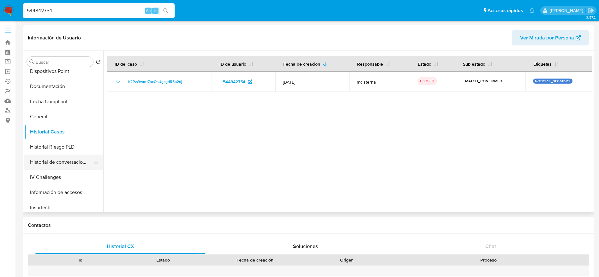
click at [63, 162] on button "Historial de conversaciones" at bounding box center [61, 162] width 74 height 15
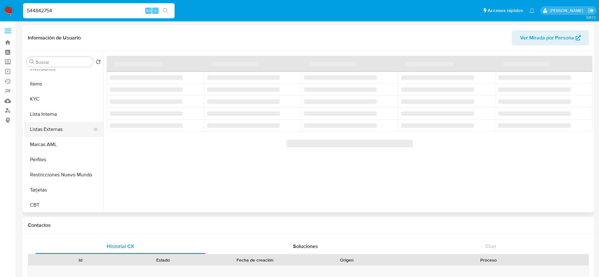
scroll to position [297, 0]
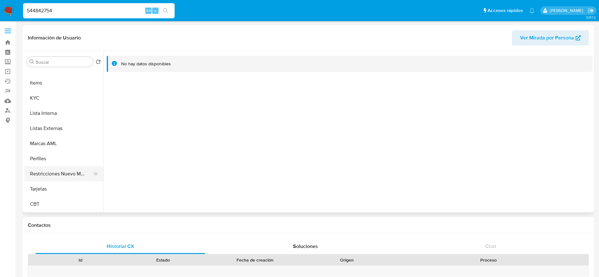
click at [63, 174] on button "Restricciones Nuevo Mundo" at bounding box center [61, 173] width 74 height 15
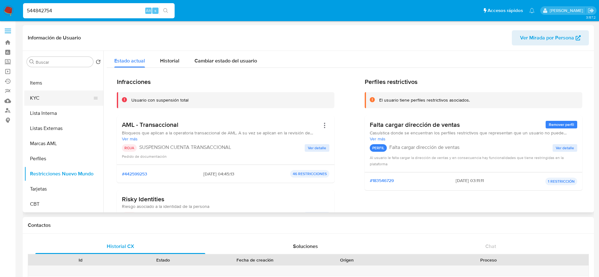
click at [47, 95] on button "KYC" at bounding box center [61, 98] width 74 height 15
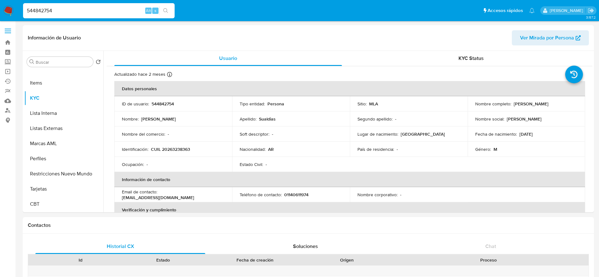
click at [84, 7] on input "544842754" at bounding box center [99, 11] width 152 height 8
paste input "664516234"
type input "664516234"
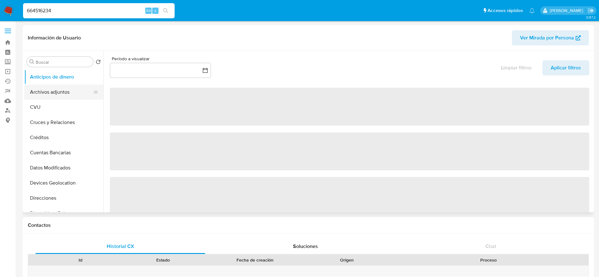
select select "10"
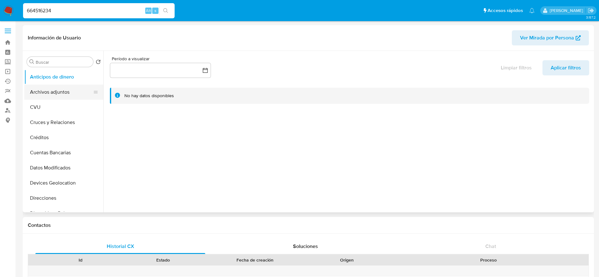
click at [63, 93] on button "Archivos adjuntos" at bounding box center [61, 92] width 74 height 15
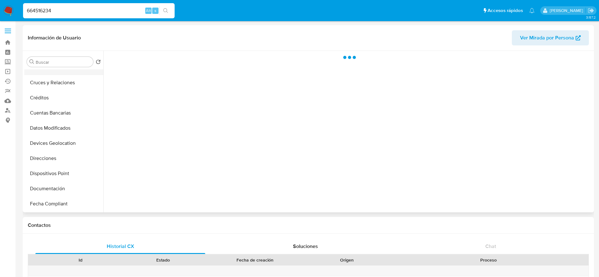
scroll to position [95, 0]
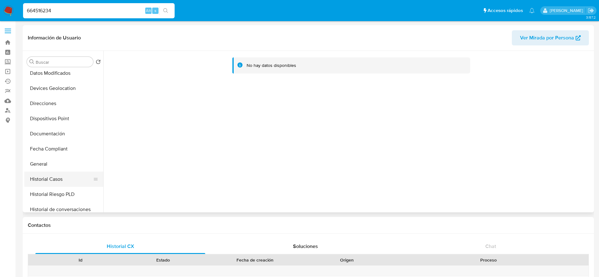
click at [52, 178] on button "Historial Casos" at bounding box center [61, 179] width 74 height 15
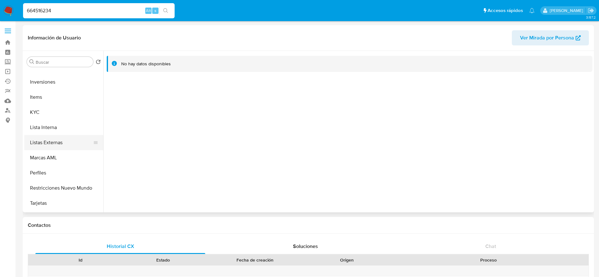
scroll to position [284, 0]
click at [56, 132] on button "Lista Interna" at bounding box center [61, 126] width 74 height 15
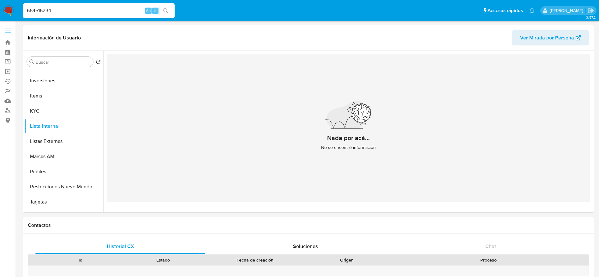
click at [73, 8] on input "664516234" at bounding box center [99, 11] width 152 height 8
click at [64, 9] on input "664516234" at bounding box center [99, 11] width 152 height 8
paste input "1941270446"
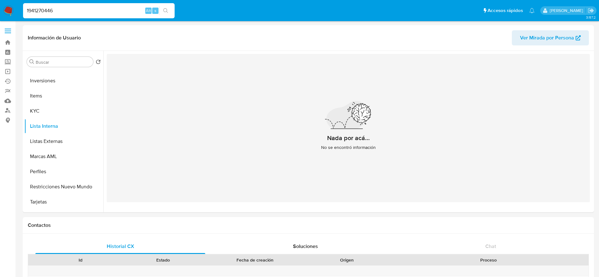
type input "1941270446"
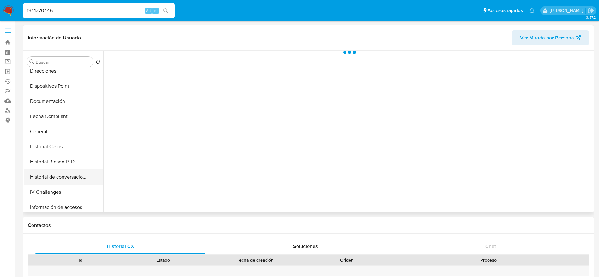
scroll to position [142, 0]
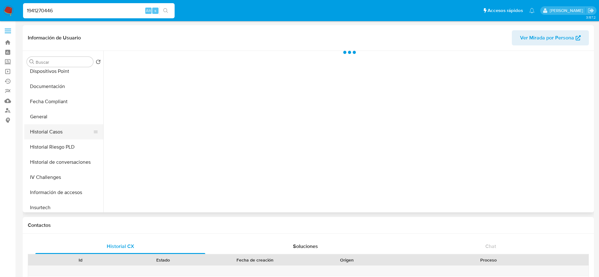
click at [49, 132] on button "Historial Casos" at bounding box center [61, 131] width 74 height 15
select select "10"
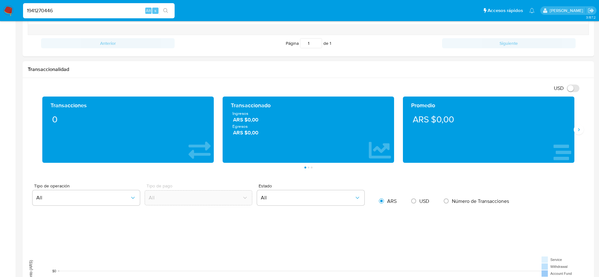
scroll to position [474, 0]
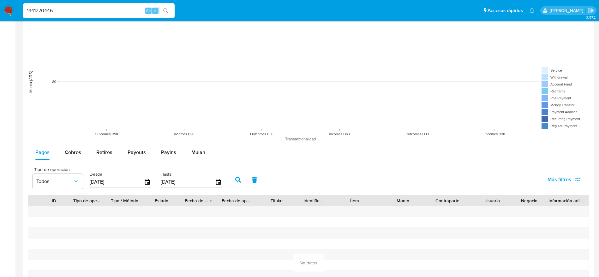
click at [75, 14] on input "1941270446" at bounding box center [99, 11] width 152 height 8
paste input "592187158"
type input "592187158"
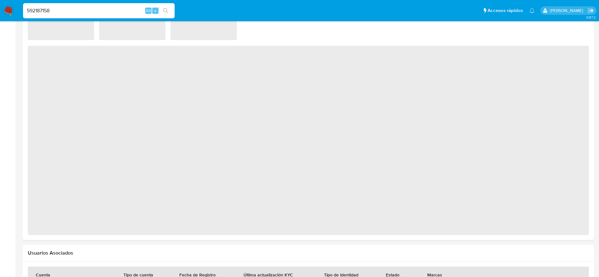
select select "10"
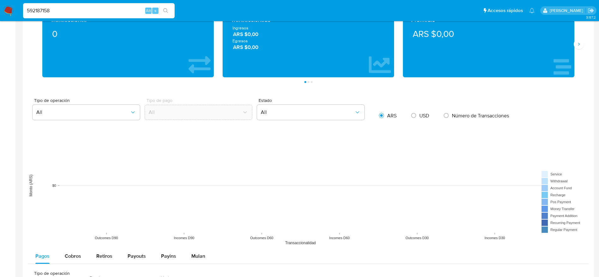
scroll to position [332, 0]
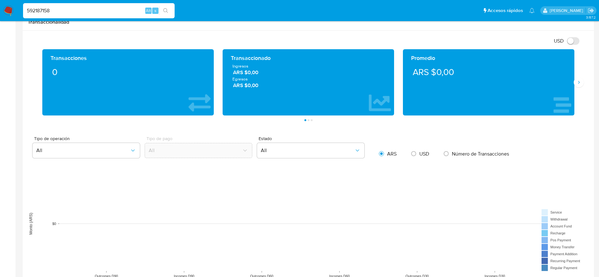
click at [66, 9] on input "592187158" at bounding box center [99, 11] width 152 height 8
paste input "664516234"
type input "664516234"
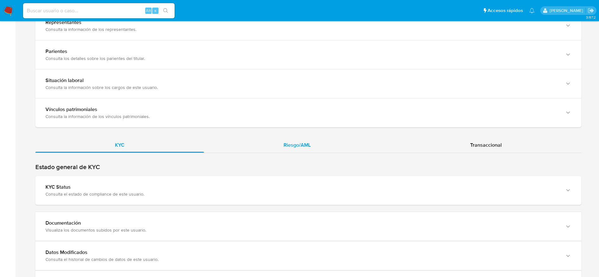
scroll to position [474, 0]
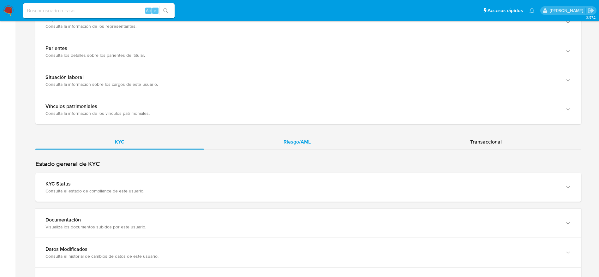
click at [309, 147] on div "Riesgo/AML" at bounding box center [297, 142] width 186 height 15
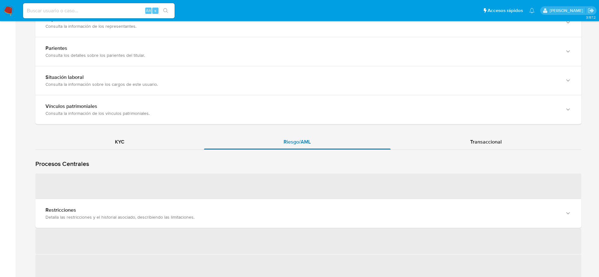
scroll to position [521, 0]
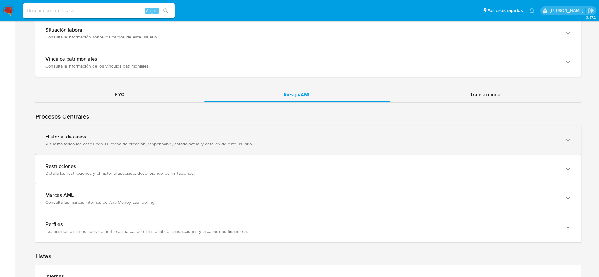
click at [156, 138] on div "Historial de casos" at bounding box center [301, 137] width 513 height 6
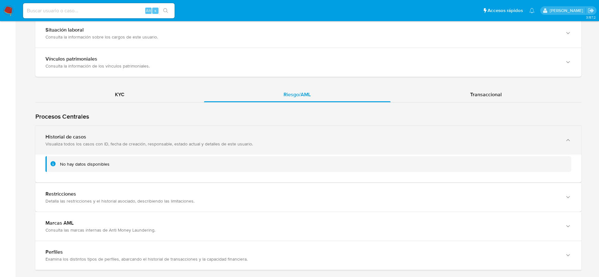
click at [159, 138] on div "Historial de casos" at bounding box center [301, 137] width 513 height 6
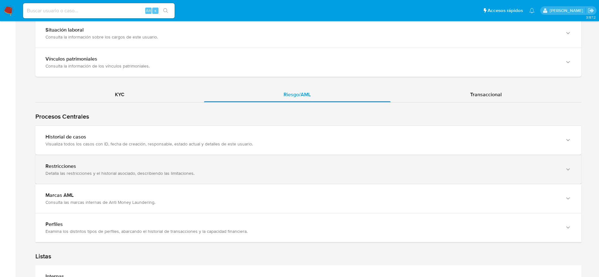
click at [171, 170] on div "Restricciones Detalla las restricciones y el historial asociado, describiendo l…" at bounding box center [301, 169] width 513 height 13
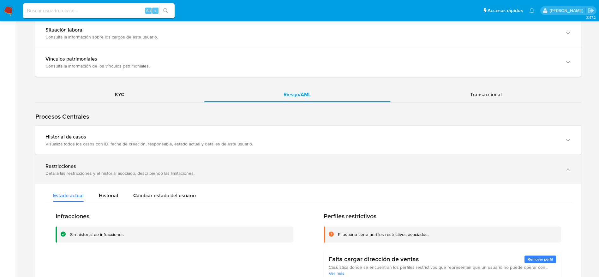
click at [171, 170] on div "Restricciones Detalla las restricciones y el historial asociado, describiendo l…" at bounding box center [301, 169] width 513 height 13
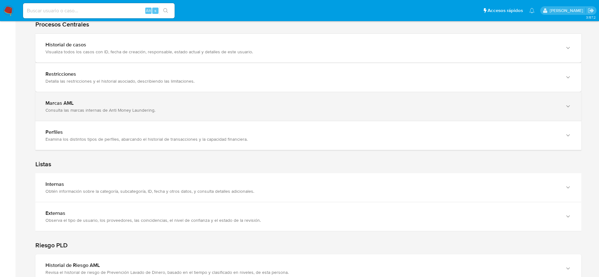
scroll to position [663, 0]
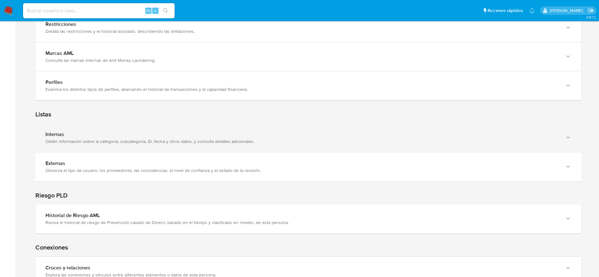
click at [163, 142] on div "Obtén información sobre la categoría, subcategoría, ID, fecha y otros datos, y …" at bounding box center [301, 142] width 513 height 6
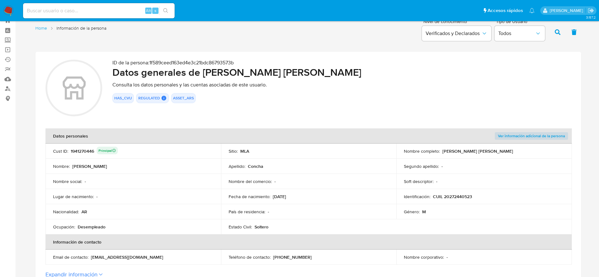
scroll to position [0, 0]
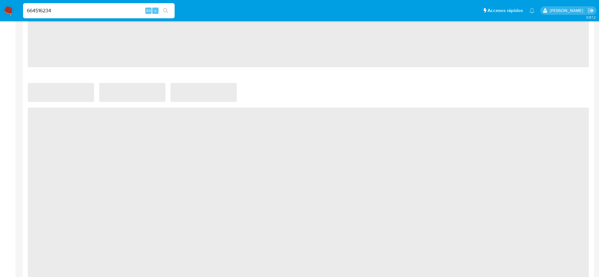
scroll to position [379, 0]
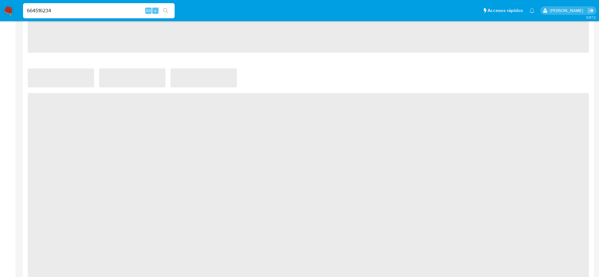
select select "10"
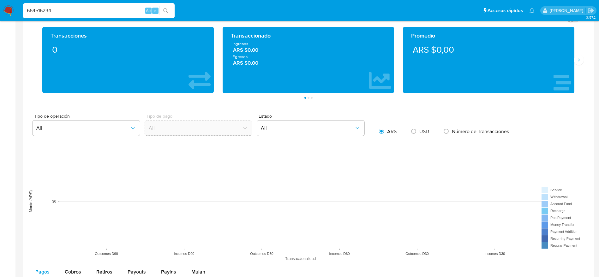
scroll to position [284, 0]
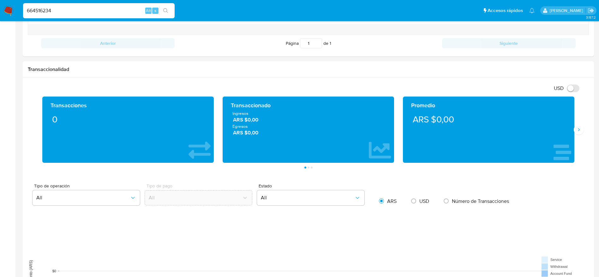
click at [10, 8] on img at bounding box center [8, 10] width 11 height 11
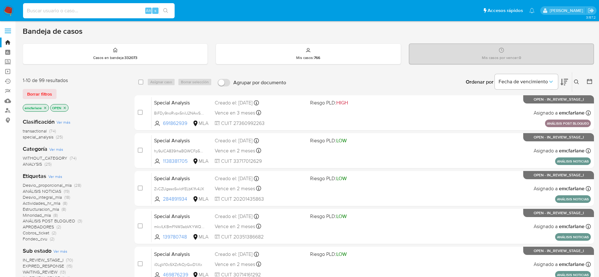
click at [68, 12] on input at bounding box center [99, 11] width 152 height 8
paste input "tEX8wj9h8dX5Masj9YuZfMxp"
type input "tEX8wj9h8dX5Masj9YuZfMxp"
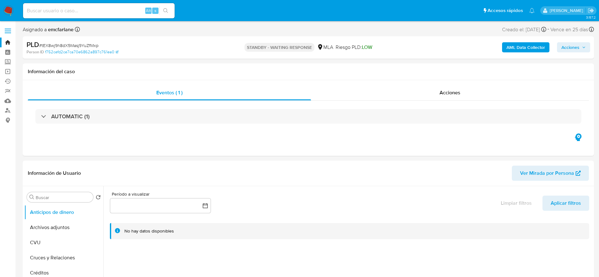
select select "10"
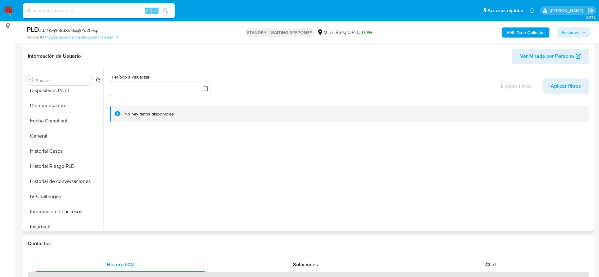
scroll to position [189, 0]
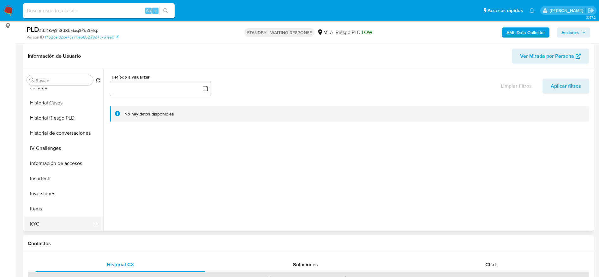
drag, startPoint x: 47, startPoint y: 222, endPoint x: 91, endPoint y: 212, distance: 45.4
click at [47, 222] on button "KYC" at bounding box center [63, 224] width 79 height 15
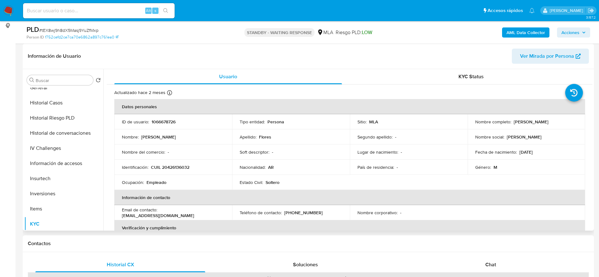
click at [174, 166] on p "CUIL 20426136032" at bounding box center [170, 168] width 39 height 6
copy p "20426136032"
click at [91, 15] on div "Alt s" at bounding box center [99, 10] width 152 height 15
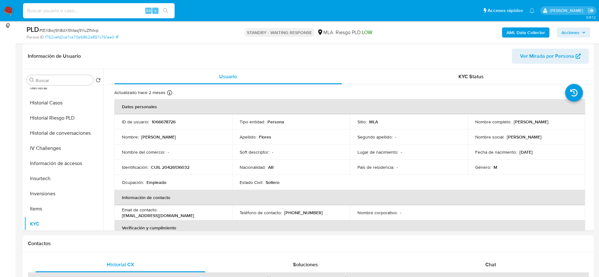
click at [87, 9] on input at bounding box center [99, 11] width 152 height 8
paste input "WXajABS702tOCADK6zvjPfjf"
type input "WXajABS702tOCADK6zvjPfjf"
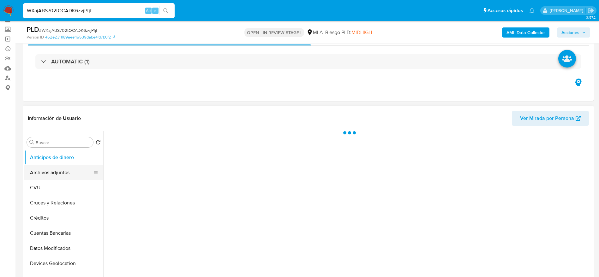
scroll to position [47, 0]
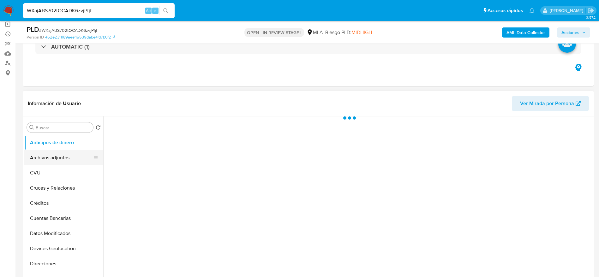
click at [70, 157] on button "Archivos adjuntos" at bounding box center [61, 157] width 74 height 15
select select "10"
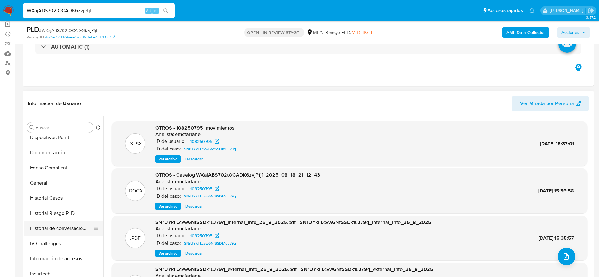
scroll to position [142, 0]
click at [59, 199] on button "Historial Casos" at bounding box center [61, 197] width 74 height 15
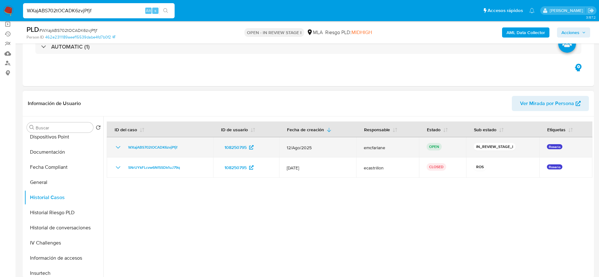
click at [185, 146] on div "WXajABS702tOCADK6zvjPfjf" at bounding box center [159, 148] width 91 height 8
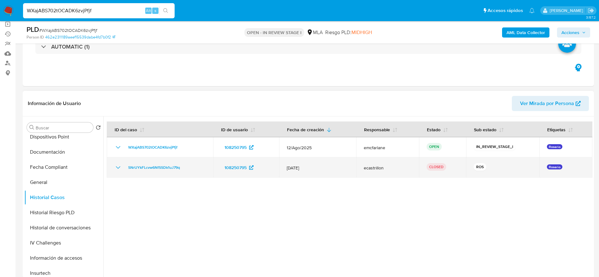
click at [117, 167] on icon "Mostrar/Ocultar" at bounding box center [118, 168] width 8 height 8
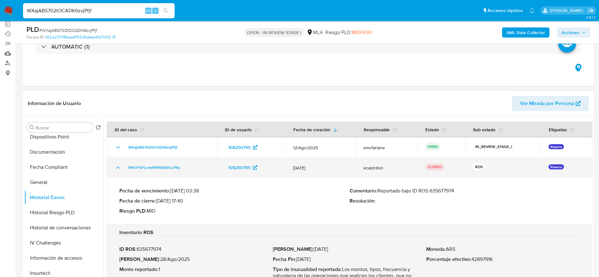
click at [117, 167] on icon "Mostrar/Ocultar" at bounding box center [118, 168] width 8 height 8
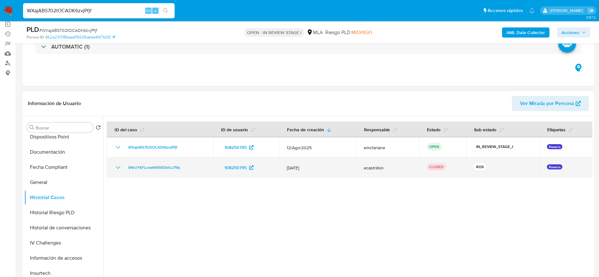
click at [119, 167] on icon "Mostrar/Ocultar" at bounding box center [118, 167] width 4 height 3
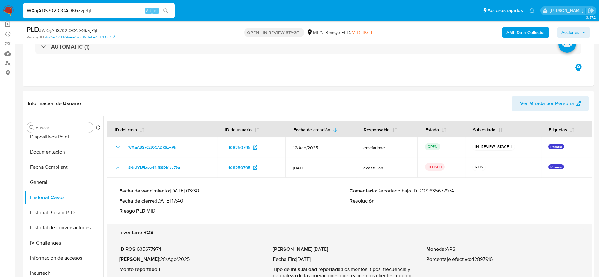
click at [99, 11] on input "WXajABS702tOCADK6zvjPfjf" at bounding box center [99, 11] width 152 height 8
paste input "H5wqlCq0HRc60KJSh36wcvXN"
type input "H5wqlCq0HRc60KJSh36wcvXN"
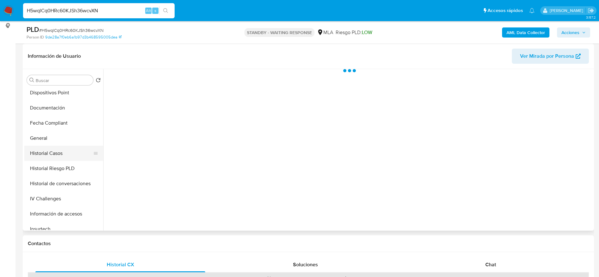
scroll to position [142, 0]
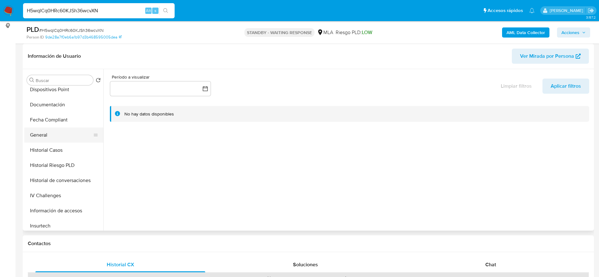
select select "10"
drag, startPoint x: 33, startPoint y: 136, endPoint x: 48, endPoint y: 154, distance: 23.4
click at [33, 136] on button "General" at bounding box center [63, 135] width 79 height 15
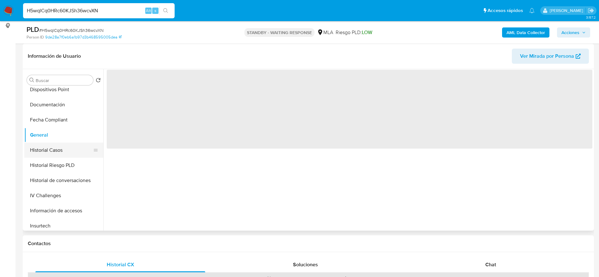
click at [55, 151] on button "Historial Casos" at bounding box center [61, 150] width 74 height 15
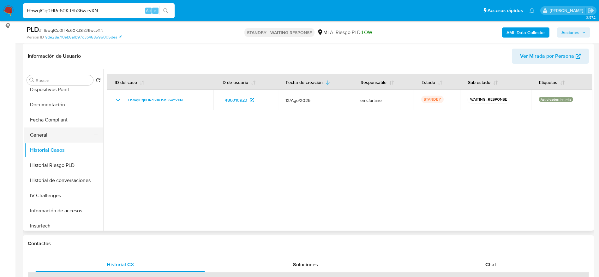
click at [57, 138] on button "General" at bounding box center [61, 135] width 74 height 15
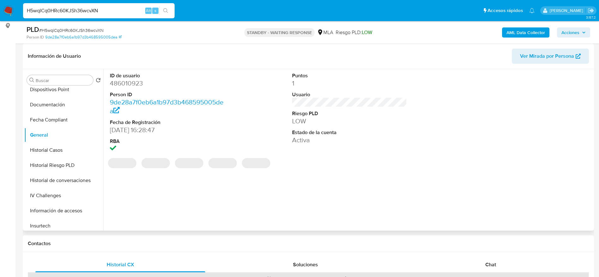
click at [128, 83] on dd "486010923" at bounding box center [167, 83] width 115 height 9
copy dd "486010923"
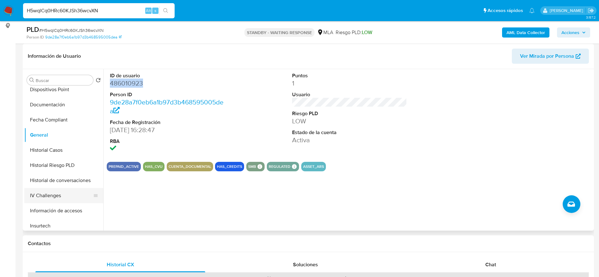
scroll to position [237, 0]
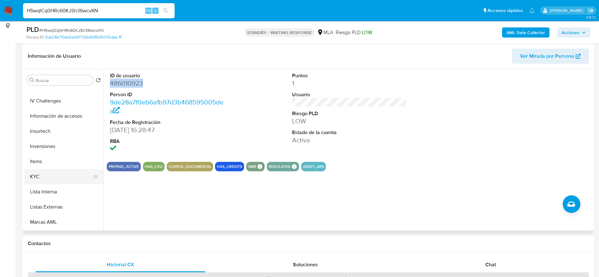
click at [40, 173] on button "KYC" at bounding box center [61, 176] width 74 height 15
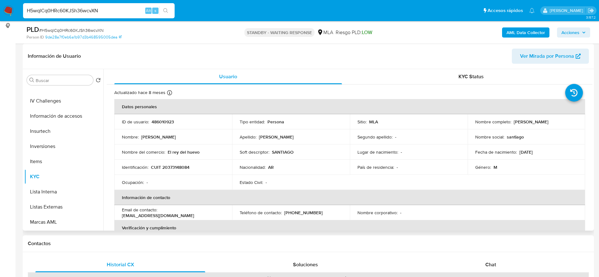
click at [177, 166] on p "CUIT 20373148084" at bounding box center [170, 168] width 39 height 6
copy p "20373148084"
drag, startPoint x: 103, startPoint y: 9, endPoint x: 0, endPoint y: 18, distance: 103.0
click at [0, 18] on nav "Pausado Ver notificaciones H5wqlCq0HRc60KJSh36wcvXN Alt s Accesos rápidos Presi…" at bounding box center [299, 10] width 599 height 21
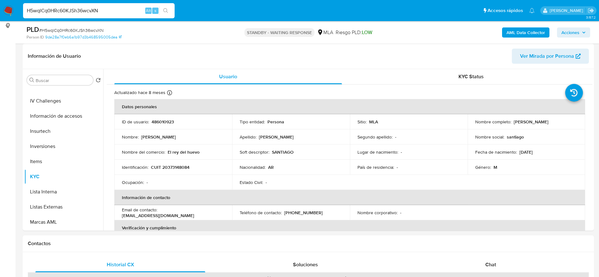
paste input "1900249538"
type input "1900249538"
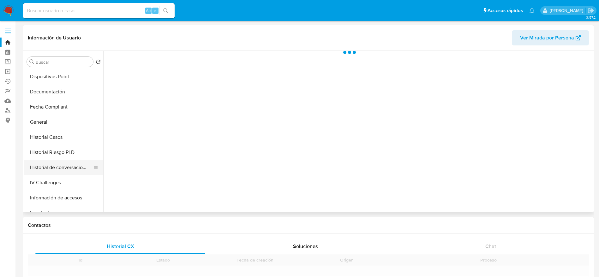
scroll to position [142, 0]
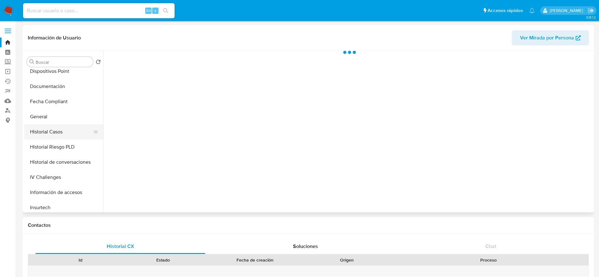
click at [57, 135] on button "Historial Casos" at bounding box center [61, 131] width 74 height 15
select select "10"
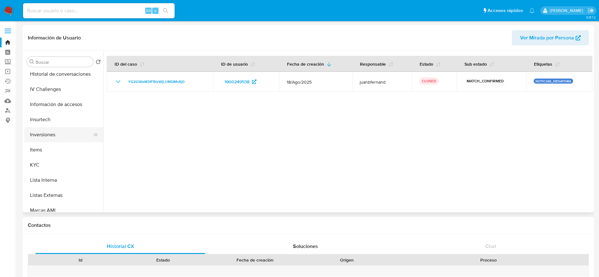
scroll to position [237, 0]
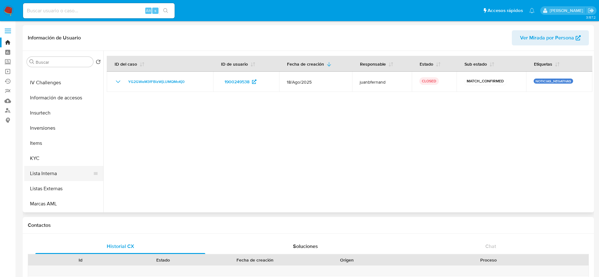
click at [61, 171] on button "Lista Interna" at bounding box center [61, 173] width 74 height 15
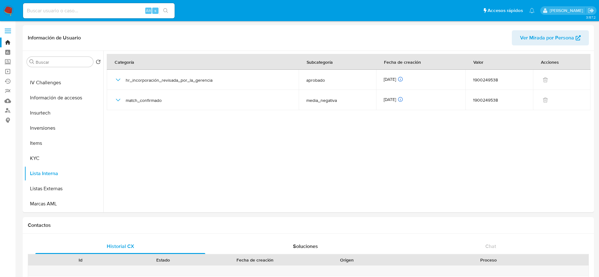
click at [96, 4] on div "Alt s" at bounding box center [99, 10] width 152 height 15
click at [100, 14] on input at bounding box center [99, 11] width 152 height 8
paste input "IPZlgTApArqdeb76FCqn6XbC"
type input "IPZlgTApArqdeb76FCqn6XbC"
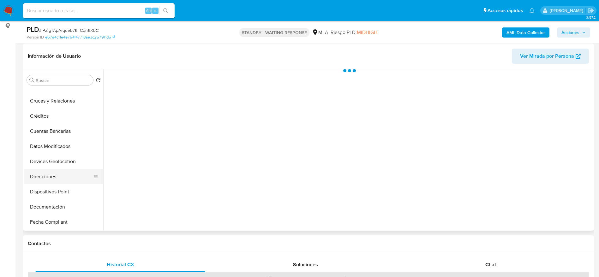
scroll to position [95, 0]
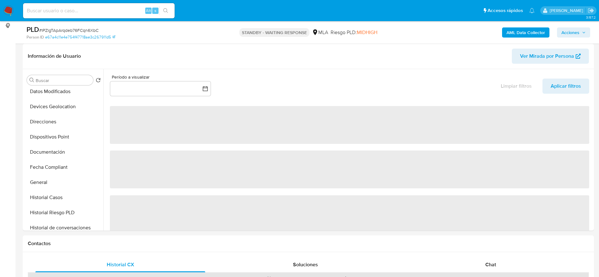
select select "10"
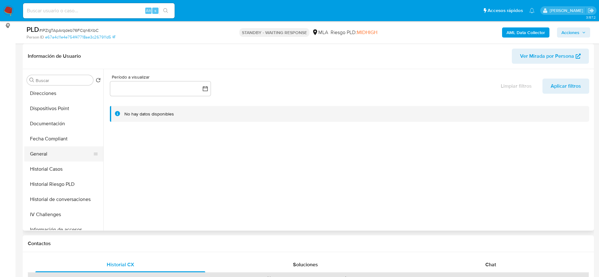
scroll to position [142, 0]
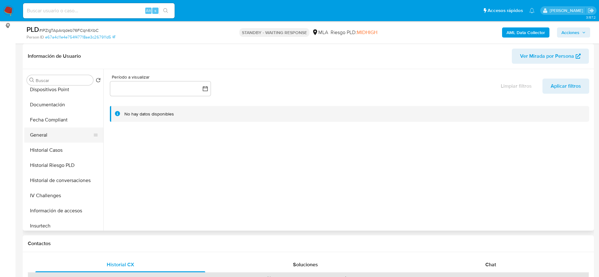
click at [42, 134] on button "General" at bounding box center [61, 135] width 74 height 15
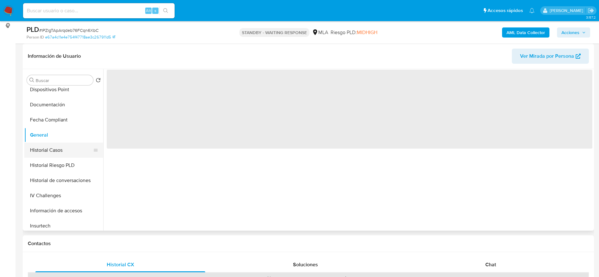
click at [50, 155] on button "Historial Casos" at bounding box center [61, 150] width 74 height 15
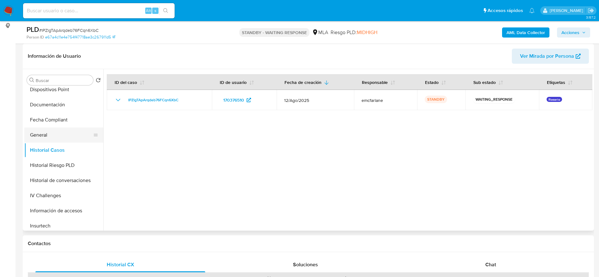
click at [45, 136] on button "General" at bounding box center [61, 135] width 74 height 15
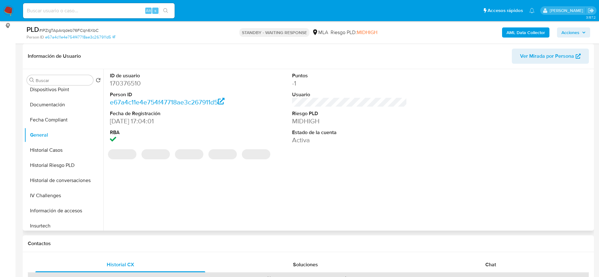
click at [126, 83] on dd "170376510" at bounding box center [167, 83] width 115 height 9
copy dd "170376510"
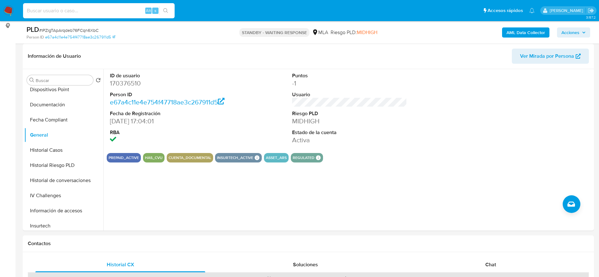
click at [117, 10] on input at bounding box center [99, 11] width 152 height 8
paste input "nK9ZTnriTqGmUQ02Mu6dQ4LB"
type input "nK9ZTnriTqGmUQ02Mu6dQ4LB"
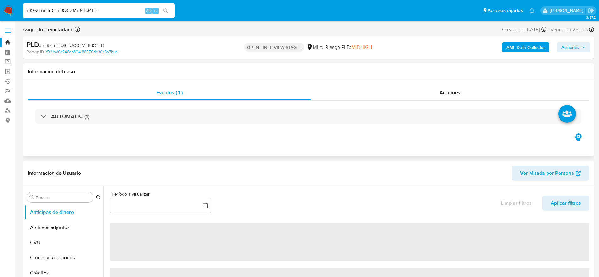
select select "10"
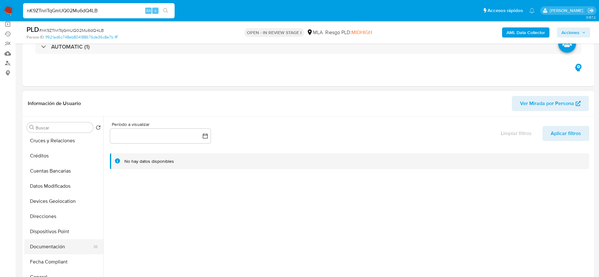
scroll to position [142, 0]
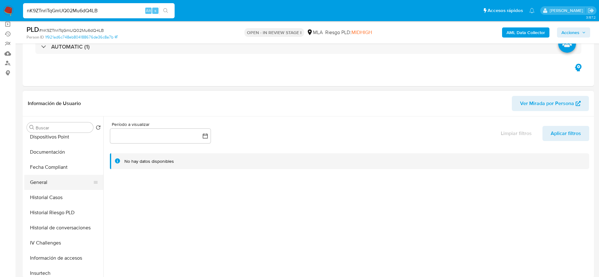
click at [43, 183] on button "General" at bounding box center [61, 182] width 74 height 15
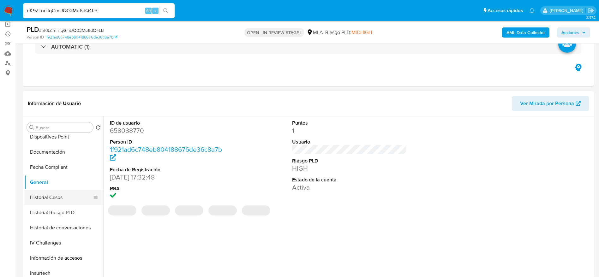
click at [47, 200] on button "Historial Casos" at bounding box center [61, 197] width 74 height 15
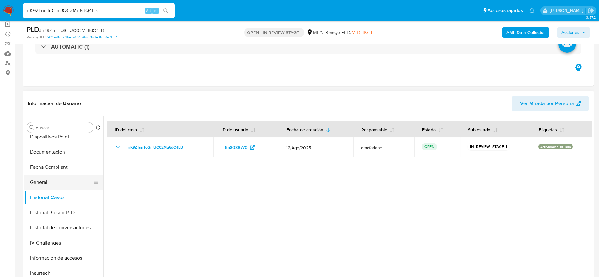
click at [47, 183] on button "General" at bounding box center [61, 182] width 74 height 15
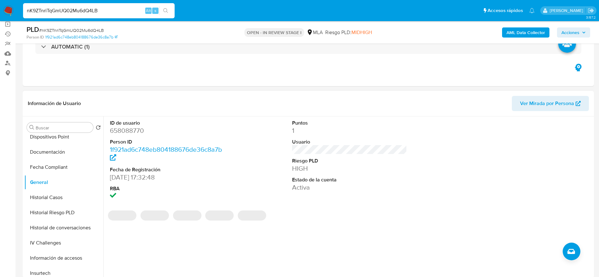
click at [133, 132] on dd "658088770" at bounding box center [167, 130] width 115 height 9
copy dd "658088770"
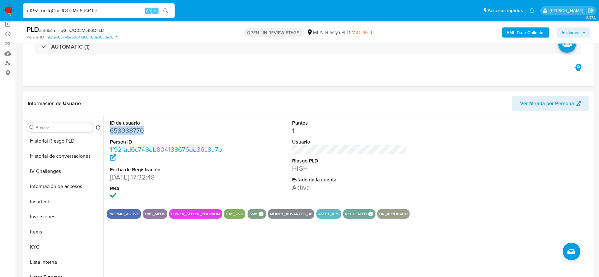
scroll to position [237, 0]
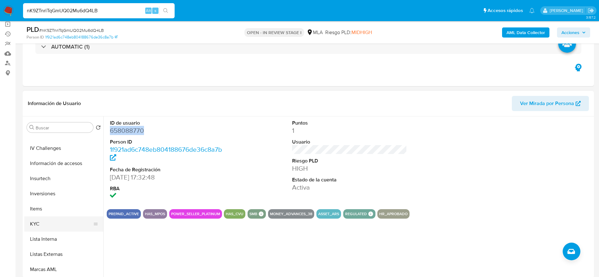
click at [54, 224] on button "KYC" at bounding box center [61, 224] width 74 height 15
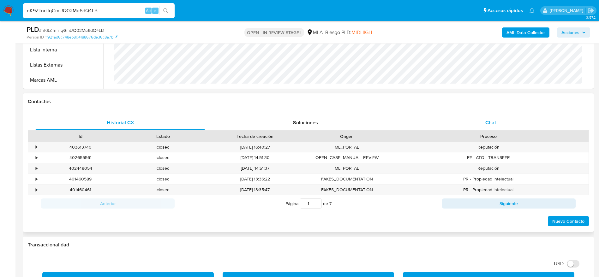
drag, startPoint x: 492, startPoint y: 124, endPoint x: 409, endPoint y: 123, distance: 82.7
click at [492, 123] on span "Chat" at bounding box center [490, 122] width 11 height 7
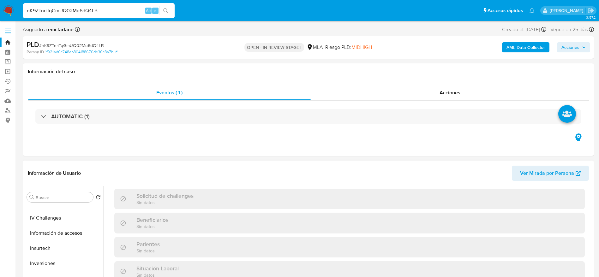
scroll to position [0, 0]
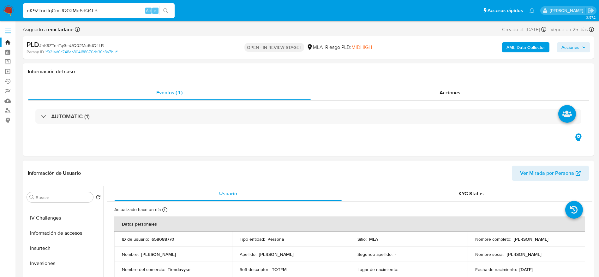
drag, startPoint x: 511, startPoint y: 240, endPoint x: 566, endPoint y: 241, distance: 54.3
click at [566, 241] on div "Nombre completo : Carlos Sebastian Pussetto" at bounding box center [526, 240] width 103 height 6
copy p "Carlos Sebastian Pussetto"
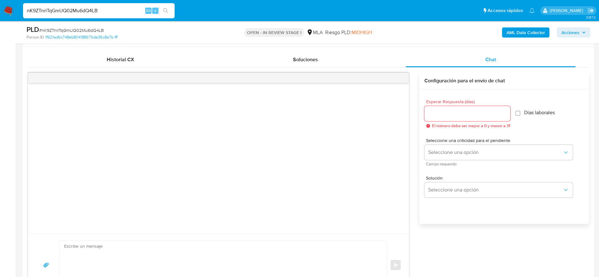
scroll to position [379, 0]
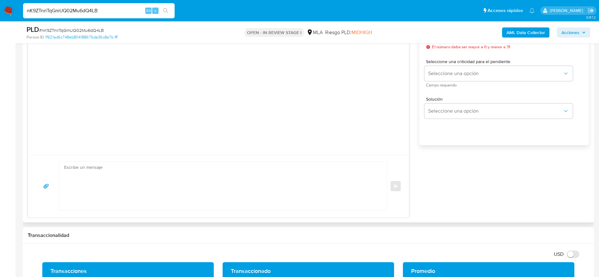
click at [144, 202] on textarea at bounding box center [221, 186] width 315 height 49
paste textarea "Hola Carlos Sebastian Pussetto, En función de las operaciones registradas en tu…"
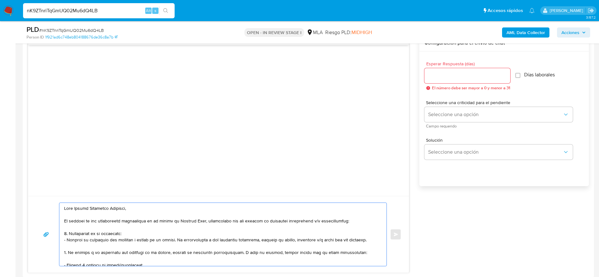
scroll to position [284, 0]
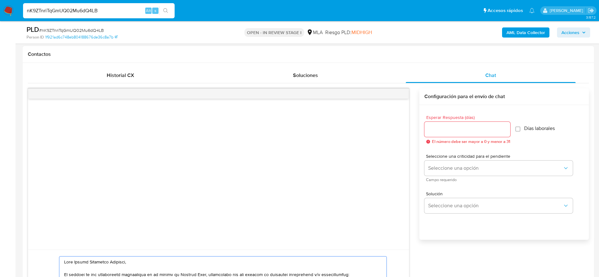
type textarea "Hola Carlos Sebastian Pussetto, En función de las operaciones registradas en tu…"
click at [434, 129] on input "Esperar Respuesta (días)" at bounding box center [467, 129] width 86 height 8
type input "2"
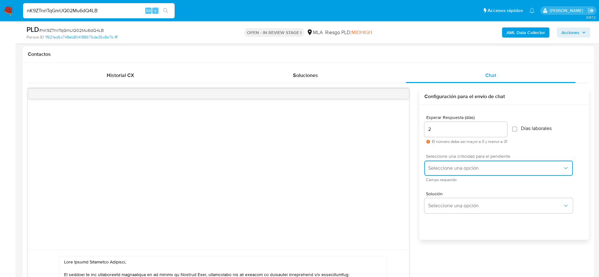
click at [444, 169] on span "Seleccione una opción" at bounding box center [495, 168] width 135 height 6
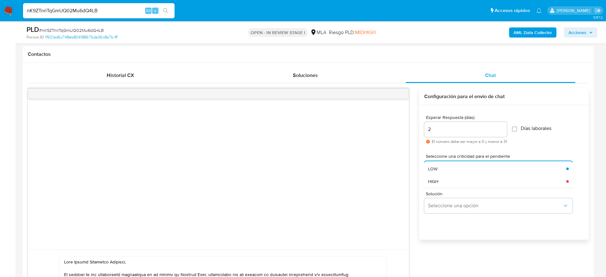
drag, startPoint x: 444, startPoint y: 169, endPoint x: 446, endPoint y: 184, distance: 15.3
click at [446, 184] on div "HIGH" at bounding box center [497, 181] width 138 height 13
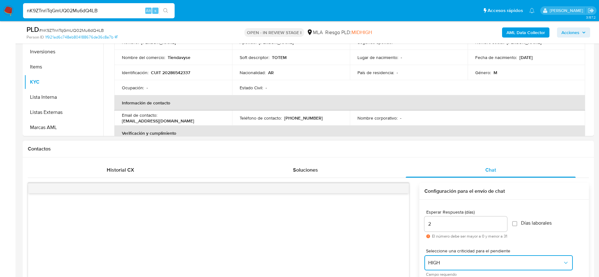
scroll to position [379, 0]
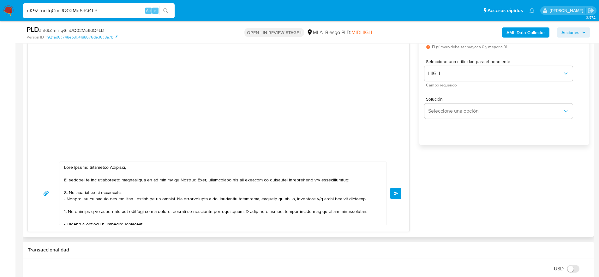
click at [400, 197] on button "Enviar" at bounding box center [395, 193] width 11 height 11
click at [395, 193] on span "Enviar" at bounding box center [396, 194] width 4 height 4
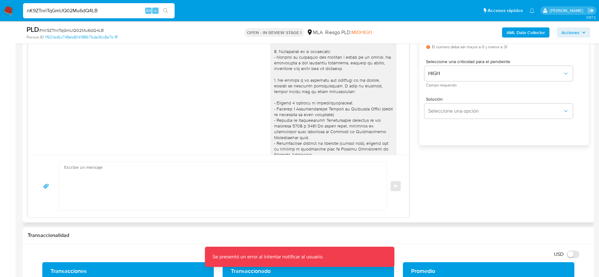
scroll to position [172, 0]
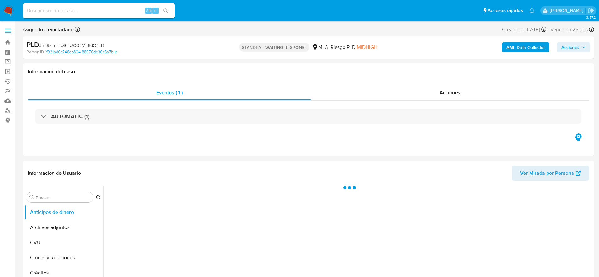
click at [119, 12] on input at bounding box center [99, 11] width 152 height 8
paste input "IPZlgTApArqdeb76FCqn6XbC"
type input "IPZlgTApArqdeb76FCqn6XbC"
select select "10"
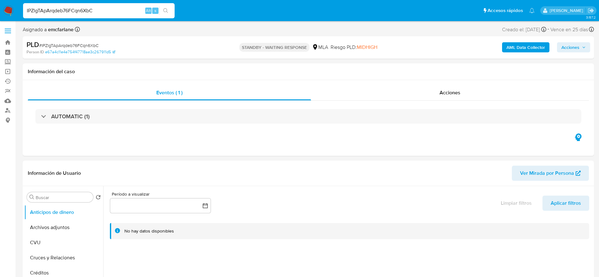
click at [114, 15] on div "IPZlgTApArqdeb76FCqn6XbC Alt s" at bounding box center [99, 10] width 152 height 15
click at [112, 11] on input "IPZlgTApArqdeb76FCqn6XbC" at bounding box center [99, 11] width 152 height 8
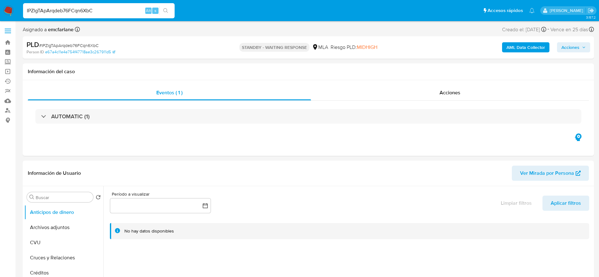
click at [114, 12] on input "IPZlgTApArqdeb76FCqn6XbC" at bounding box center [99, 11] width 152 height 8
paste input "H5wqlCq0HRc60KJSh36wcvXN"
type input "H5wqlCq0HRc60KJSh36wcvXN"
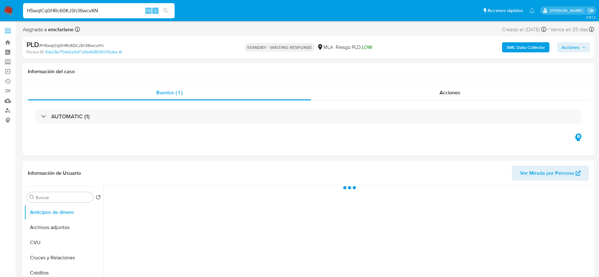
select select "10"
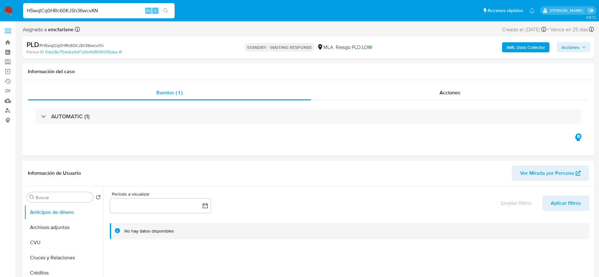
click at [110, 9] on input "H5wqlCq0HRc60KJSh36wcvXN" at bounding box center [99, 11] width 152 height 8
paste input "9B7sIcM3vAqnFzrEEiAVemKq"
type input "9B7sIcM3vAqnFzrEEiAVemKq"
select select "10"
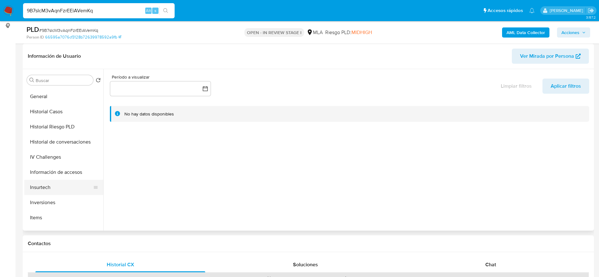
scroll to position [189, 0]
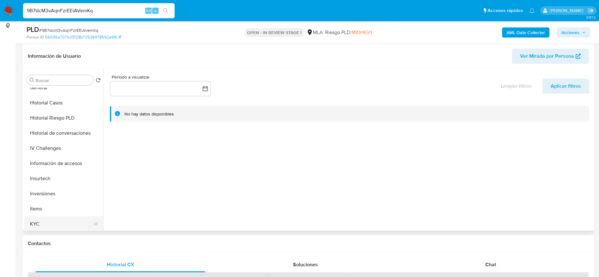
click at [44, 225] on button "KYC" at bounding box center [61, 224] width 74 height 15
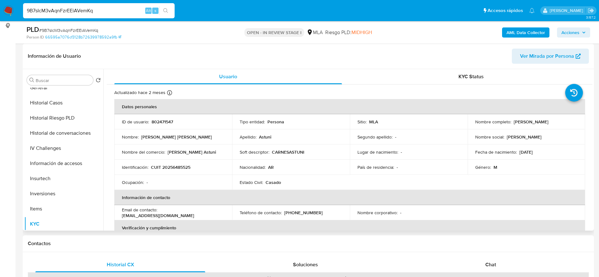
drag, startPoint x: 186, startPoint y: 162, endPoint x: 183, endPoint y: 166, distance: 4.8
click at [185, 163] on td "Identificación : CUIT 20256485525" at bounding box center [173, 167] width 118 height 15
click at [183, 166] on p "CUIT 20256485525" at bounding box center [170, 168] width 39 height 6
copy p "20256485525"
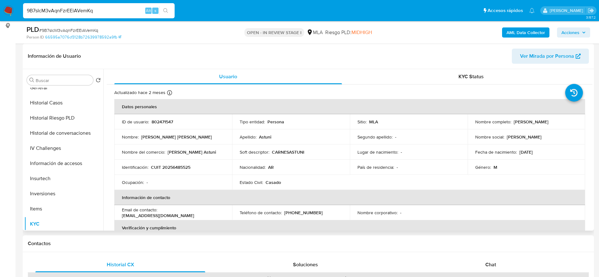
click at [157, 123] on p "802471547" at bounding box center [162, 122] width 21 height 6
copy p "802471547"
drag, startPoint x: 512, startPoint y: 122, endPoint x: 561, endPoint y: 123, distance: 49.6
click at [561, 123] on div "Nombre completo : Eduardo Antonio Astuni" at bounding box center [526, 122] width 103 height 6
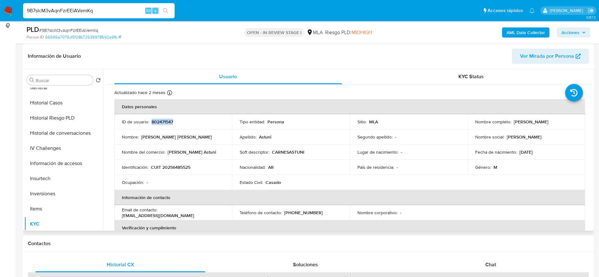
copy p "Eduardo Antonio Astuni"
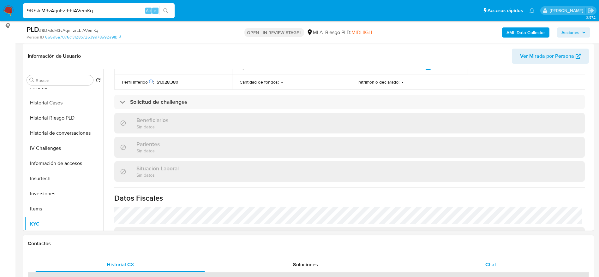
click at [498, 261] on div "Chat" at bounding box center [491, 264] width 170 height 15
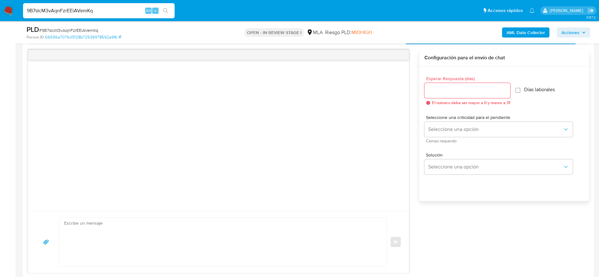
scroll to position [332, 0]
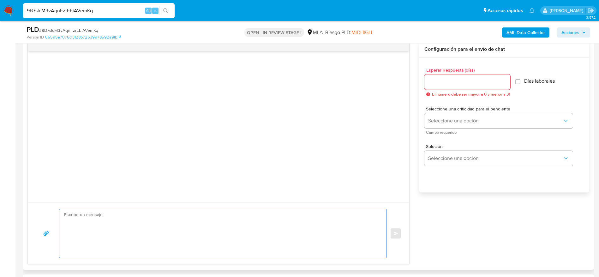
drag, startPoint x: 114, startPoint y: 235, endPoint x: 117, endPoint y: 234, distance: 3.2
click at [117, 234] on textarea at bounding box center [221, 233] width 315 height 49
paste textarea "Hola Eduardo Antonio Astuni, En función de las operaciones registradas en tu cu…"
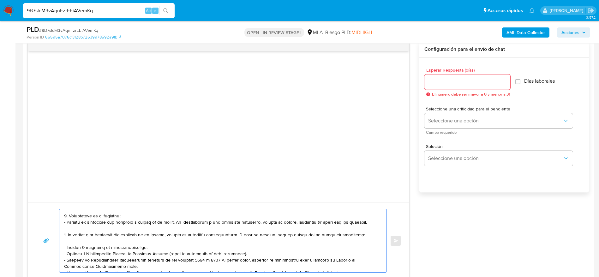
scroll to position [0, 0]
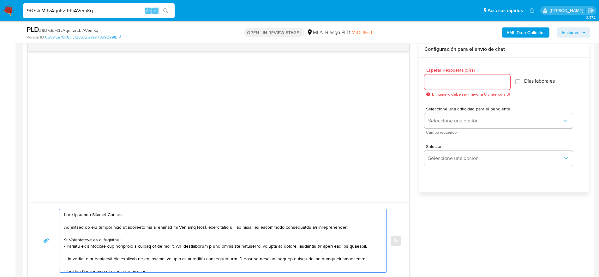
click at [130, 240] on textarea at bounding box center [221, 240] width 315 height 63
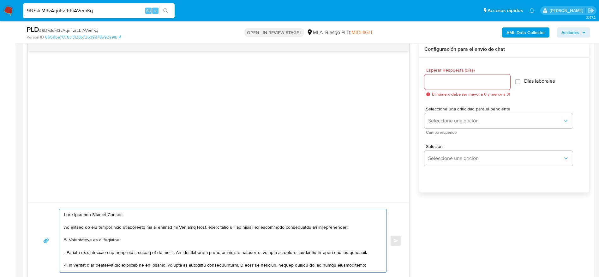
type textarea "Hola Eduardo Antonio Astuni, En función de las operaciones registradas en tu cu…"
click at [443, 82] on input "Esperar Respuesta (días)" at bounding box center [467, 82] width 86 height 8
type input "2"
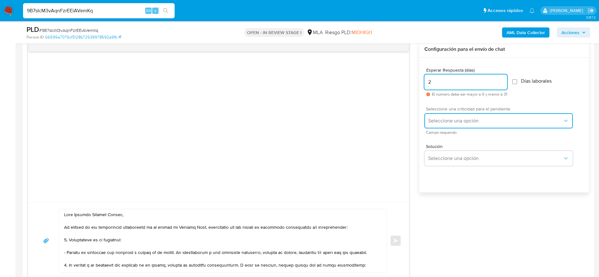
click at [440, 119] on span "Seleccione una opción" at bounding box center [495, 121] width 135 height 6
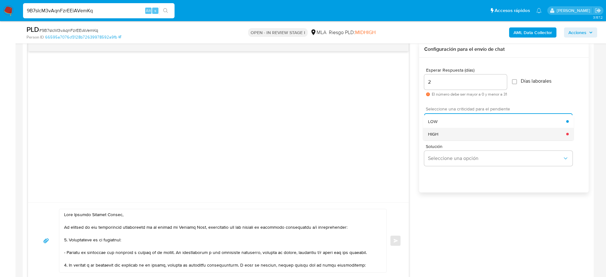
click at [441, 137] on div "HIGH" at bounding box center [497, 134] width 138 height 13
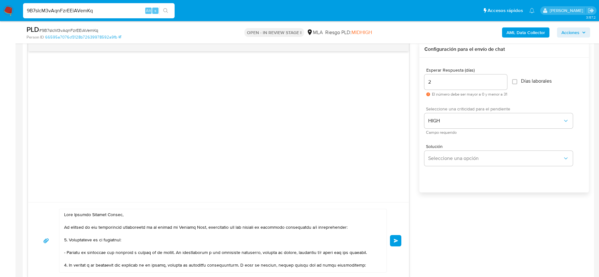
click at [395, 239] on span "Enviar" at bounding box center [396, 241] width 4 height 4
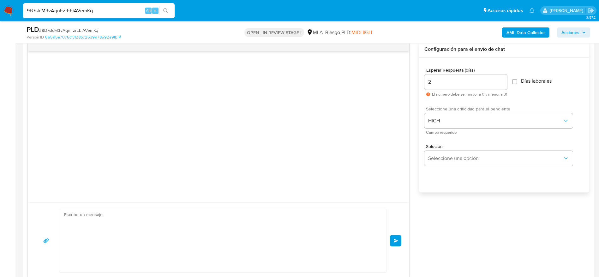
scroll to position [195, 0]
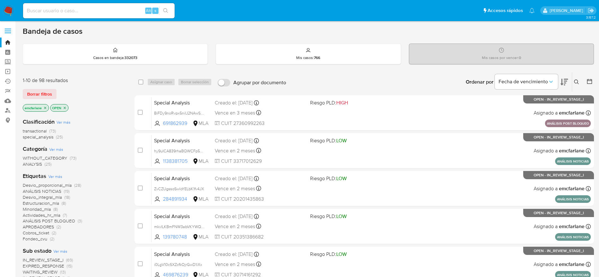
drag, startPoint x: 35, startPoint y: 95, endPoint x: 64, endPoint y: 93, distance: 29.1
click at [34, 95] on span "Borrar filtros" at bounding box center [39, 94] width 25 height 9
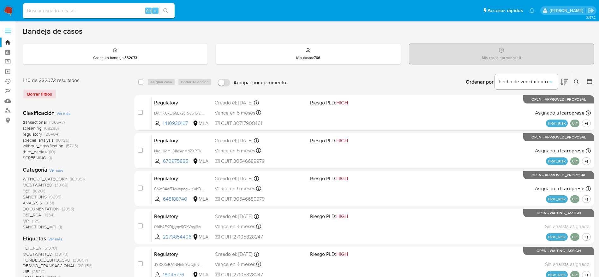
drag, startPoint x: 579, startPoint y: 82, endPoint x: 540, endPoint y: 92, distance: 40.7
click at [579, 82] on button at bounding box center [577, 82] width 10 height 8
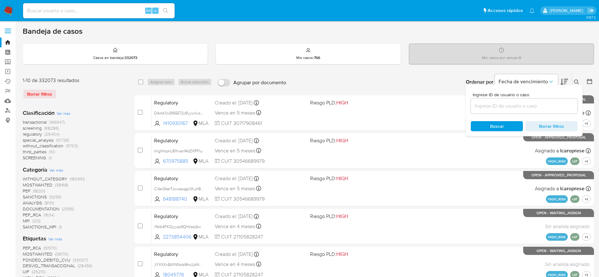
drag, startPoint x: 533, startPoint y: 112, endPoint x: 532, endPoint y: 106, distance: 6.0
click at [532, 111] on div at bounding box center [524, 106] width 107 height 15
click at [532, 105] on input at bounding box center [524, 106] width 107 height 8
paste input "SqVwoyTnIBFWYb7blES2YqJq"
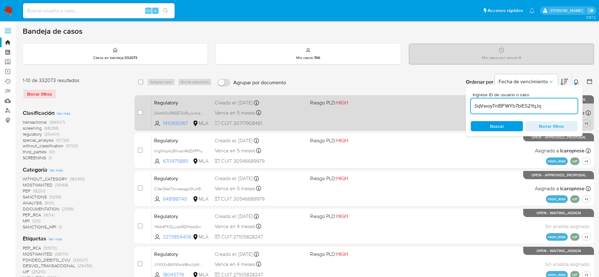
type input "SqVwoyTnIBFWYb7blES2YqJq"
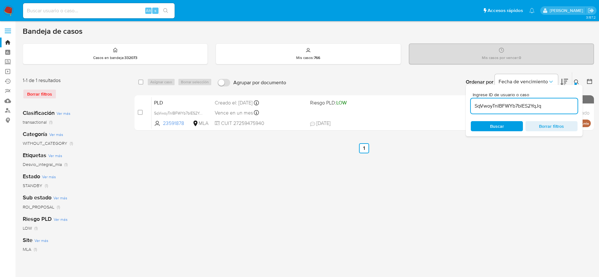
click at [141, 81] on input "checkbox" at bounding box center [140, 82] width 5 height 5
checkbox input "true"
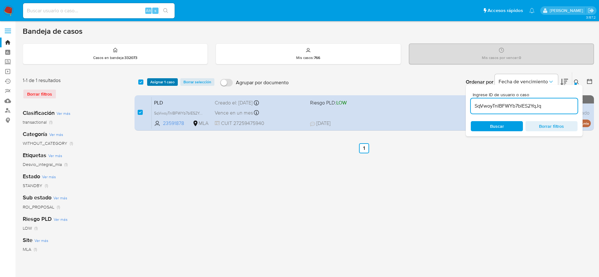
click at [173, 83] on span "Asignar 1 caso" at bounding box center [162, 82] width 24 height 6
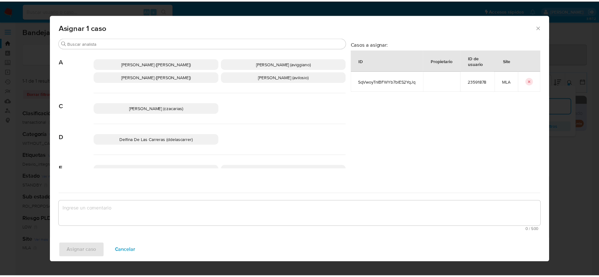
scroll to position [47, 0]
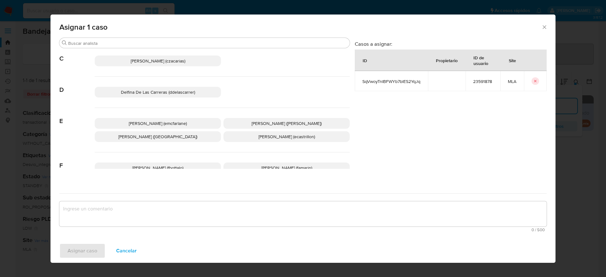
click at [165, 121] on span "Elaine Mc Farlane (emcfarlane)" at bounding box center [158, 123] width 58 height 6
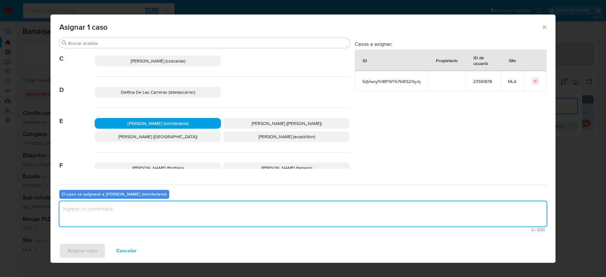
click at [117, 219] on textarea "assign-modal" at bounding box center [303, 213] width 488 height 25
click at [78, 255] on span "Asignar caso" at bounding box center [83, 251] width 30 height 14
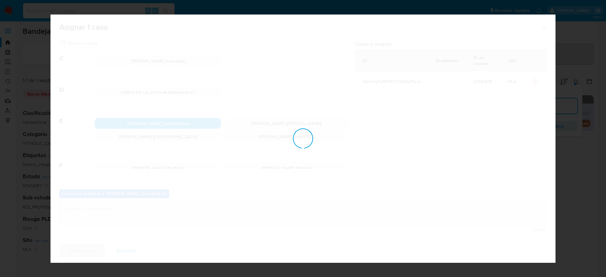
checkbox input "false"
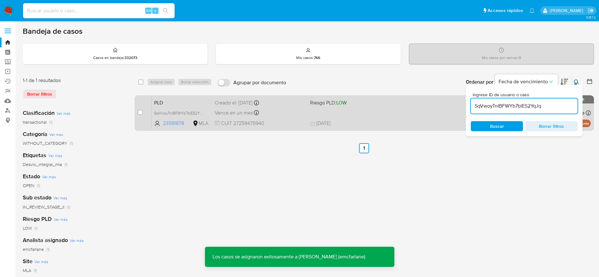
click at [402, 117] on div "PLD SqVwoyTnIBFWYb7blES2YqJq 23591878 MLA Riesgo PLD: LOW Creado el: 12/07/2025…" at bounding box center [371, 113] width 439 height 32
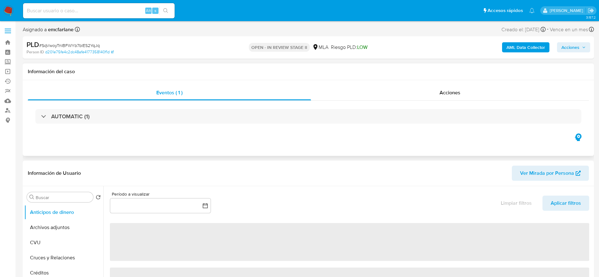
select select "10"
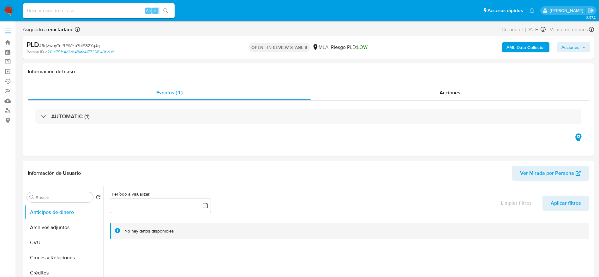
click at [473, 30] on div "Asignado a emcfarlane Asignado el: 17/07/2025 16:32:25 Creado el: 12/07/2025 Cr…" at bounding box center [308, 30] width 571 height 11
click at [575, 46] on span "Acciones" at bounding box center [570, 47] width 18 height 10
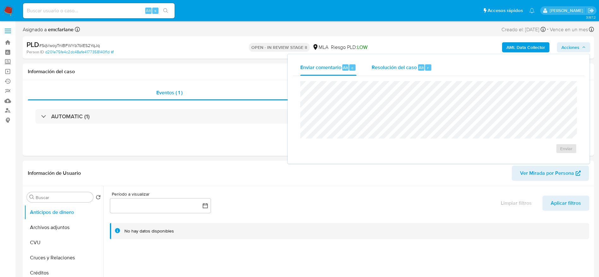
click at [399, 66] on span "Resolución del caso" at bounding box center [394, 67] width 45 height 7
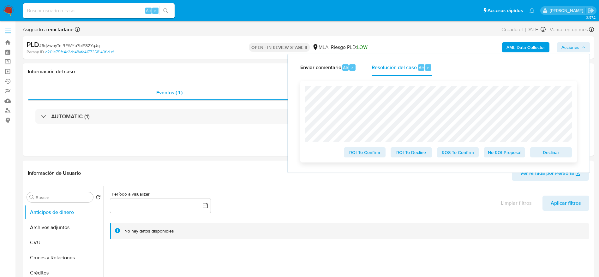
click at [559, 156] on span "Declinar" at bounding box center [551, 152] width 33 height 9
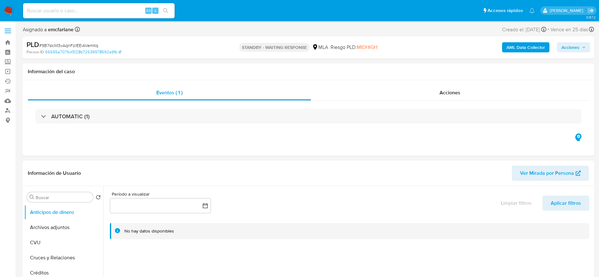
select select "10"
click at [108, 10] on input at bounding box center [99, 11] width 152 height 8
paste input "fQD2KrdI4DJY7lBJLqDzSZLV"
type input "fQD2KrdI4DJY7lBJLqDzSZLV"
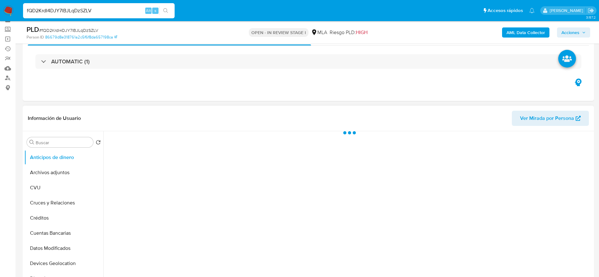
scroll to position [47, 0]
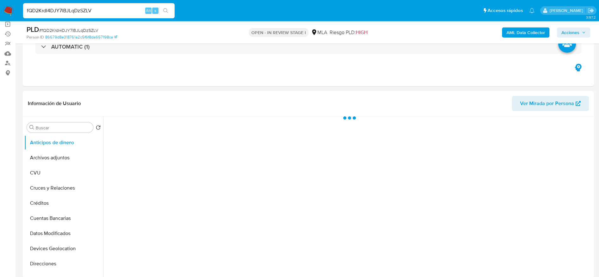
select select "10"
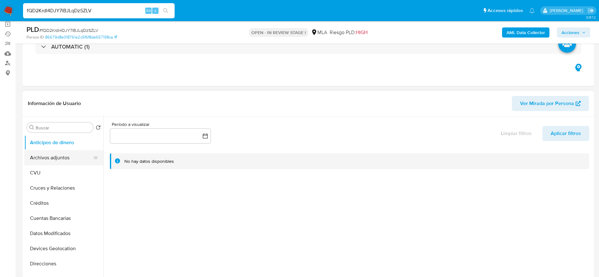
click at [58, 157] on button "Archivos adjuntos" at bounding box center [61, 157] width 74 height 15
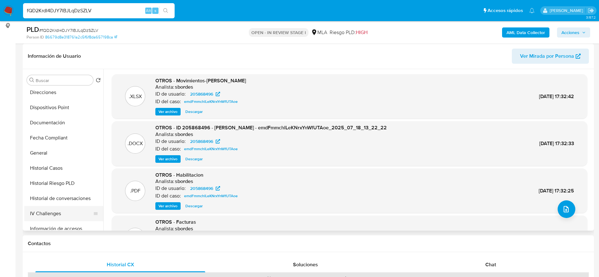
scroll to position [142, 0]
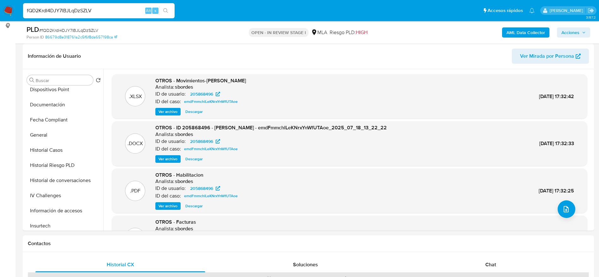
drag, startPoint x: 44, startPoint y: 148, endPoint x: 141, endPoint y: 177, distance: 101.0
click at [44, 148] on button "Historial Casos" at bounding box center [63, 150] width 79 height 15
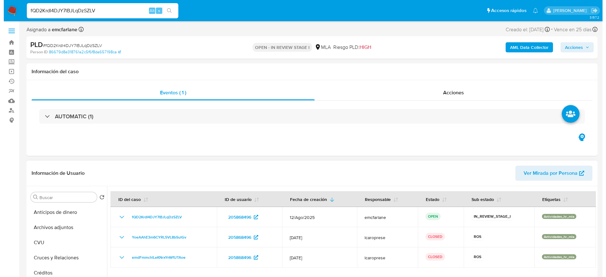
scroll to position [95, 0]
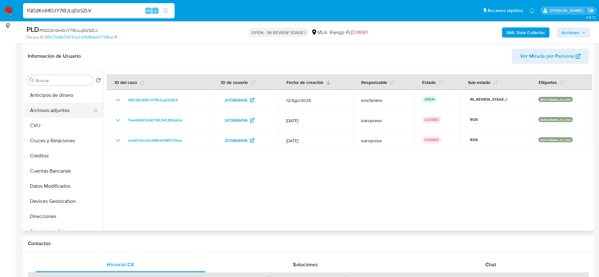
click at [50, 113] on button "Archivos adjuntos" at bounding box center [61, 110] width 74 height 15
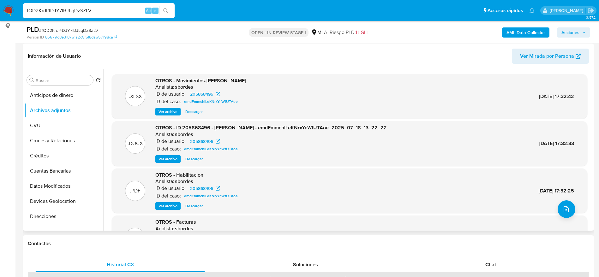
click at [166, 159] on span "Ver archivo" at bounding box center [168, 159] width 19 height 6
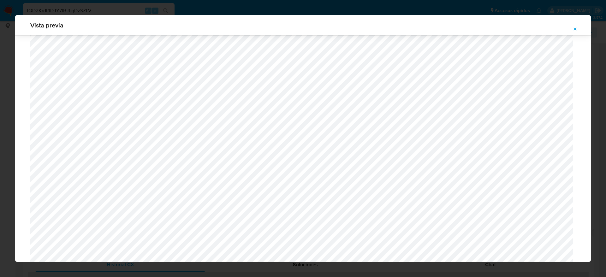
scroll to position [272, 0]
click at [577, 29] on icon "Attachment preview" at bounding box center [575, 29] width 5 height 5
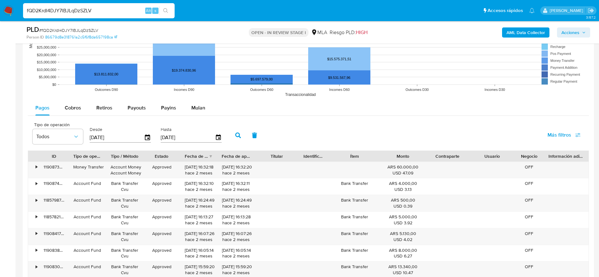
scroll to position [711, 0]
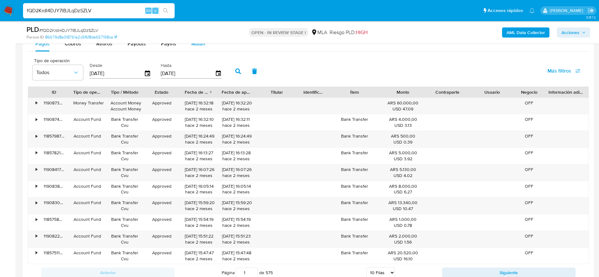
click at [195, 46] on span "Mulan" at bounding box center [198, 43] width 14 height 7
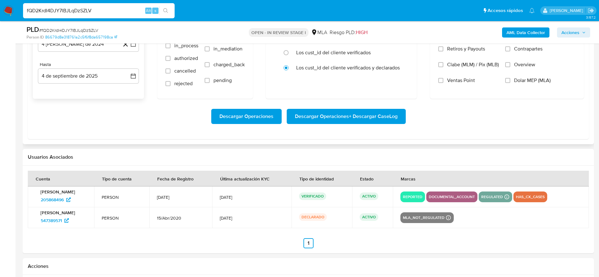
scroll to position [758, 0]
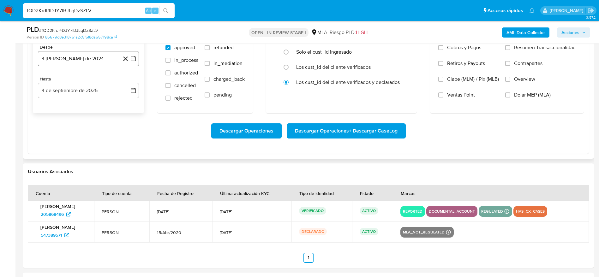
click at [78, 56] on button "4 de agosto de 2024" at bounding box center [88, 58] width 101 height 15
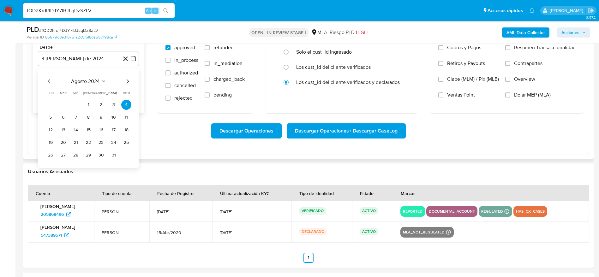
click at [89, 83] on span "agosto 2024" at bounding box center [85, 81] width 29 height 6
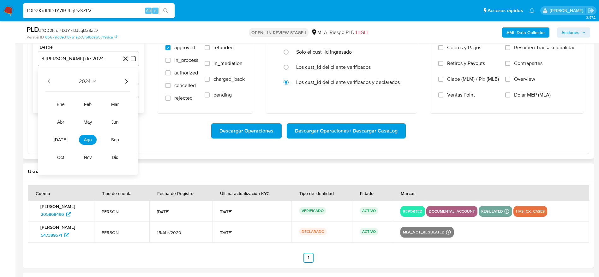
click at [125, 78] on icon "Año siguiente" at bounding box center [127, 82] width 8 height 8
click at [65, 140] on button "jul" at bounding box center [61, 140] width 18 height 10
click at [63, 103] on button "1" at bounding box center [63, 105] width 10 height 10
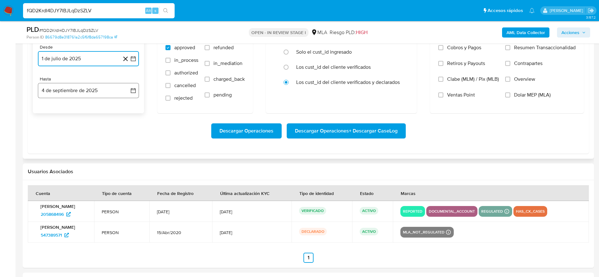
click at [74, 88] on button "4 de septiembre de 2025" at bounding box center [88, 90] width 101 height 15
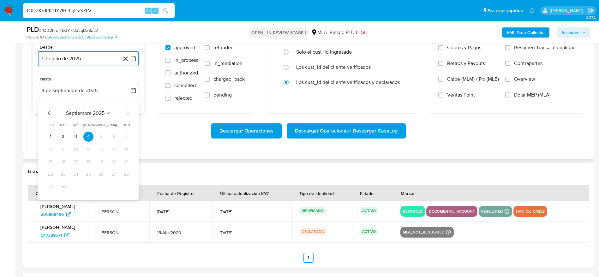
click at [49, 115] on icon "Mes anterior" at bounding box center [49, 114] width 8 height 8
click at [92, 184] on button "31" at bounding box center [88, 187] width 10 height 10
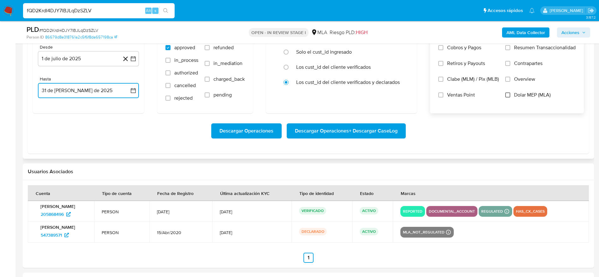
click at [506, 95] on input "Dolar MEP (MLA)" at bounding box center [507, 95] width 5 height 5
click at [352, 130] on span "Descargar Operaciones + Descargar CaseLog" at bounding box center [346, 131] width 103 height 14
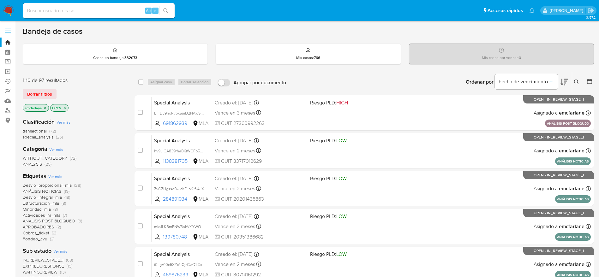
click at [88, 14] on input at bounding box center [99, 11] width 152 height 8
paste input "XfY7Dbvhe2GyEBT99epLHcbs"
type input "XfY7Dbvhe2GyEBT99epLHcbs"
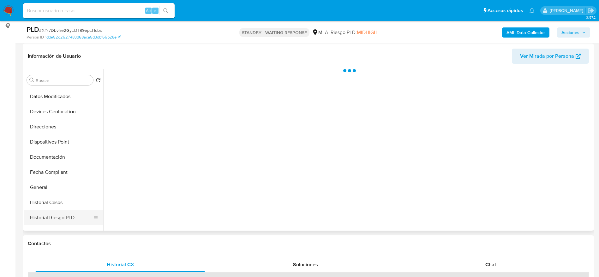
scroll to position [142, 0]
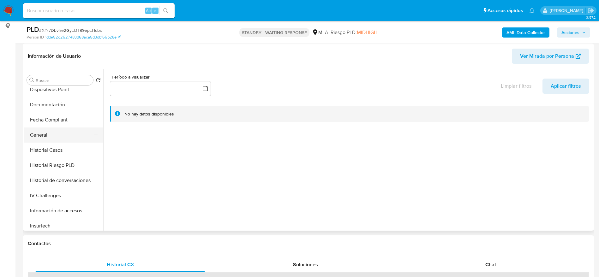
click at [53, 131] on button "General" at bounding box center [61, 135] width 74 height 15
select select "10"
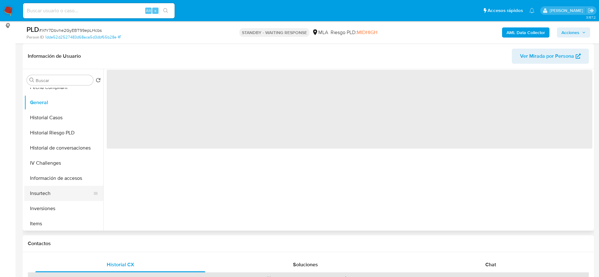
scroll to position [189, 0]
click at [47, 219] on button "KYC" at bounding box center [61, 224] width 74 height 15
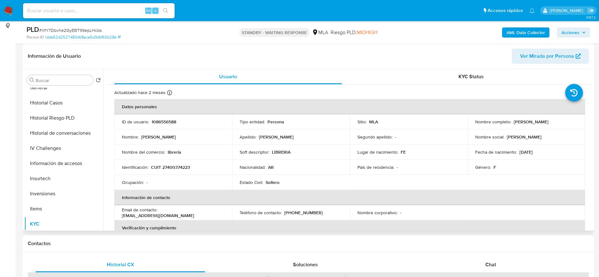
drag, startPoint x: 514, startPoint y: 121, endPoint x: 561, endPoint y: 120, distance: 47.7
click at [559, 120] on div "Nombre completo : Rocio Romina Ojeda" at bounding box center [526, 122] width 103 height 6
click at [570, 119] on div "Nombre completo : Rocio Romina Ojeda" at bounding box center [526, 122] width 103 height 6
click at [511, 123] on div "Nombre completo : Rocio Romina Ojeda" at bounding box center [526, 122] width 103 height 6
drag, startPoint x: 511, startPoint y: 123, endPoint x: 551, endPoint y: 121, distance: 39.9
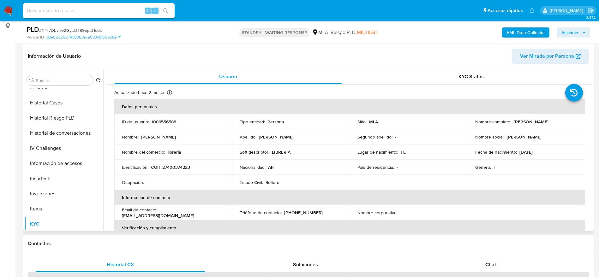
click at [551, 121] on div "Nombre completo : Rocio Romina Ojeda" at bounding box center [526, 122] width 103 height 6
copy div "Rocio Romina Ojeda"
click at [165, 120] on p "1086556588" at bounding box center [164, 122] width 25 height 6
copy p "1086556588"
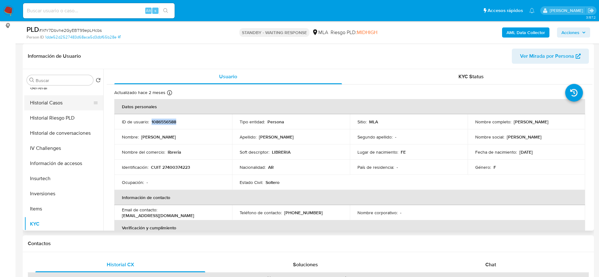
click at [54, 104] on button "Historial Casos" at bounding box center [61, 102] width 74 height 15
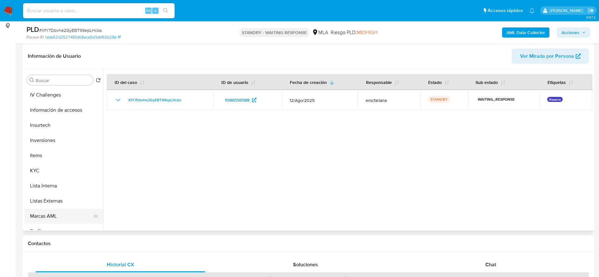
scroll to position [284, 0]
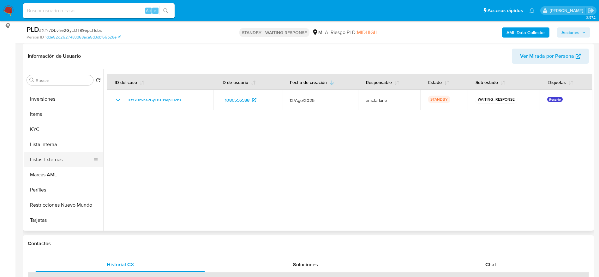
drag, startPoint x: 44, startPoint y: 125, endPoint x: 99, endPoint y: 154, distance: 62.7
click at [44, 126] on button "KYC" at bounding box center [63, 129] width 79 height 15
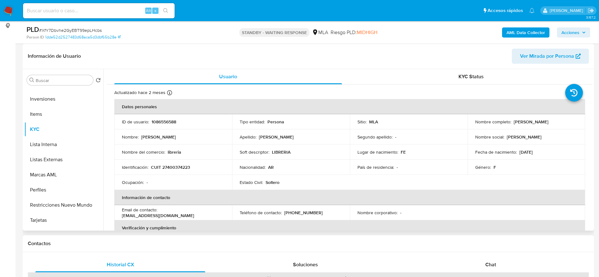
click at [172, 167] on p "CUIT 27400374223" at bounding box center [170, 168] width 39 height 6
copy p "27400374223"
click at [123, 9] on input at bounding box center [99, 11] width 152 height 8
paste input "QRKAwCzRvDKKny86ppnBSQLe"
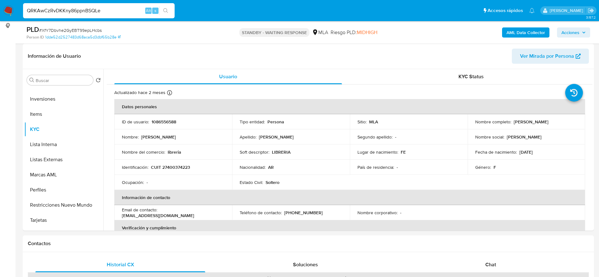
type input "QRKAwCzRvDKKny86ppnBSQLe"
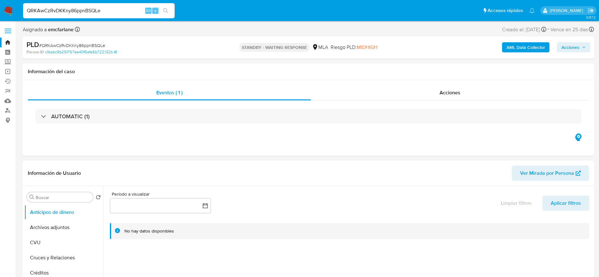
select select "10"
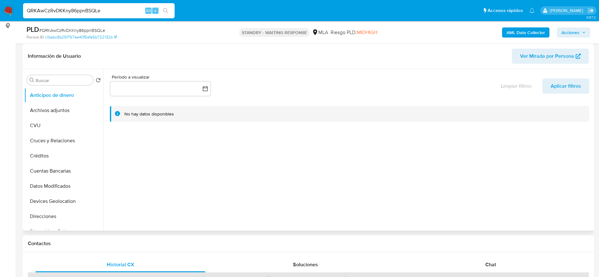
scroll to position [189, 0]
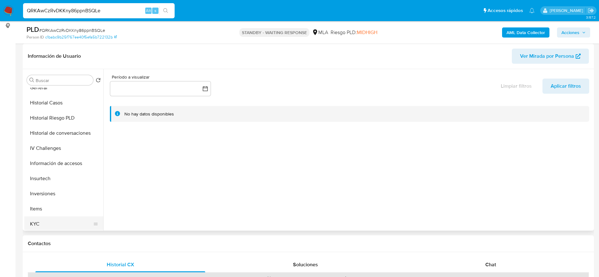
click at [50, 219] on button "KYC" at bounding box center [61, 224] width 74 height 15
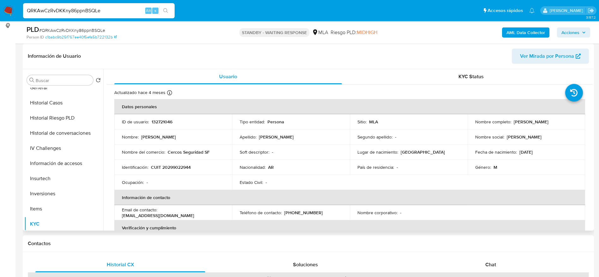
click at [164, 121] on p "132721046" at bounding box center [162, 122] width 21 height 6
copy p "132721046"
click at [177, 168] on p "CUIT 20299022944" at bounding box center [171, 168] width 40 height 6
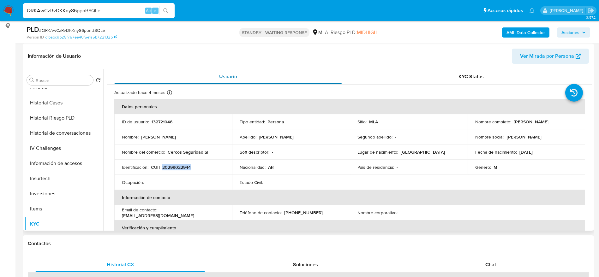
copy p "20299022944"
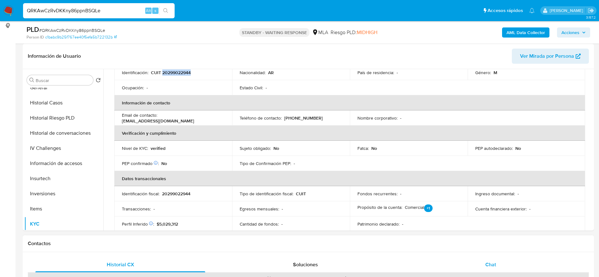
click at [497, 262] on div "Chat" at bounding box center [491, 264] width 170 height 15
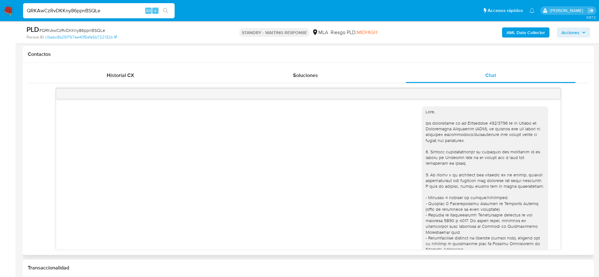
scroll to position [213, 0]
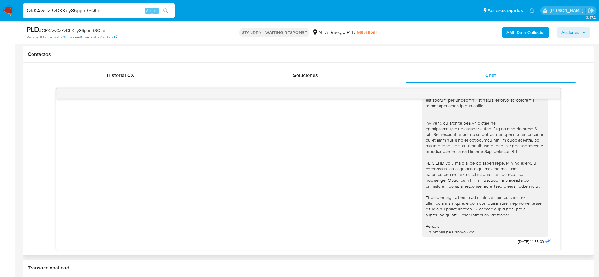
click at [289, 182] on div "03/09/2025 14:55:09" at bounding box center [308, 74] width 489 height 346
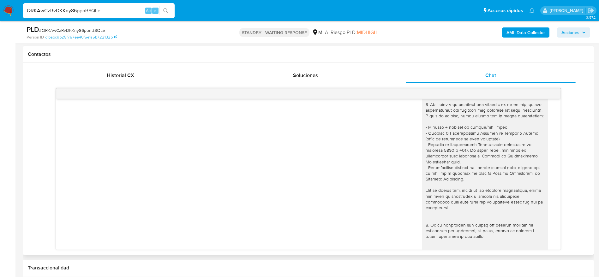
scroll to position [0, 0]
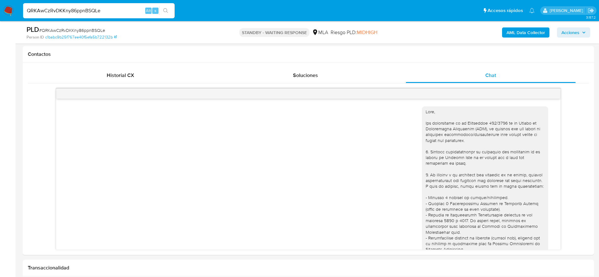
click at [11, 9] on img at bounding box center [8, 10] width 11 height 11
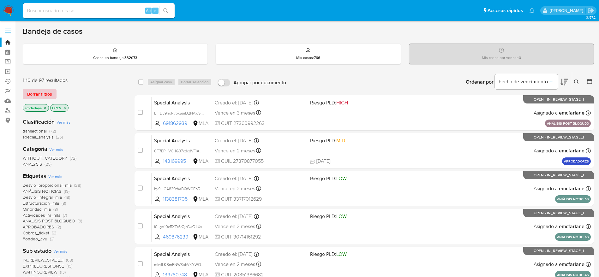
click at [39, 95] on span "Borrar filtros" at bounding box center [39, 94] width 25 height 9
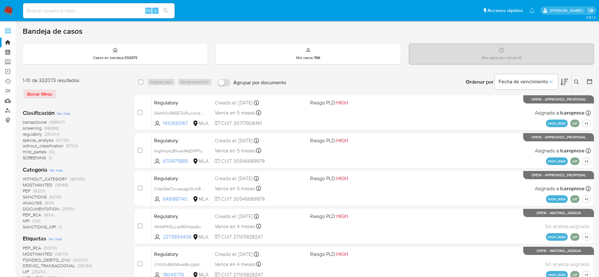
click at [577, 84] on icon at bounding box center [576, 82] width 5 height 5
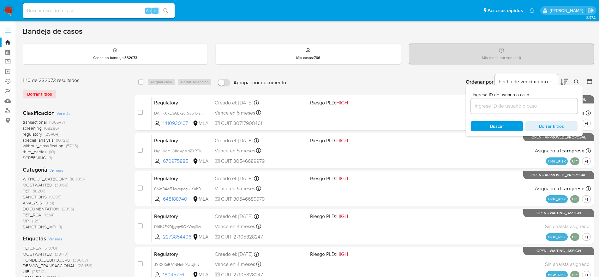
click at [525, 104] on input at bounding box center [524, 106] width 107 height 8
type input "ZyqinOwShuE6PdYIwq32Ko23"
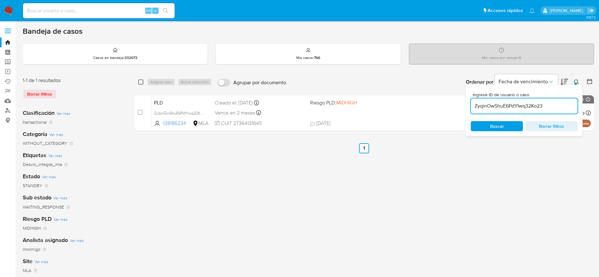
click at [140, 81] on input "checkbox" at bounding box center [140, 82] width 5 height 5
checkbox input "true"
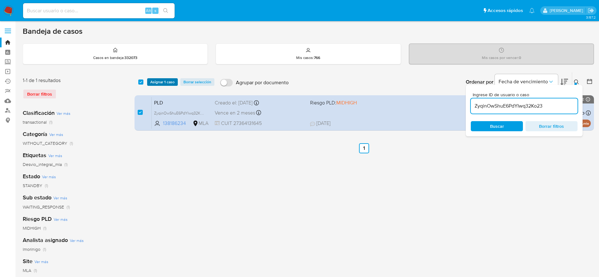
click at [158, 80] on span "Asignar 1 caso" at bounding box center [162, 82] width 24 height 6
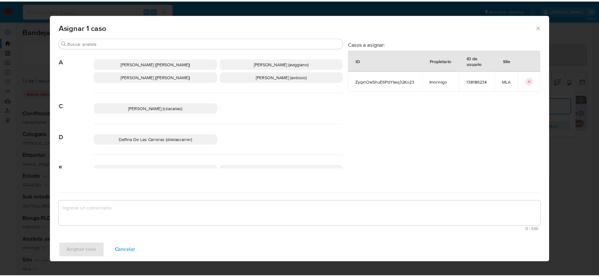
scroll to position [47, 0]
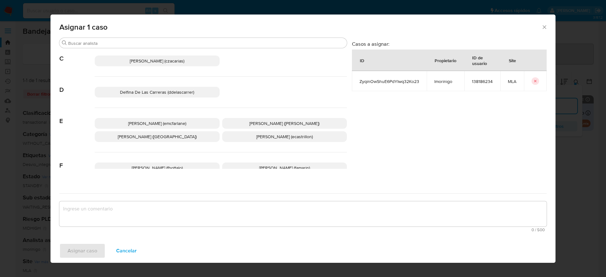
click at [186, 129] on div "Elaine Mc Farlane (emcfarlane) Eliana Guerrero (eliguerrero) Emmanuel Hernan Vi…" at bounding box center [221, 130] width 252 height 45
click at [168, 123] on span "Elaine Mc Farlane (emcfarlane)" at bounding box center [157, 123] width 58 height 6
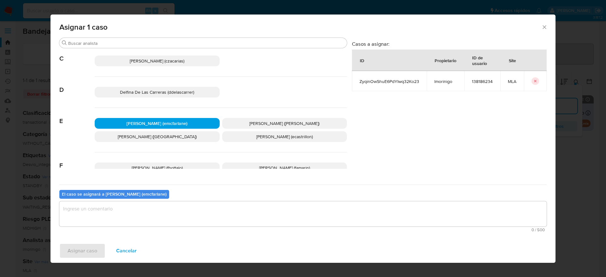
click at [133, 224] on textarea "assign-modal" at bounding box center [303, 213] width 488 height 25
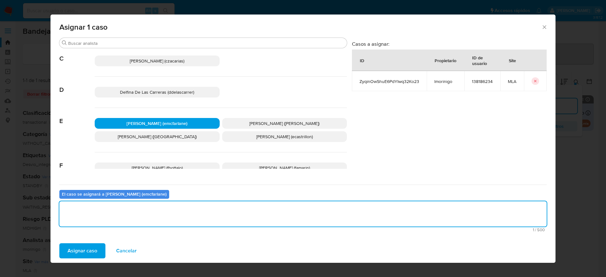
click at [85, 256] on span "Asignar caso" at bounding box center [83, 251] width 30 height 14
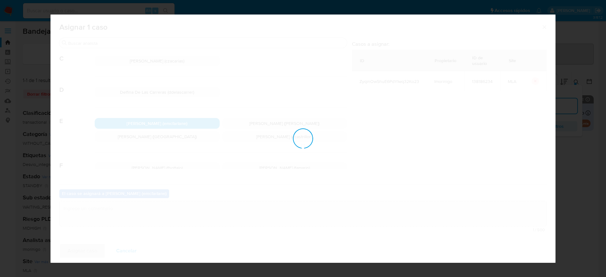
checkbox input "false"
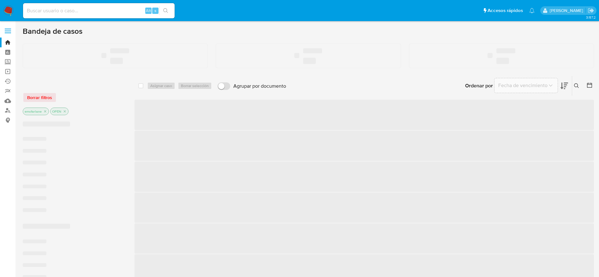
click at [91, 9] on input at bounding box center [99, 11] width 152 height 8
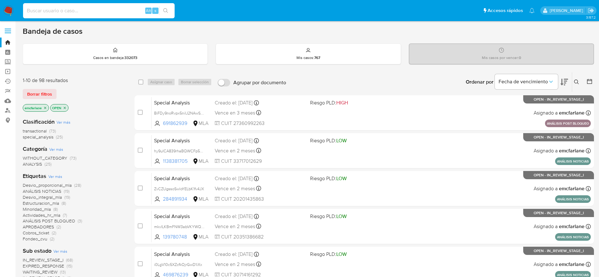
paste input "ZyqinOwShuE6PdYIwq32Ko23"
type input "ZyqinOwShuE6PdYIwq32Ko23"
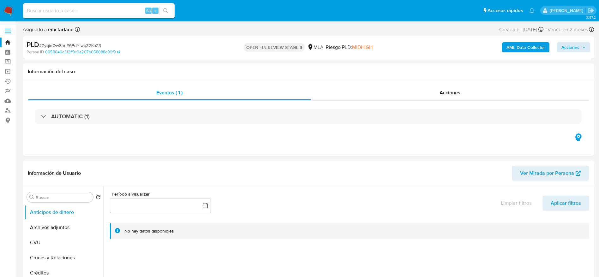
select select "10"
click at [570, 47] on span "Acciones" at bounding box center [570, 47] width 18 height 10
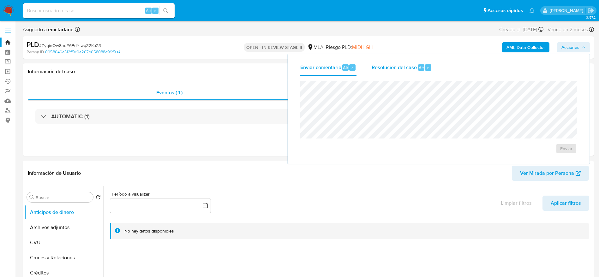
click at [399, 73] on div "Resolución del caso Alt r" at bounding box center [402, 67] width 60 height 16
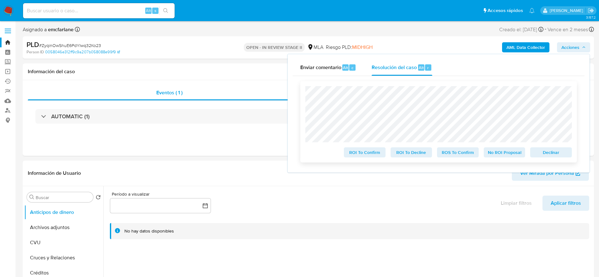
click at [546, 152] on span "Declinar" at bounding box center [551, 152] width 33 height 9
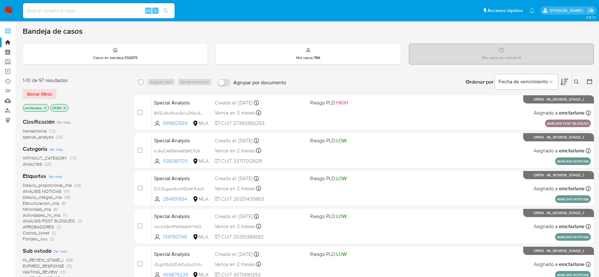
click at [591, 83] on icon at bounding box center [589, 81] width 6 height 6
click at [590, 82] on icon at bounding box center [589, 81] width 6 height 6
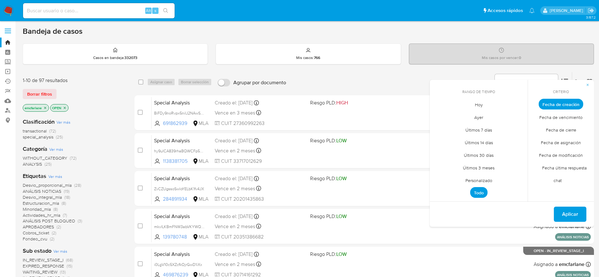
click at [485, 180] on span "Personalizado" at bounding box center [479, 180] width 40 height 13
click at [439, 117] on icon "Mes anterior" at bounding box center [440, 116] width 8 height 8
drag, startPoint x: 489, startPoint y: 139, endPoint x: 520, endPoint y: 171, distance: 44.7
click at [489, 139] on button "1" at bounding box center [491, 139] width 10 height 10
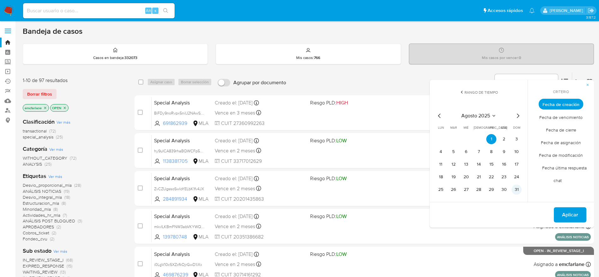
click at [519, 190] on button "31" at bounding box center [517, 190] width 10 height 10
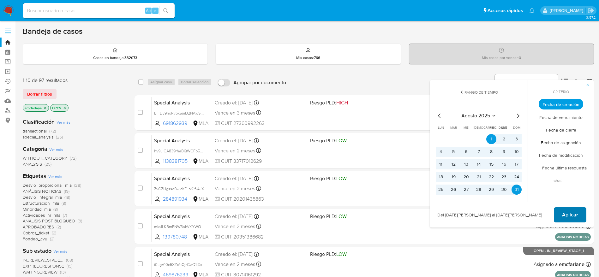
drag, startPoint x: 565, startPoint y: 210, endPoint x: 555, endPoint y: 209, distance: 9.2
click at [565, 210] on span "Aplicar" at bounding box center [570, 215] width 16 height 14
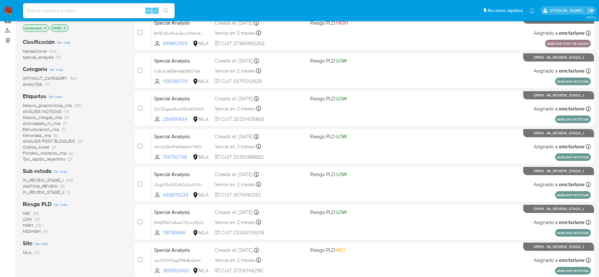
scroll to position [95, 0]
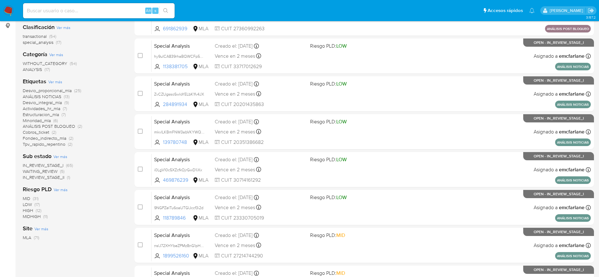
click at [70, 166] on span "(65)" at bounding box center [69, 165] width 7 height 6
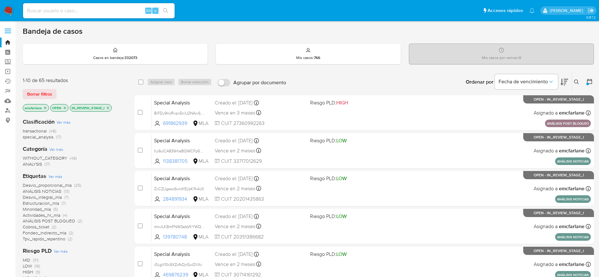
click at [108, 108] on icon "close-filter" at bounding box center [108, 108] width 4 height 4
click at [50, 130] on span "(54)" at bounding box center [52, 131] width 7 height 6
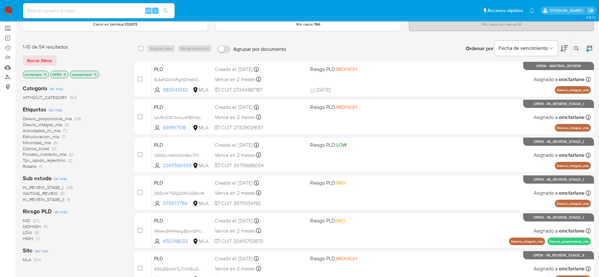
scroll to position [47, 0]
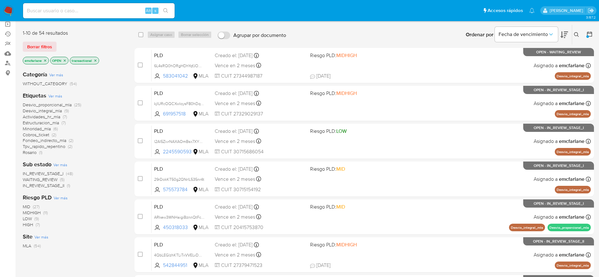
click at [70, 174] on span "(48)" at bounding box center [69, 174] width 7 height 6
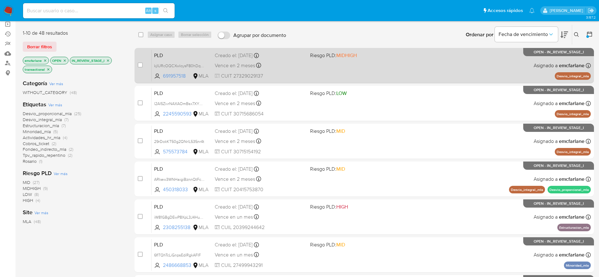
click at [322, 72] on div "PLD kjIURcOQCXwloysF80hDqOkx 691957518 MLA Riesgo PLD: MIDHIGH Creado el: 12/08…" at bounding box center [371, 66] width 439 height 32
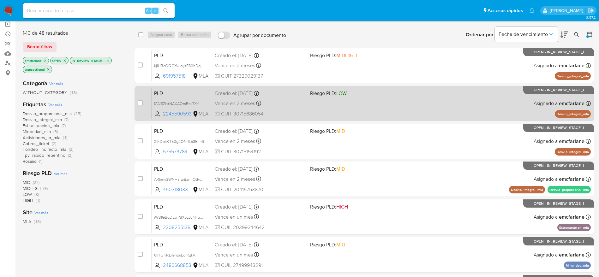
click at [443, 103] on div "PLD l2Al5ZivrNAXAOmBsx7XY5ZY 2245590593 MLA Riesgo PLD: LOW Creado el: 12/08/20…" at bounding box center [371, 103] width 439 height 32
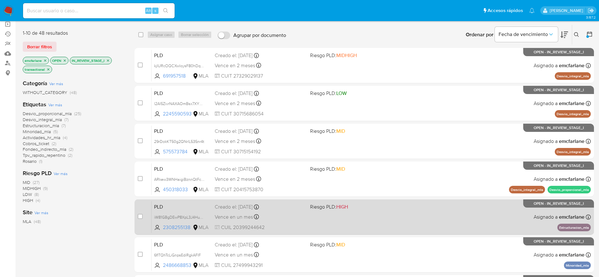
click at [302, 222] on div "PLD iW81GBgDEwP8XpL3J4Hu3V3d 2308255138 MLA Riesgo PLD: HIGH Creado el: 12/08/2…" at bounding box center [371, 217] width 439 height 32
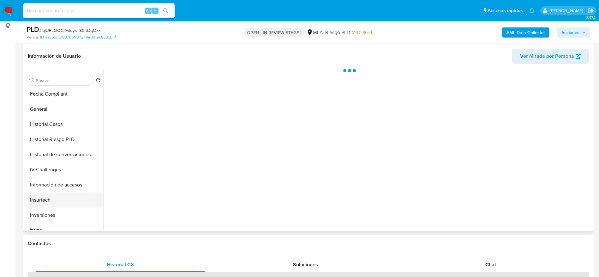
scroll to position [189, 0]
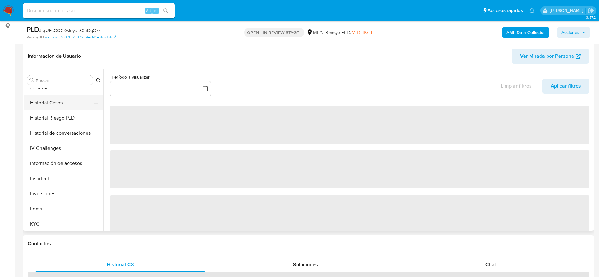
click at [48, 102] on button "Historial Casos" at bounding box center [61, 102] width 74 height 15
select select "10"
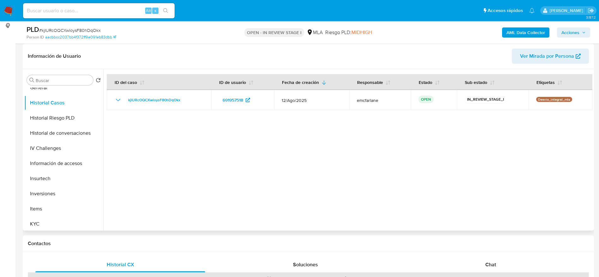
drag, startPoint x: 64, startPoint y: 134, endPoint x: 343, endPoint y: 205, distance: 287.9
click at [64, 135] on button "Historial de conversaciones" at bounding box center [63, 133] width 79 height 15
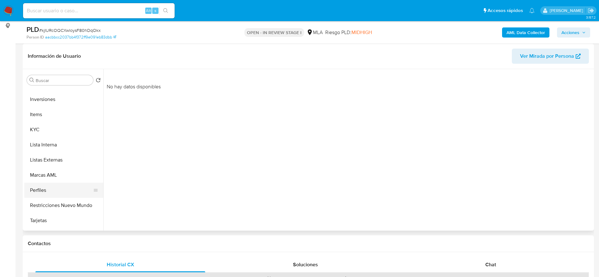
scroll to position [284, 0]
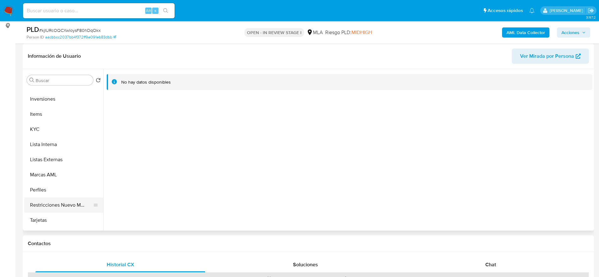
click at [71, 203] on button "Restricciones Nuevo Mundo" at bounding box center [61, 205] width 74 height 15
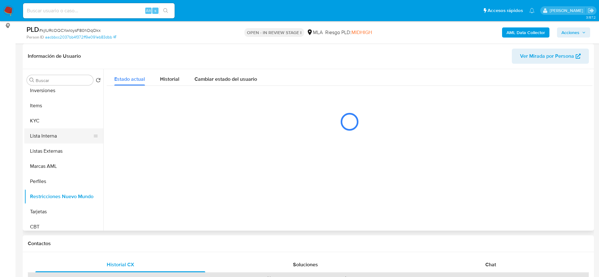
scroll to position [297, 0]
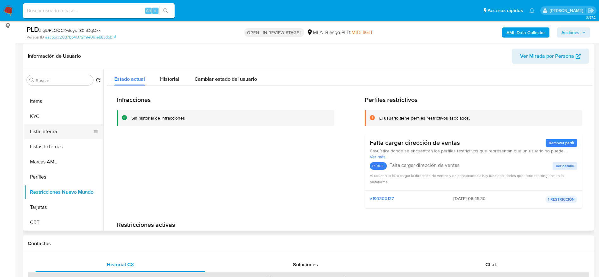
click at [56, 133] on button "Lista Interna" at bounding box center [61, 131] width 74 height 15
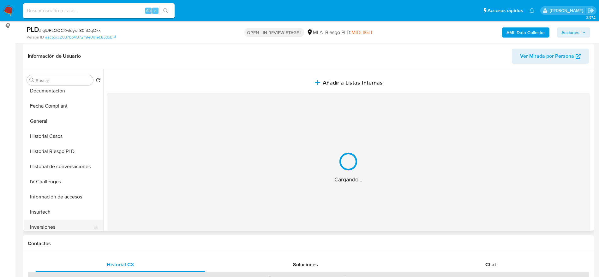
scroll to position [155, 0]
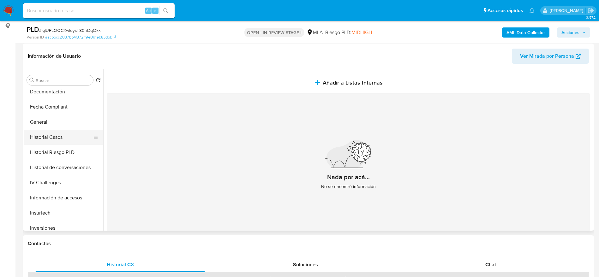
click at [51, 139] on button "Historial Casos" at bounding box center [61, 137] width 74 height 15
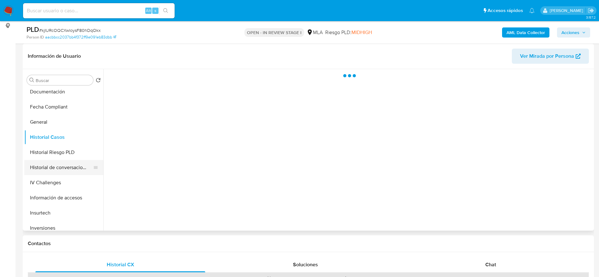
click at [62, 172] on button "Historial de conversaciones" at bounding box center [61, 167] width 74 height 15
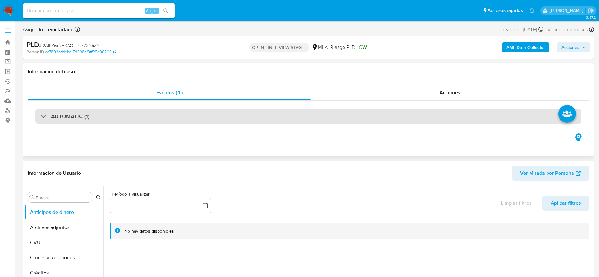
select select "10"
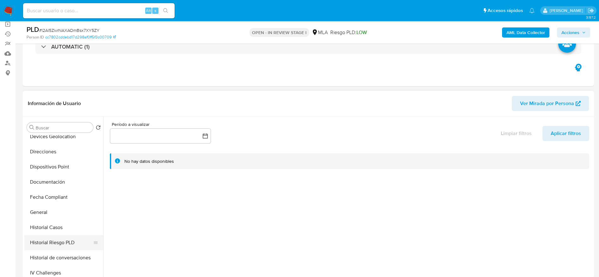
scroll to position [142, 0]
click at [47, 195] on button "Historial Casos" at bounding box center [61, 197] width 74 height 15
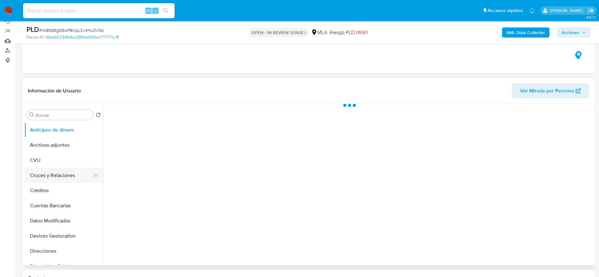
scroll to position [142, 0]
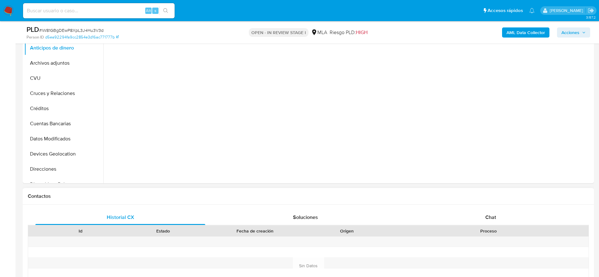
drag, startPoint x: 489, startPoint y: 211, endPoint x: 468, endPoint y: 206, distance: 20.8
click at [489, 211] on div "Chat" at bounding box center [491, 217] width 170 height 15
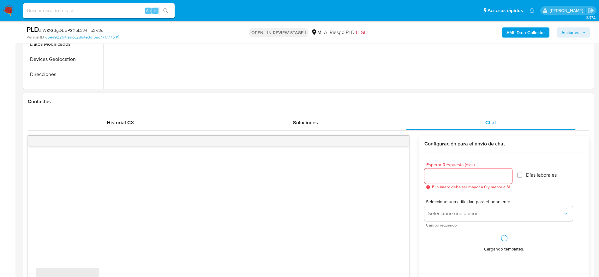
select select "10"
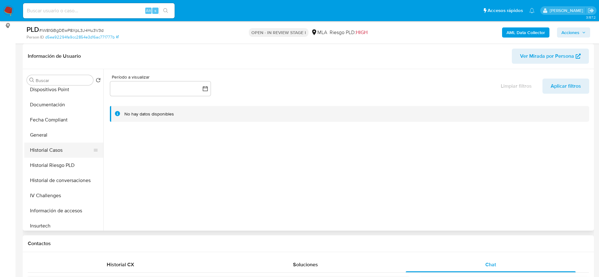
click at [56, 153] on button "Historial Casos" at bounding box center [61, 150] width 74 height 15
